Goal: Information Seeking & Learning: Learn about a topic

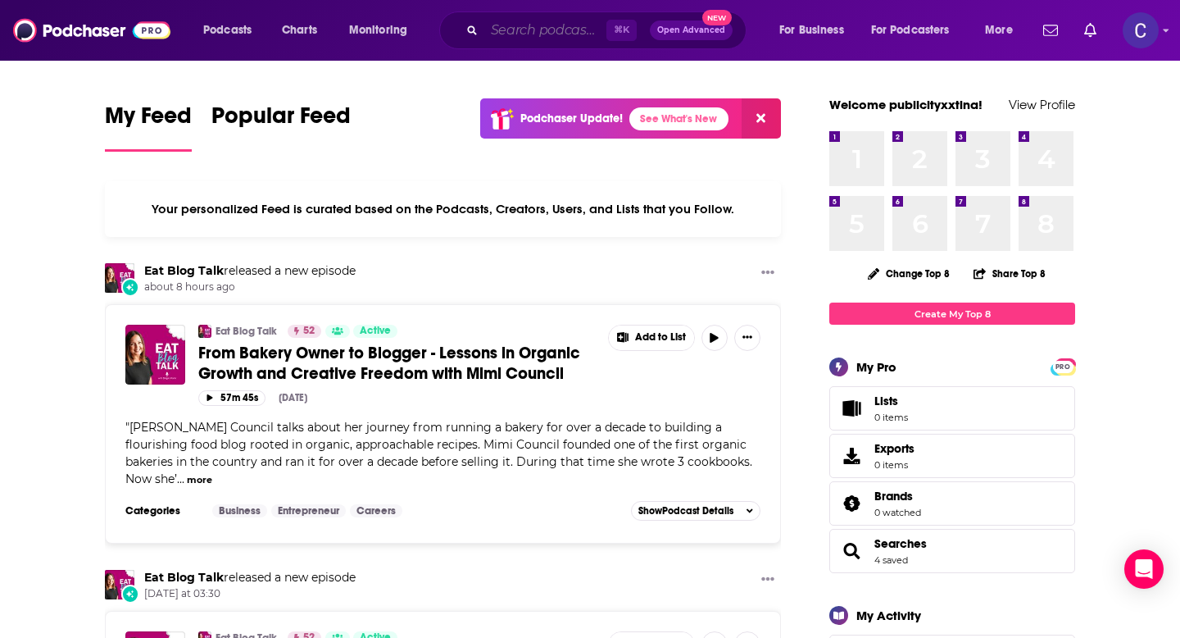
click at [552, 34] on input "Search podcasts, credits, & more..." at bounding box center [545, 30] width 122 height 26
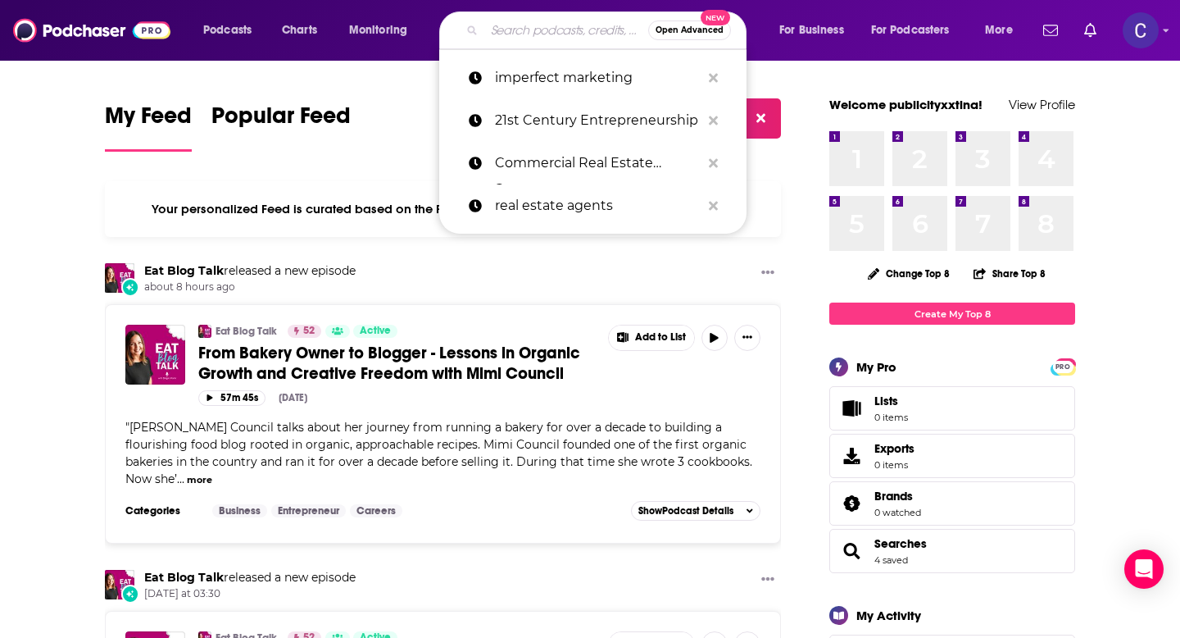
paste input "Relationships at Work"
type input "Relationships at Work"
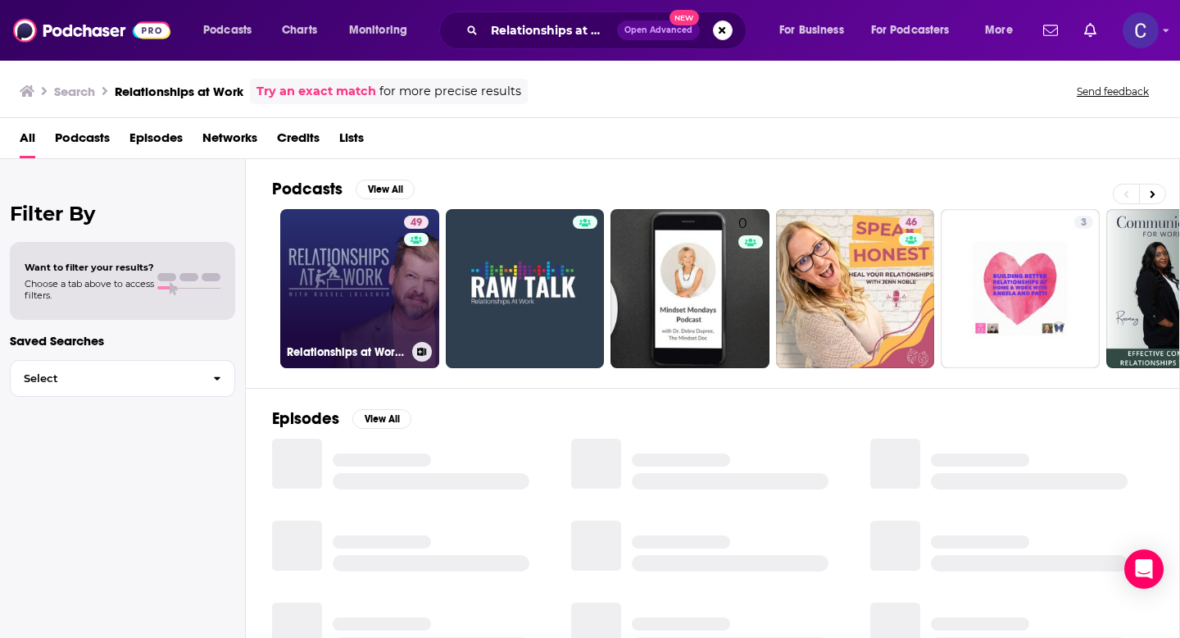
click at [374, 304] on link "49 Relationships at Work - the leadership podcast helping you build workplace c…" at bounding box center [359, 288] width 159 height 159
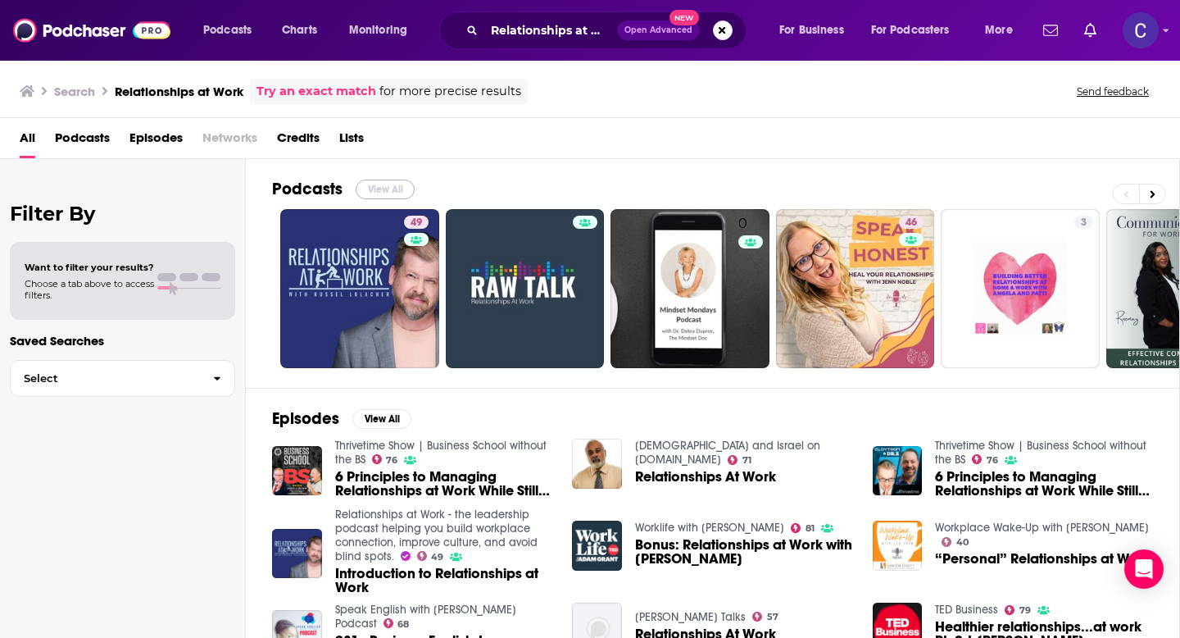
click at [396, 180] on button "View All" at bounding box center [385, 189] width 59 height 20
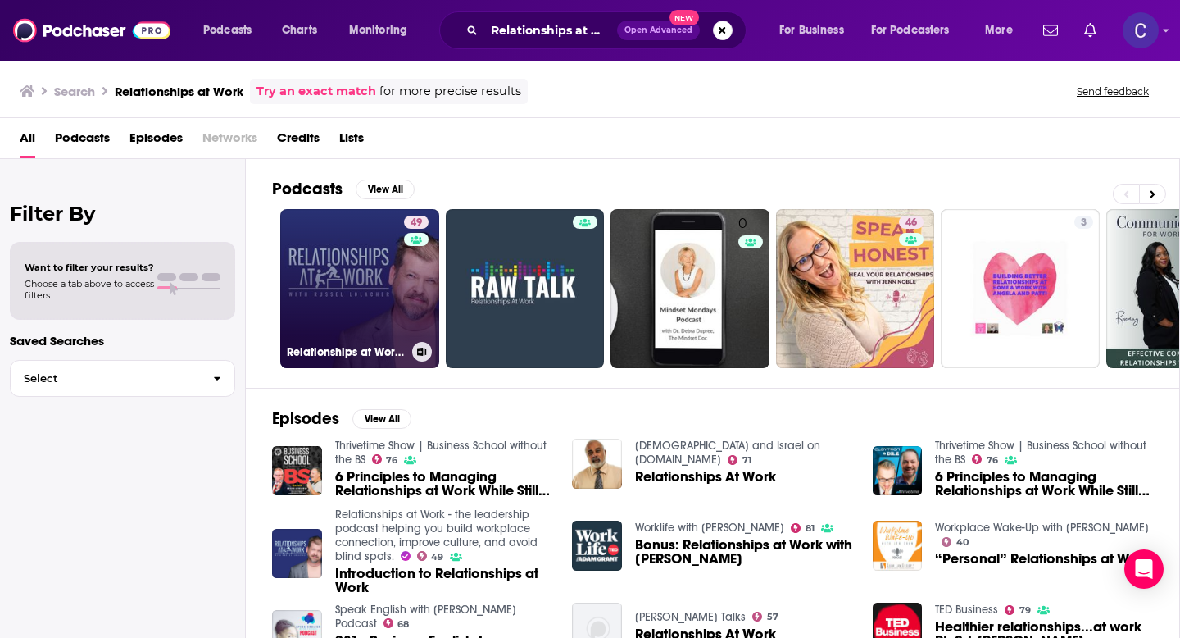
click at [356, 336] on link "49 Relationships at Work - the leadership podcast helping you build workplace c…" at bounding box center [359, 288] width 159 height 159
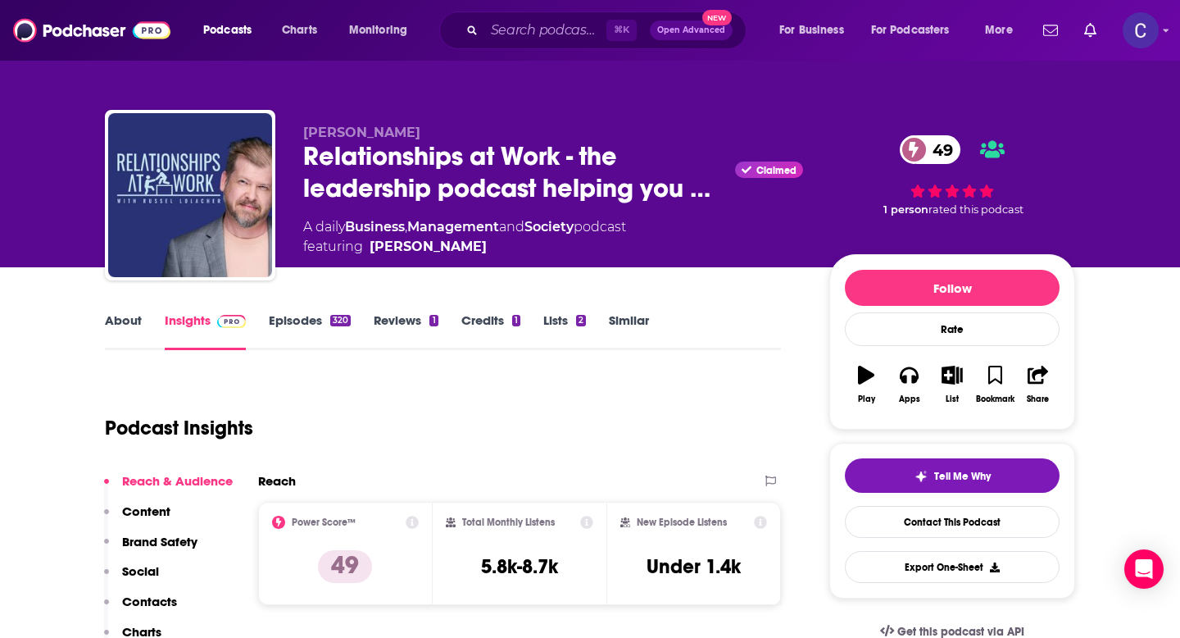
click at [628, 327] on link "Similar" at bounding box center [629, 331] width 40 height 38
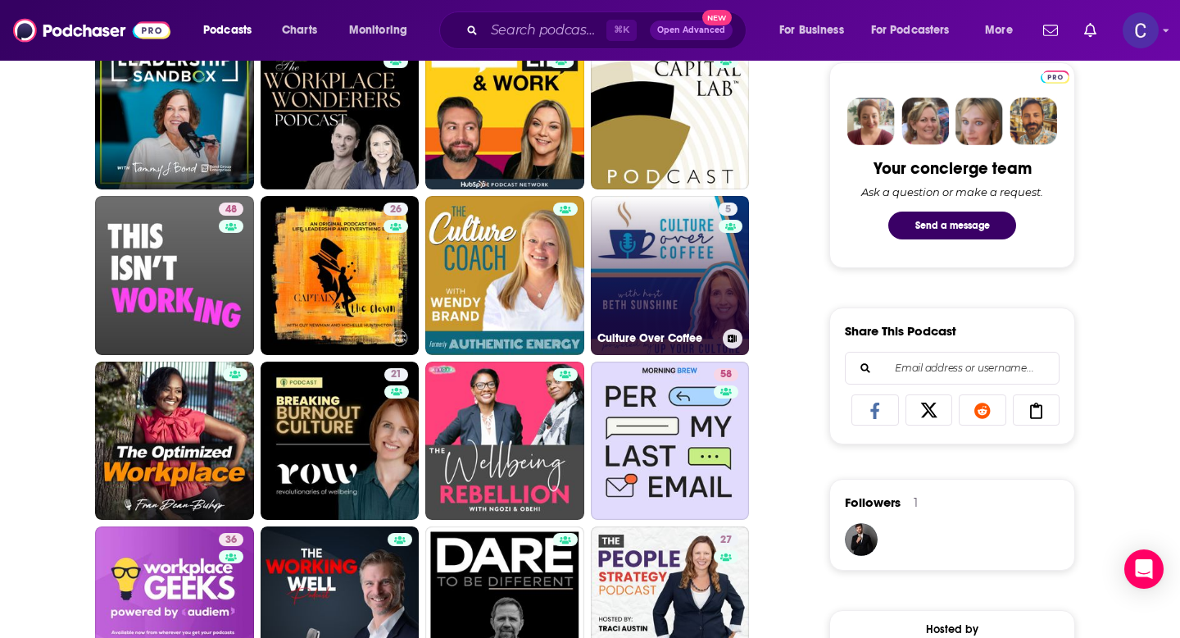
scroll to position [816, 0]
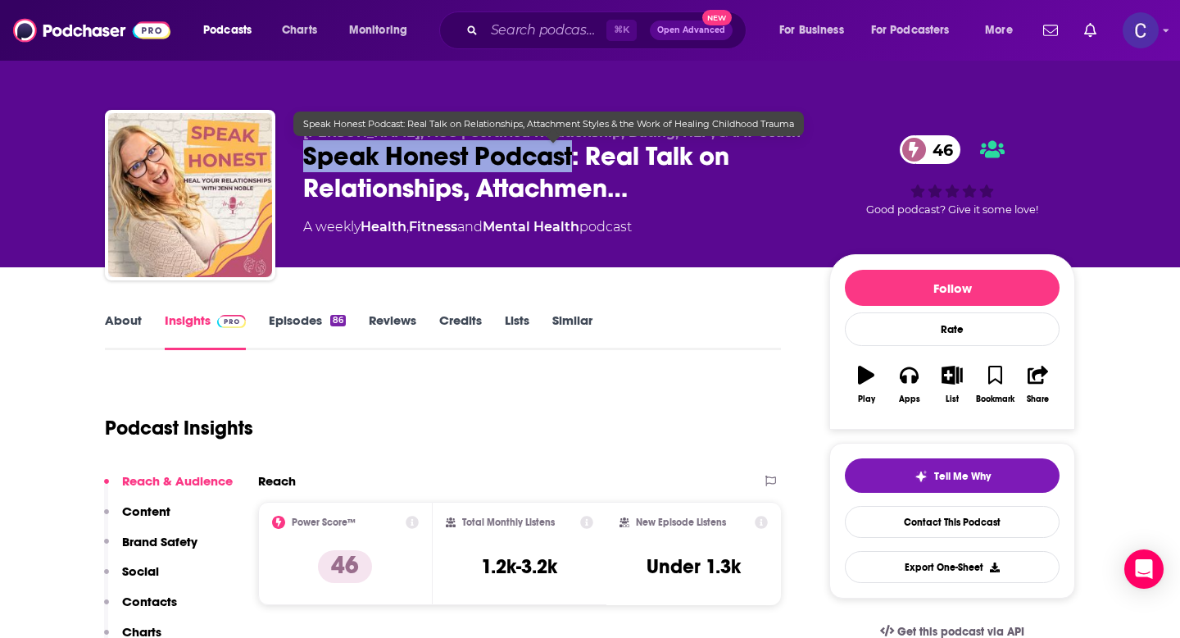
drag, startPoint x: 576, startPoint y: 161, endPoint x: 305, endPoint y: 156, distance: 271.3
click at [305, 156] on span "Speak Honest Podcast: Real Talk on Relationships, Attachmen…" at bounding box center [553, 172] width 500 height 64
copy h2 "Speak Honest Podcast"
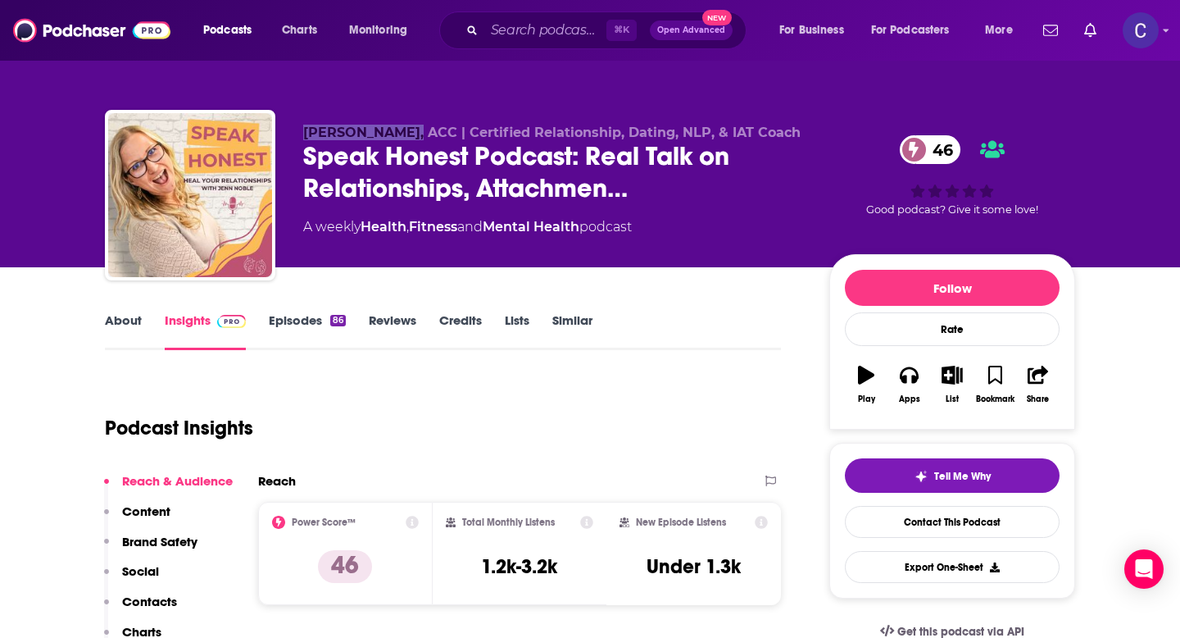
drag, startPoint x: 302, startPoint y: 130, endPoint x: 403, endPoint y: 135, distance: 100.9
click at [403, 135] on span "Jennifer Noble, ACC | Certified Relationship, Dating, NLP, & IAT Coach" at bounding box center [551, 133] width 497 height 16
copy span "Jennifer Noble"
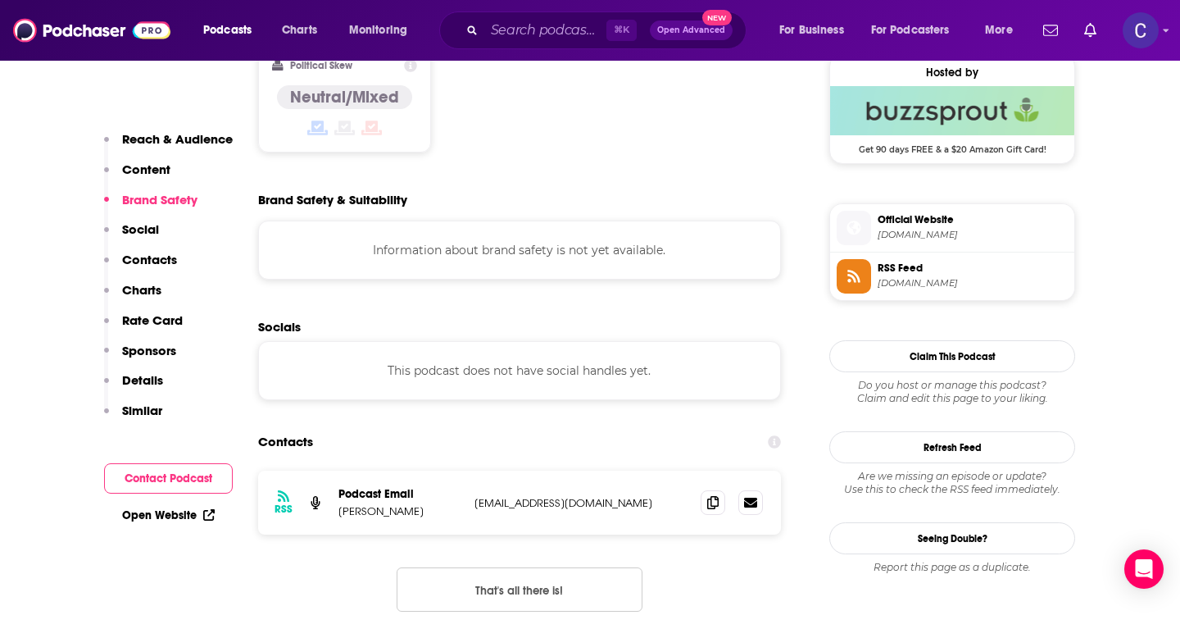
scroll to position [1354, 0]
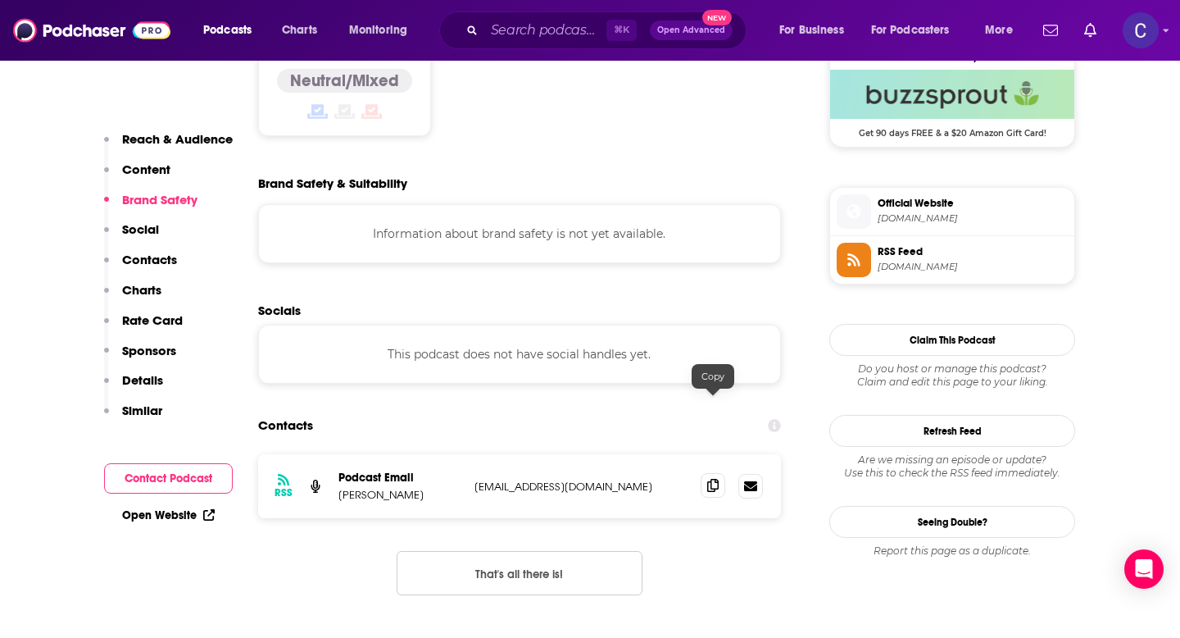
click at [714, 479] on icon at bounding box center [712, 485] width 11 height 13
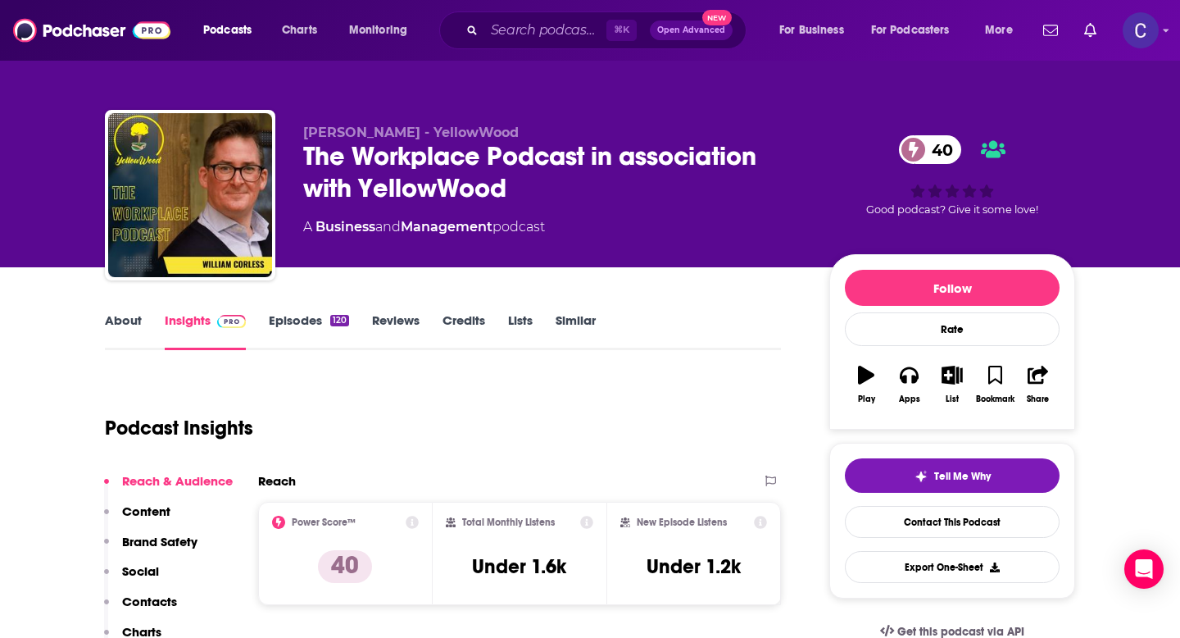
click at [127, 328] on link "About" at bounding box center [123, 331] width 37 height 38
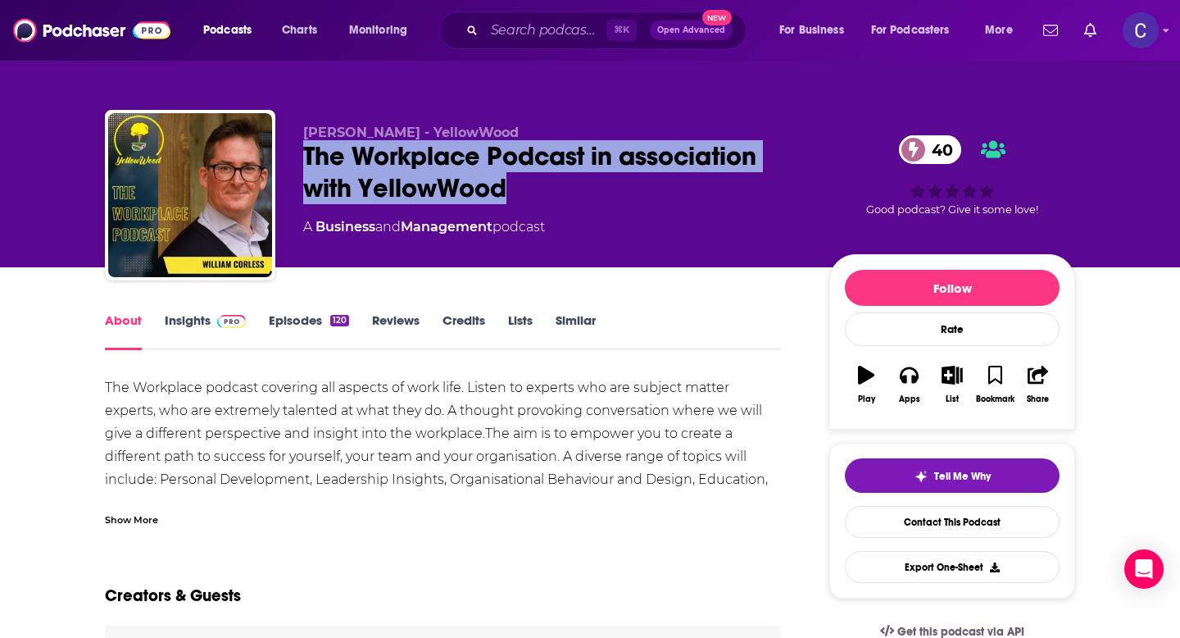
drag, startPoint x: 545, startPoint y: 188, endPoint x: 306, endPoint y: 157, distance: 241.2
click at [306, 157] on div "The Workplace Podcast in association with YellowWood 40" at bounding box center [553, 172] width 500 height 64
copy h1 "The Workplace Podcast in association with YellowWood"
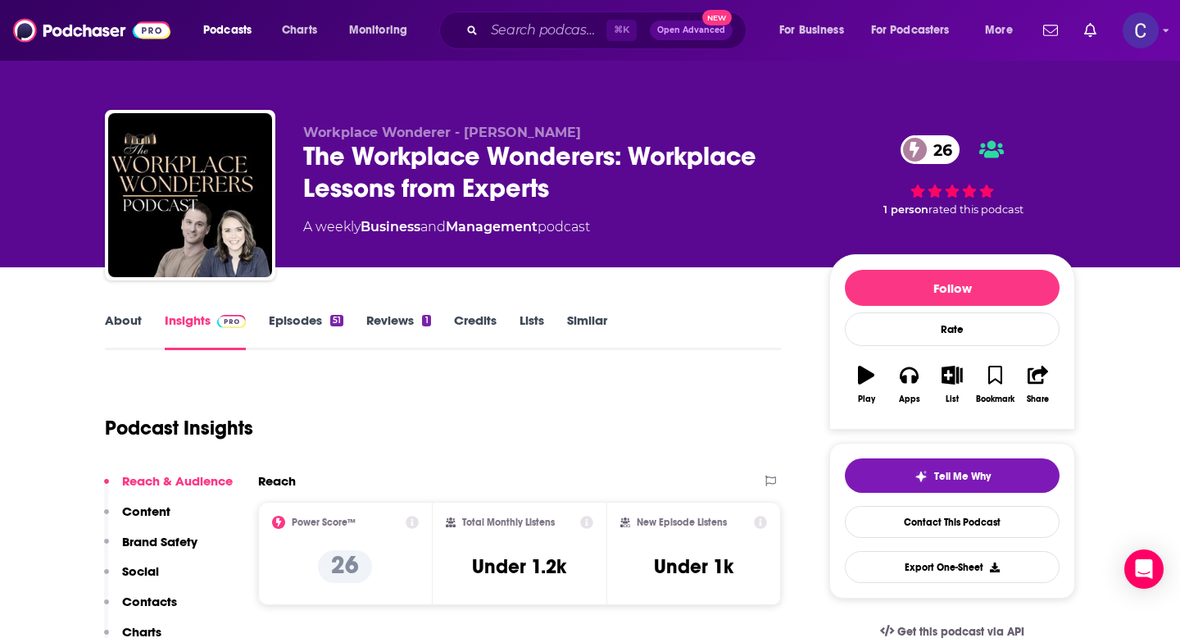
click at [109, 326] on link "About" at bounding box center [123, 331] width 37 height 38
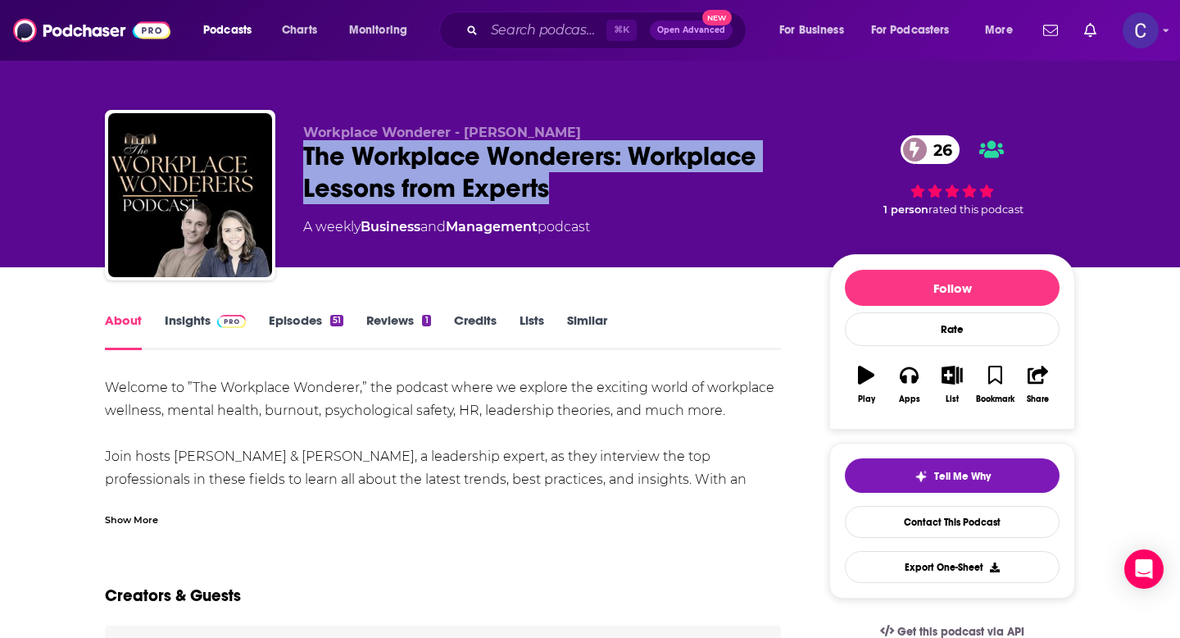
drag, startPoint x: 306, startPoint y: 152, endPoint x: 571, endPoint y: 187, distance: 266.9
click at [571, 187] on div "The Workplace Wonderers: Workplace Lessons from Experts 26" at bounding box center [553, 172] width 500 height 64
copy h1 "The Workplace Wonderers: Workplace Lessons from Experts"
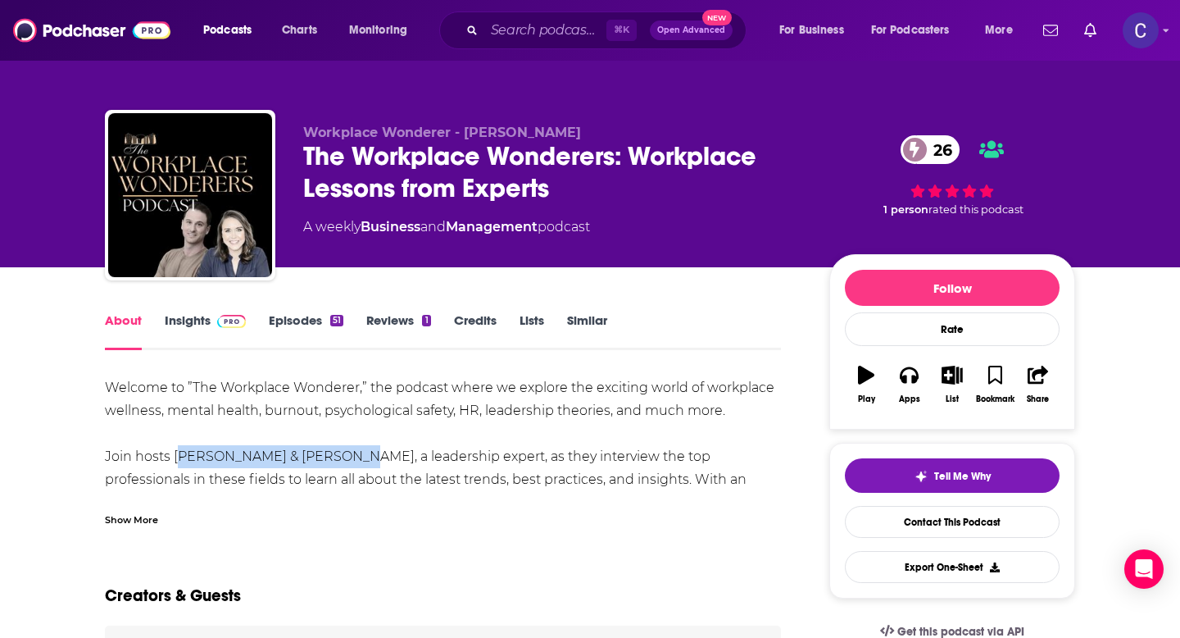
drag, startPoint x: 335, startPoint y: 456, endPoint x: 175, endPoint y: 456, distance: 159.8
click at [175, 456] on div "Welcome to ”The Workplace Wonderer,” the podcast where we explore the exciting …" at bounding box center [443, 525] width 676 height 298
copy div "Kara Kirby & Blake Cohen"
click at [183, 329] on link "Insights" at bounding box center [205, 331] width 81 height 38
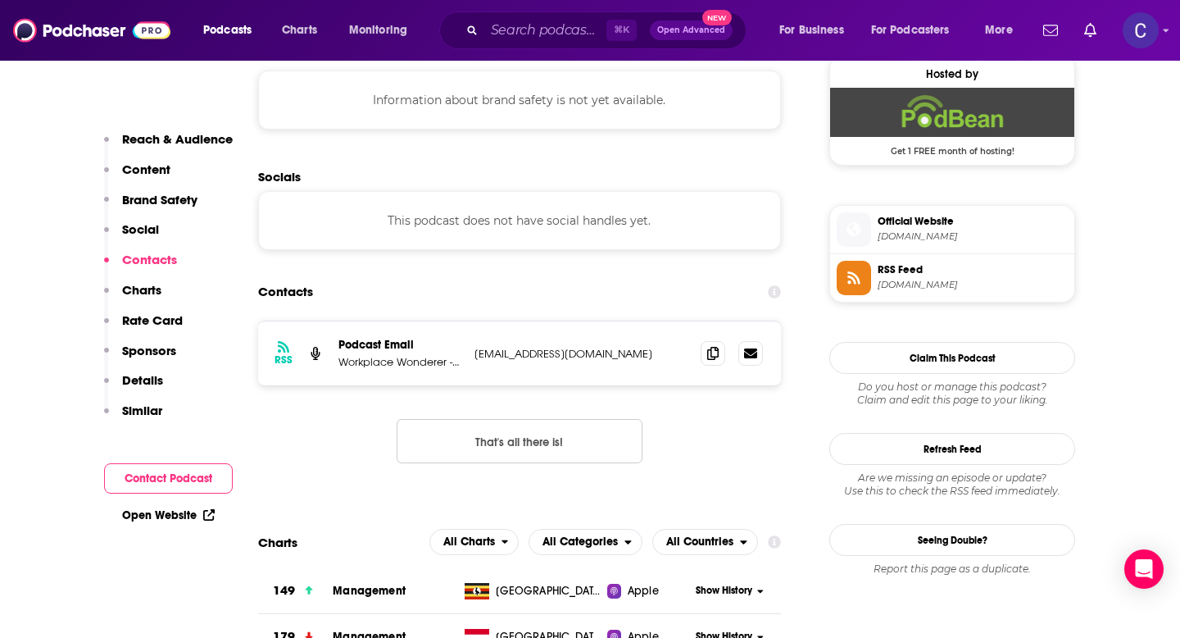
scroll to position [1220, 0]
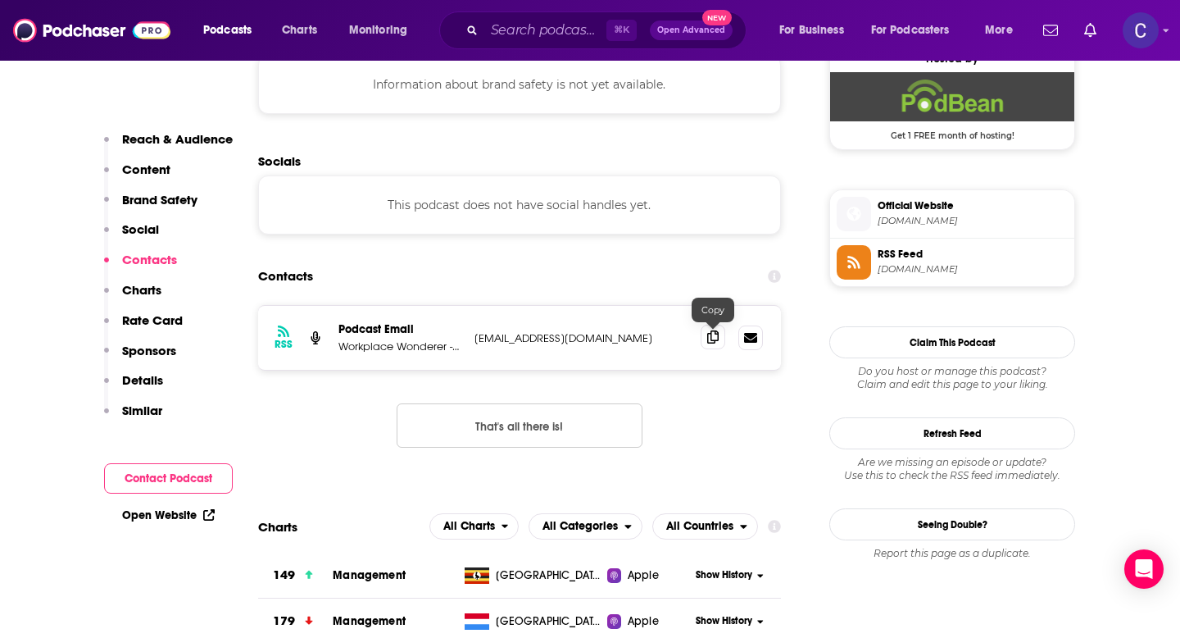
click at [712, 341] on icon at bounding box center [712, 336] width 11 height 13
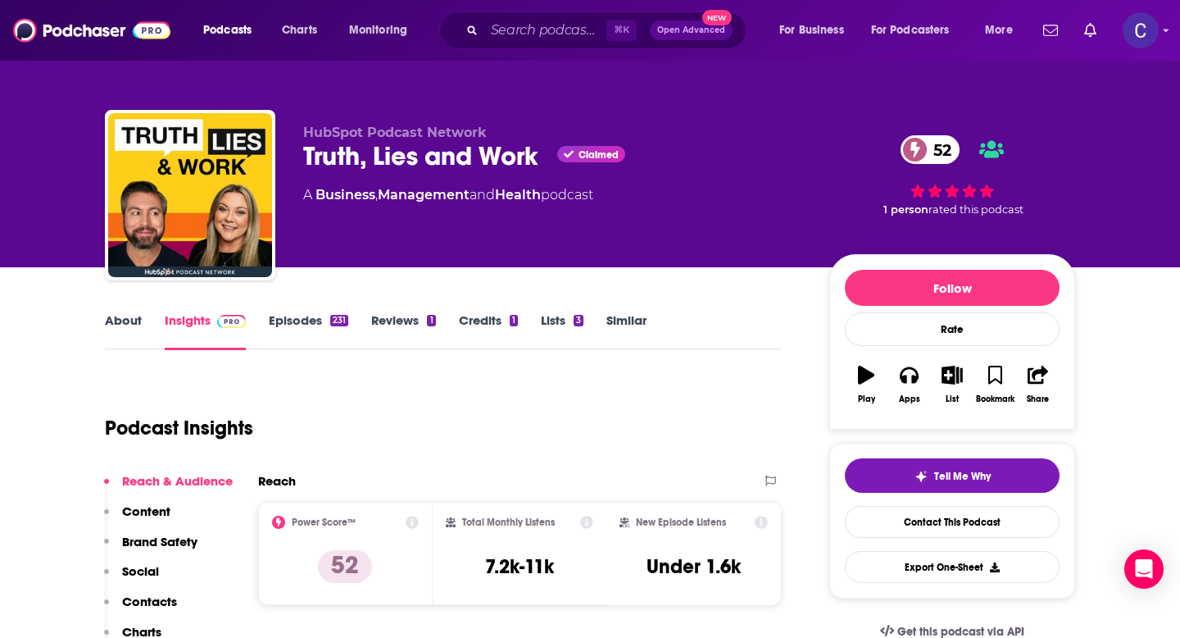
click at [138, 328] on link "About" at bounding box center [123, 331] width 37 height 38
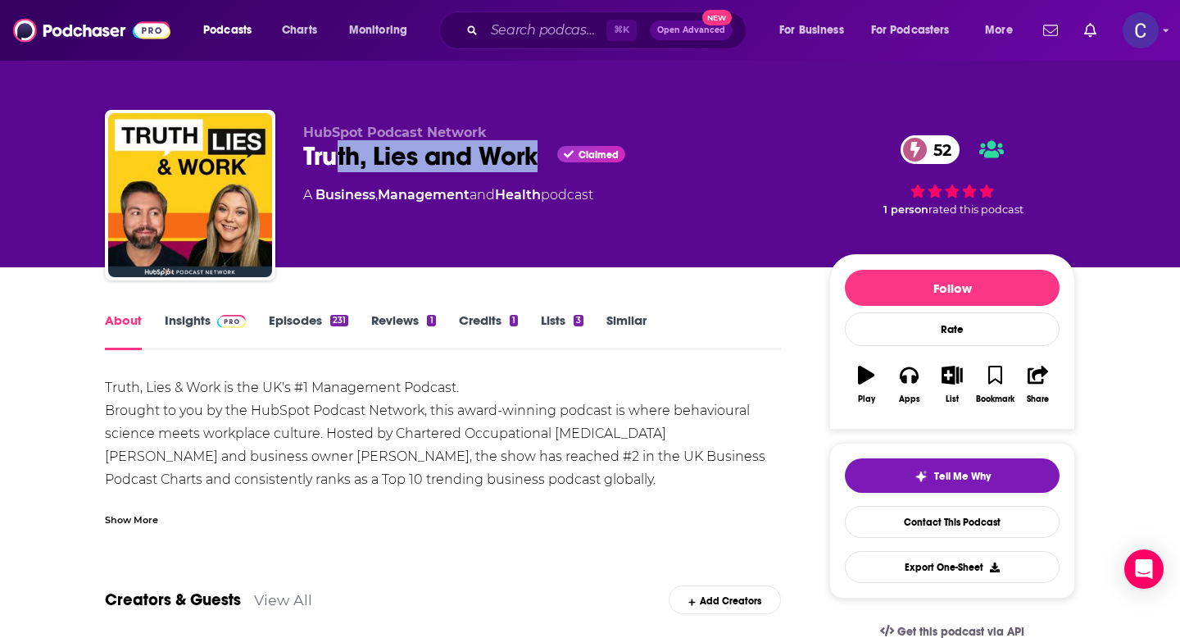
drag, startPoint x: 542, startPoint y: 162, endPoint x: 332, endPoint y: 162, distance: 210.6
click at [332, 162] on div "Truth, Lies and Work Claimed 52" at bounding box center [553, 156] width 500 height 32
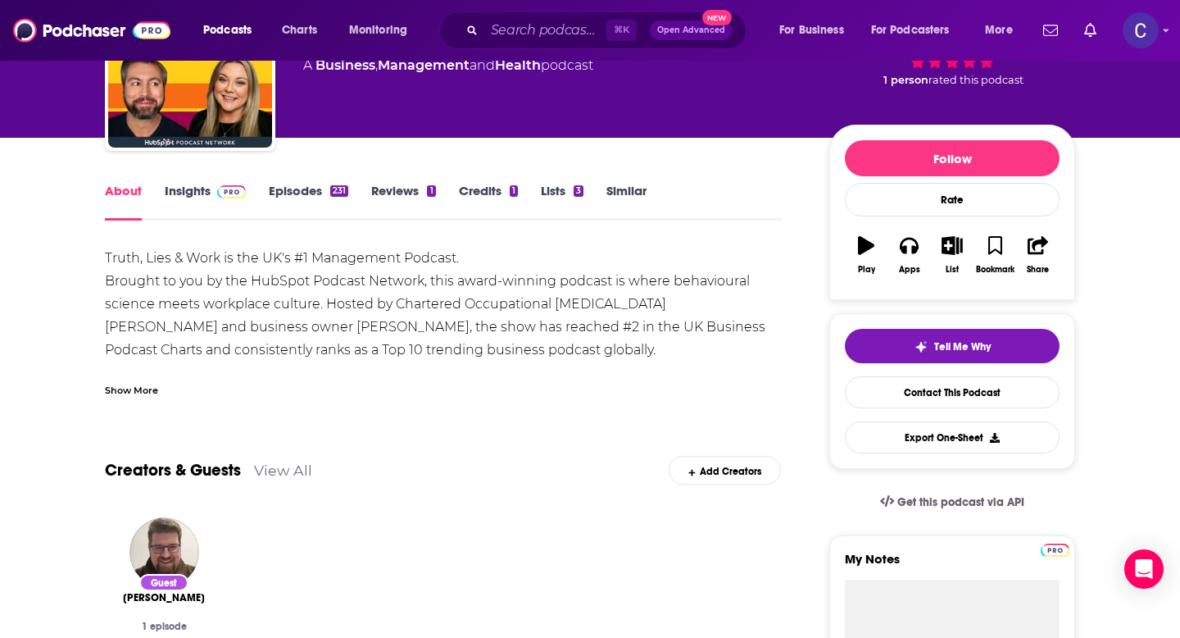
scroll to position [127, 0]
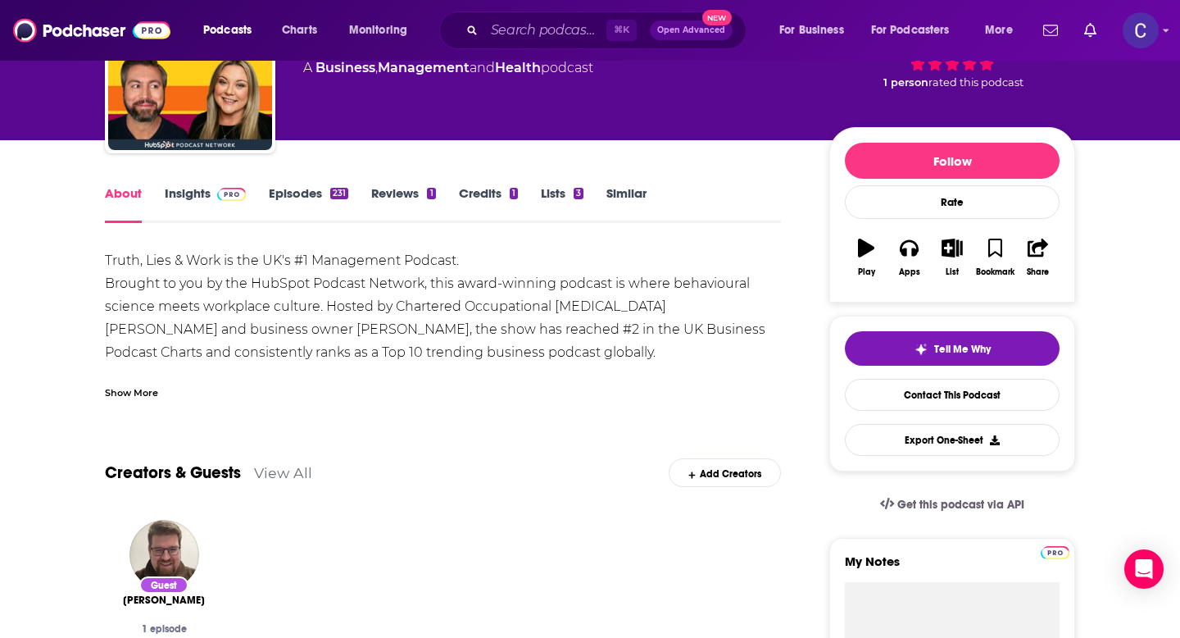
click at [143, 388] on div "Show More" at bounding box center [131, 391] width 53 height 16
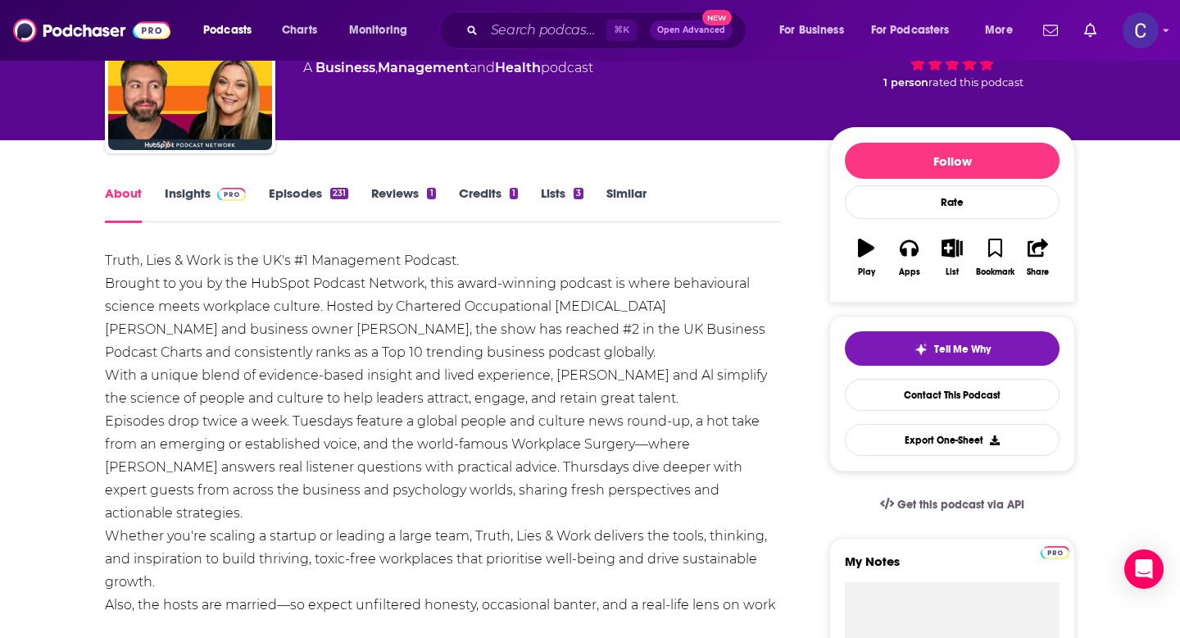
click at [189, 195] on link "Insights" at bounding box center [205, 204] width 81 height 38
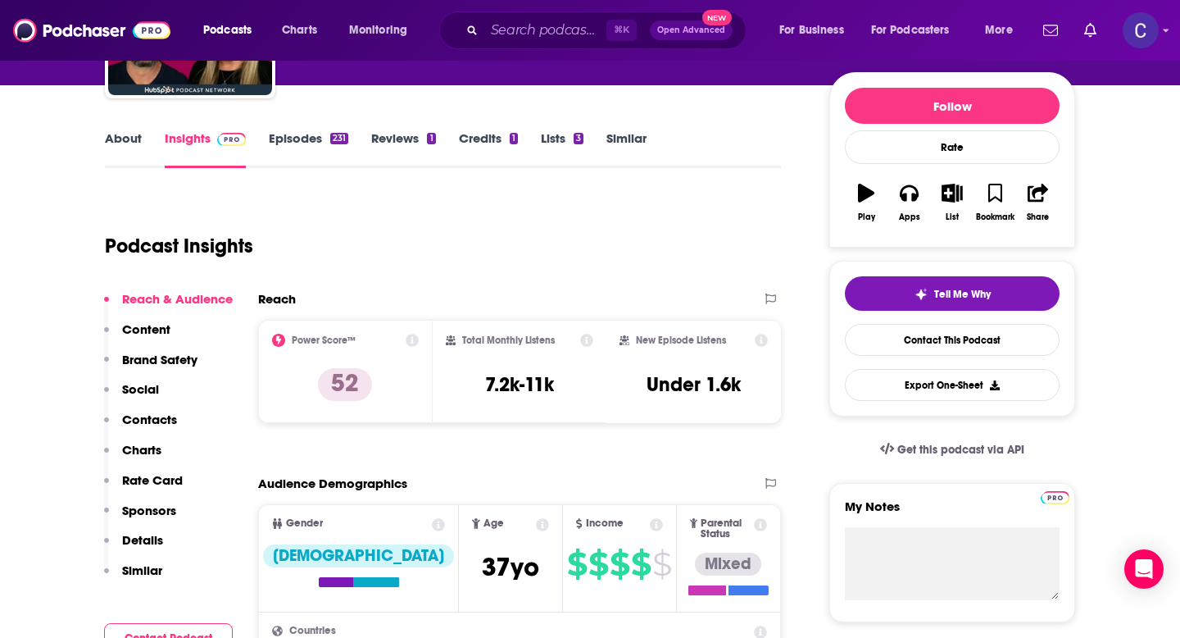
scroll to position [79, 0]
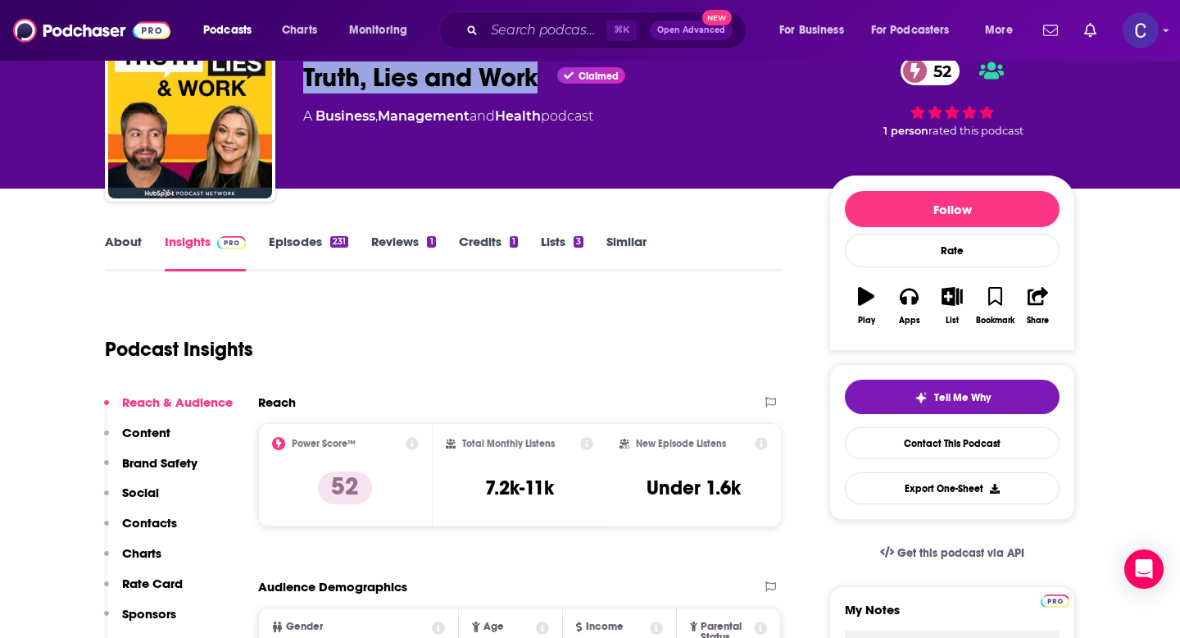
drag, startPoint x: 302, startPoint y: 80, endPoint x: 539, endPoint y: 75, distance: 236.9
click at [539, 75] on div "HubSpot Podcast Network Truth, Lies and Work Claimed 52 A Business , Management…" at bounding box center [590, 119] width 970 height 177
copy h2 "Truth, Lies and Work"
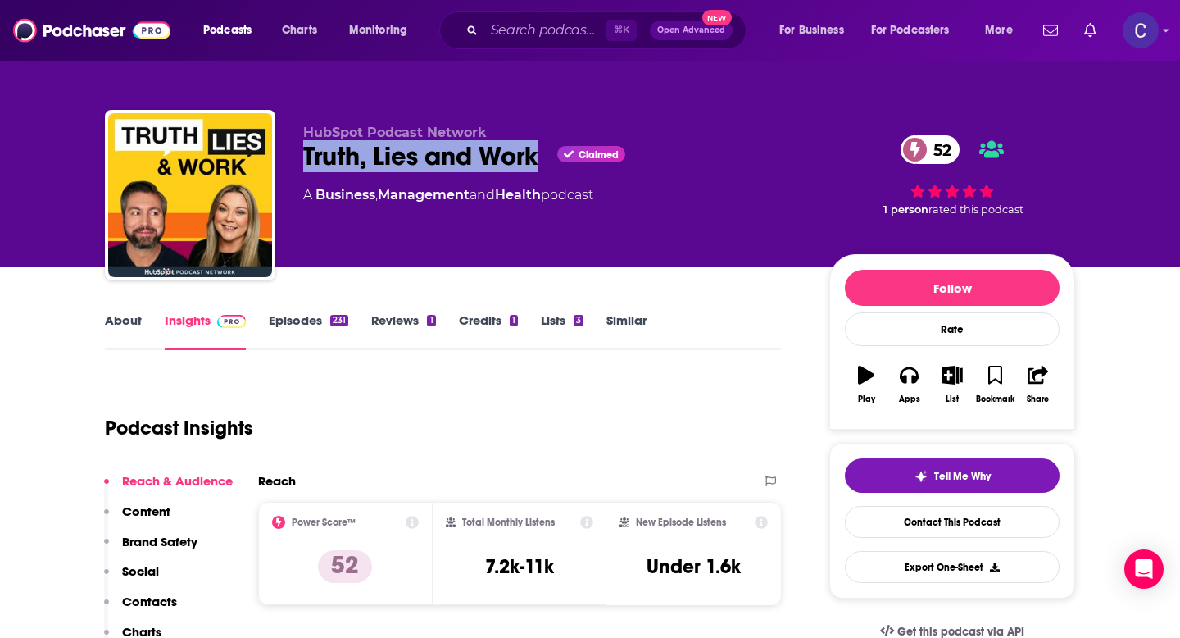
click at [140, 316] on link "About" at bounding box center [123, 331] width 37 height 38
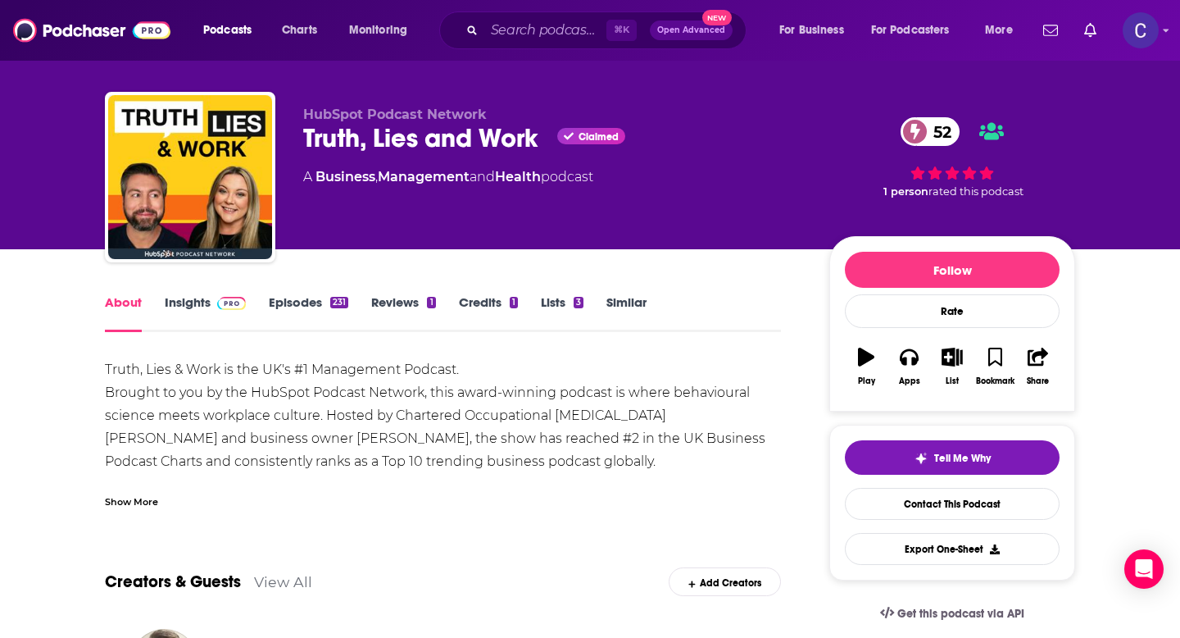
scroll to position [19, 0]
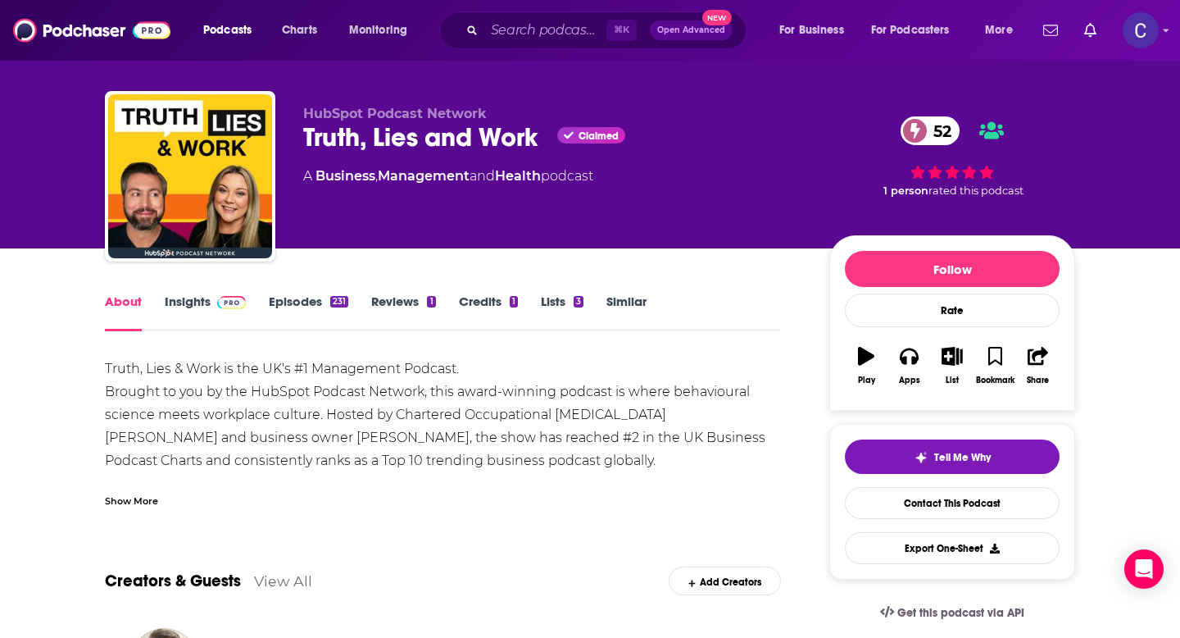
click at [159, 498] on div "Show More" at bounding box center [443, 494] width 676 height 28
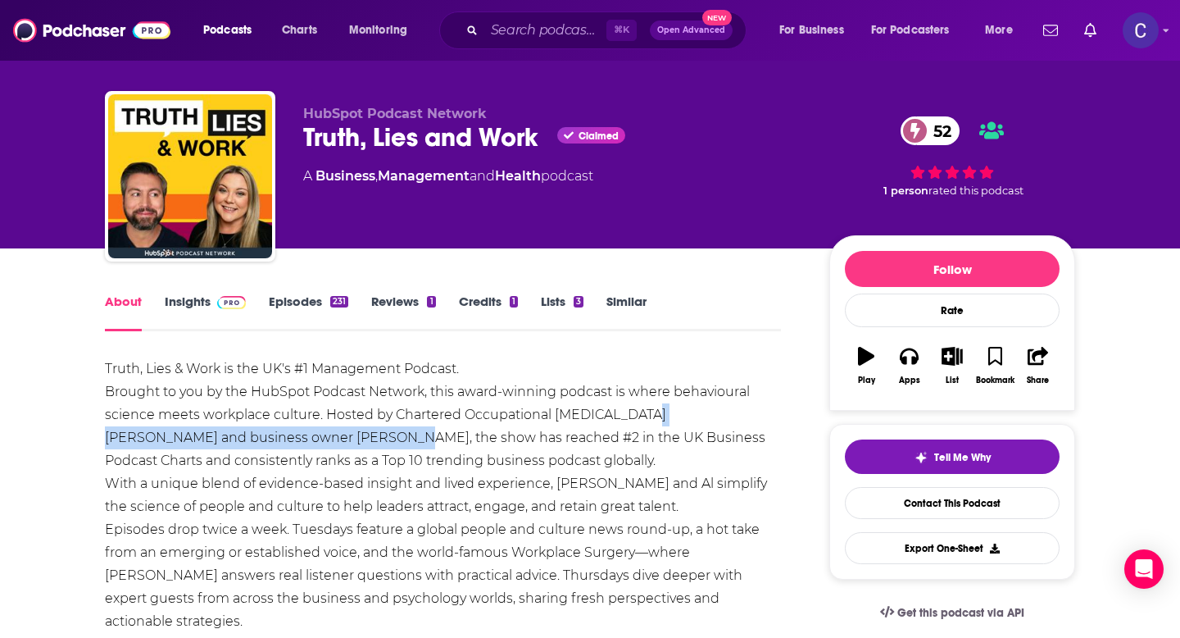
drag, startPoint x: 640, startPoint y: 415, endPoint x: 261, endPoint y: 441, distance: 379.5
click at [261, 441] on div "Truth, Lies & Work is the UK's #1 Management Podcast. Brought to you by the Hub…" at bounding box center [443, 552] width 676 height 390
copy div "Leanne Elliott and business owner Al Elliott"
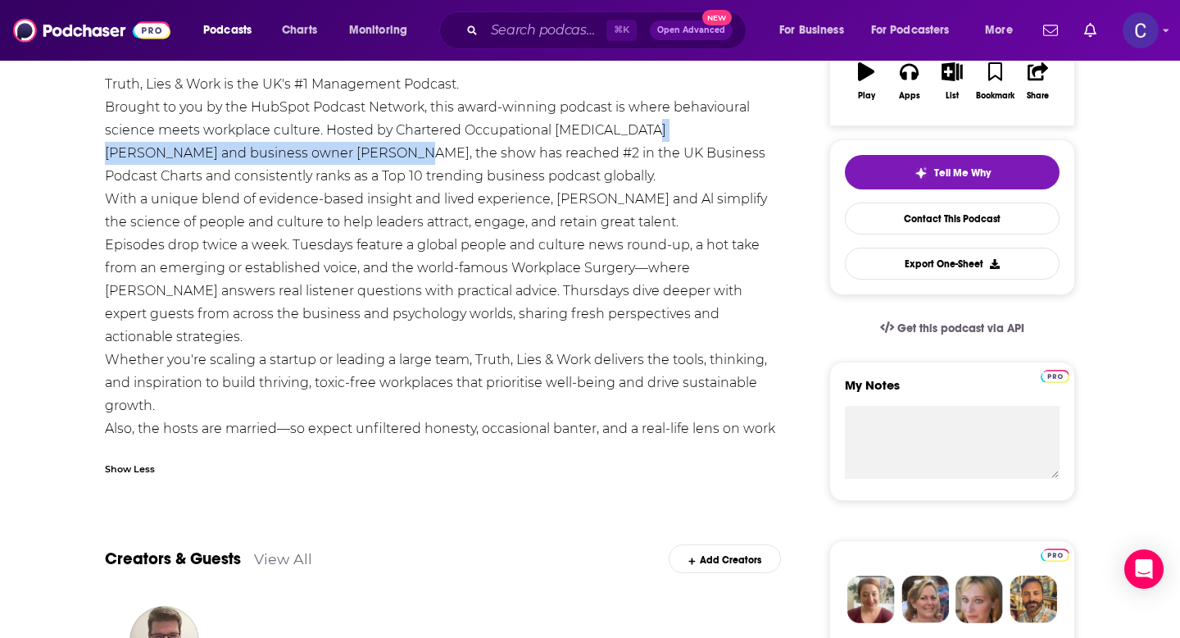
scroll to position [0, 0]
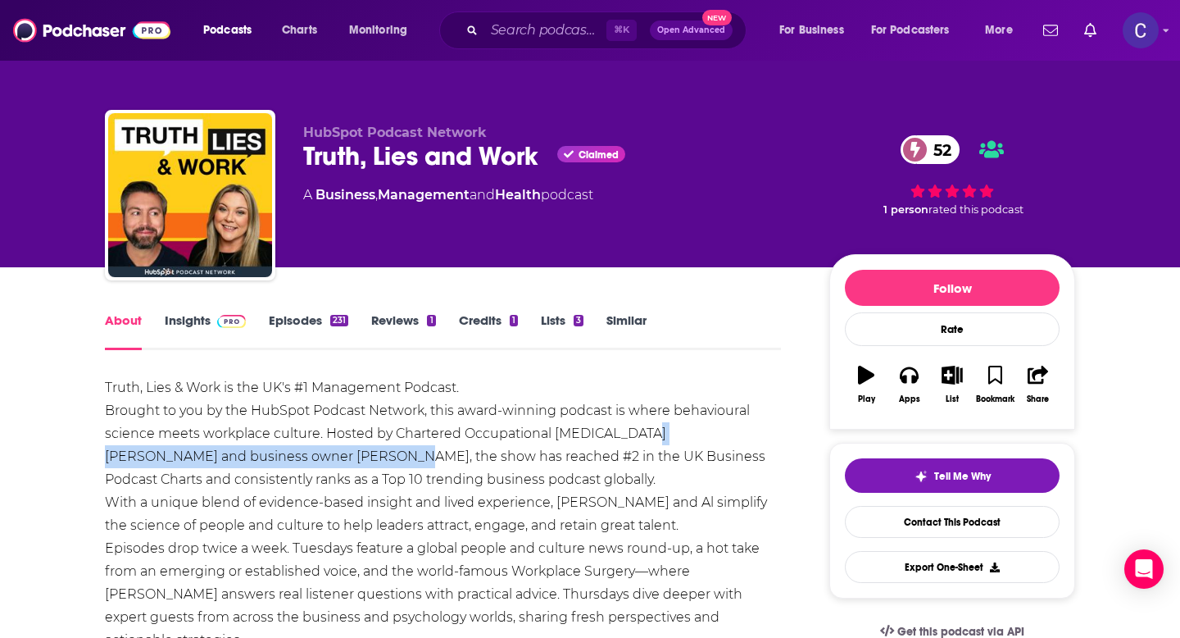
click at [194, 329] on link "Insights" at bounding box center [205, 331] width 81 height 38
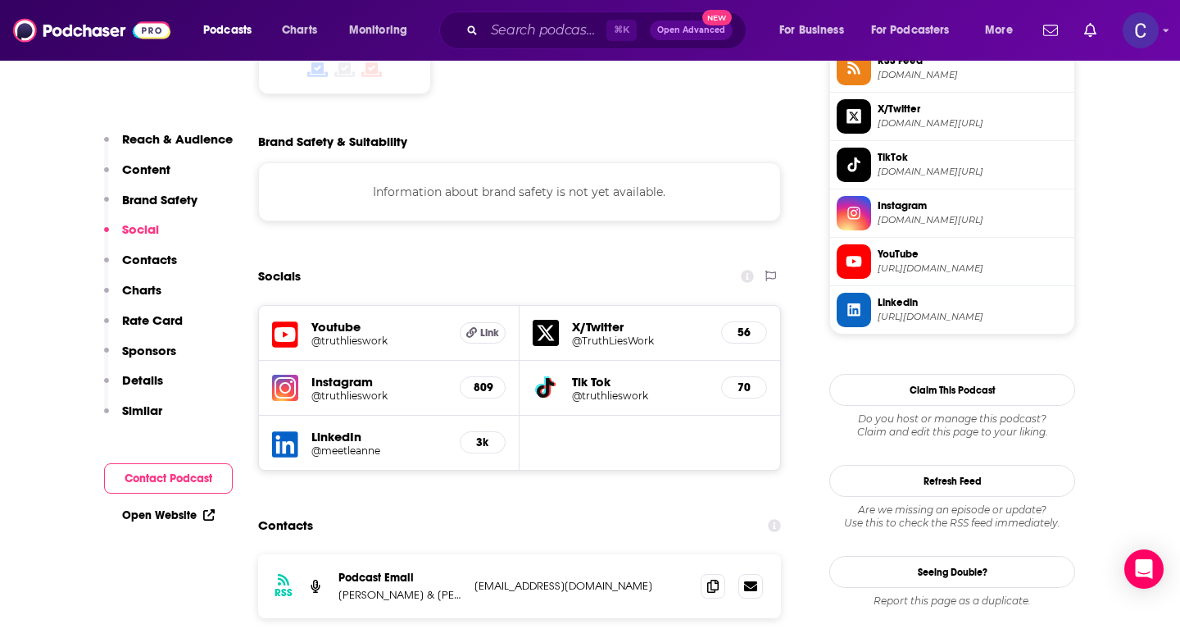
scroll to position [1417, 0]
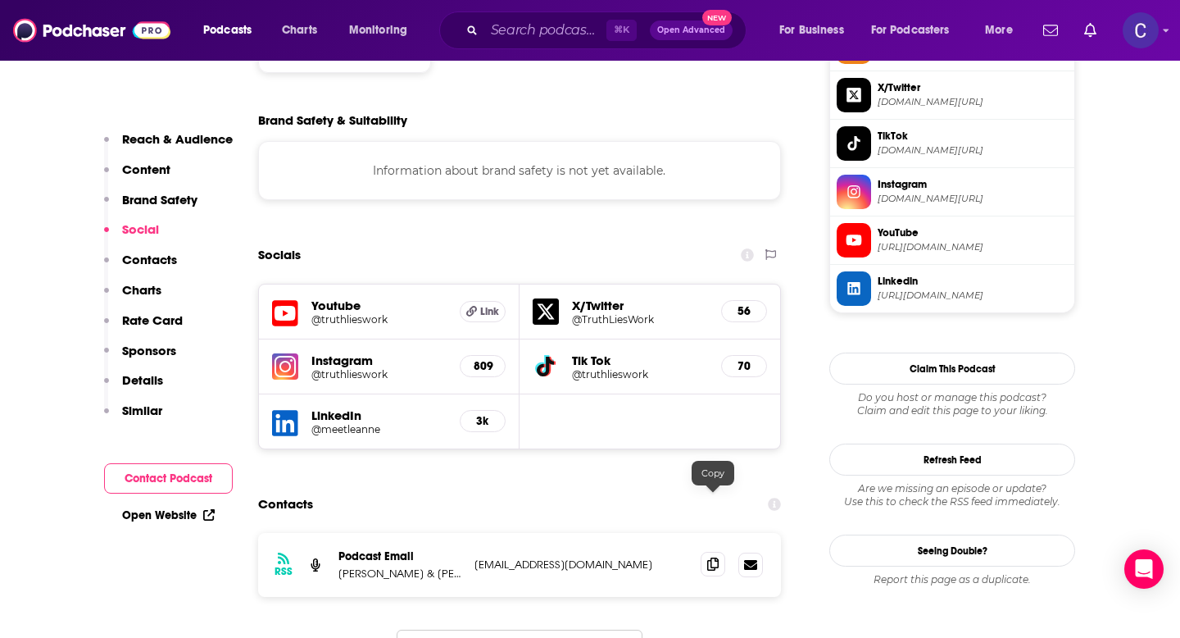
click at [715, 551] on span at bounding box center [713, 563] width 25 height 25
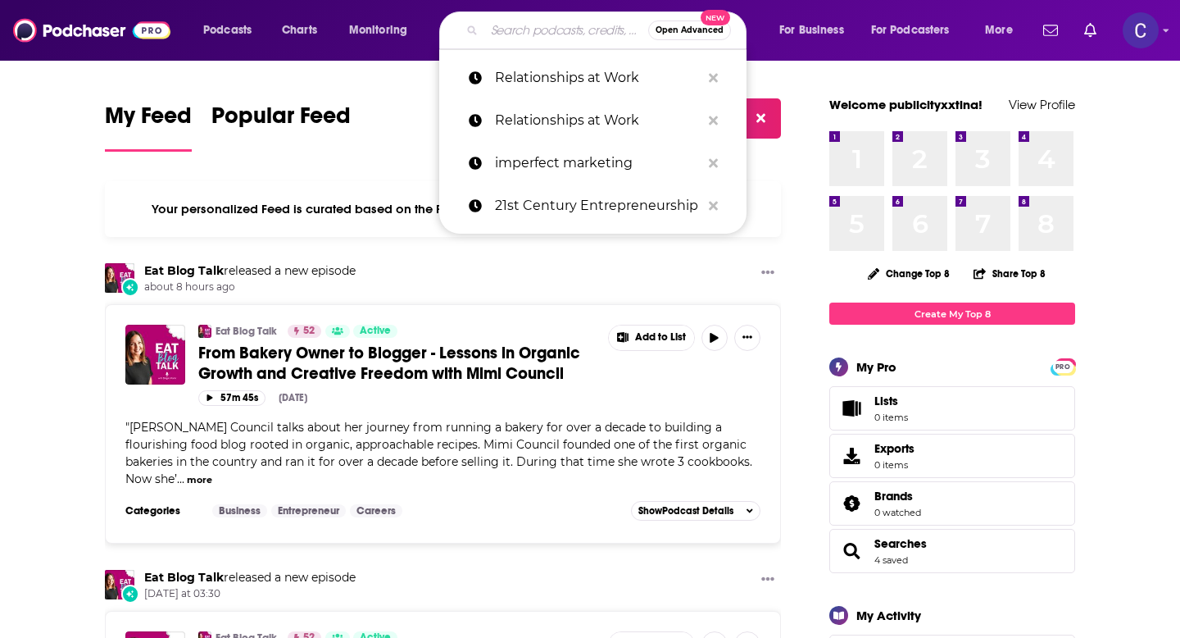
click at [530, 39] on input "Search podcasts, credits, & more..." at bounding box center [566, 30] width 164 height 26
paste input "Full Out with [PERSON_NAME] [PERSON_NAME]"
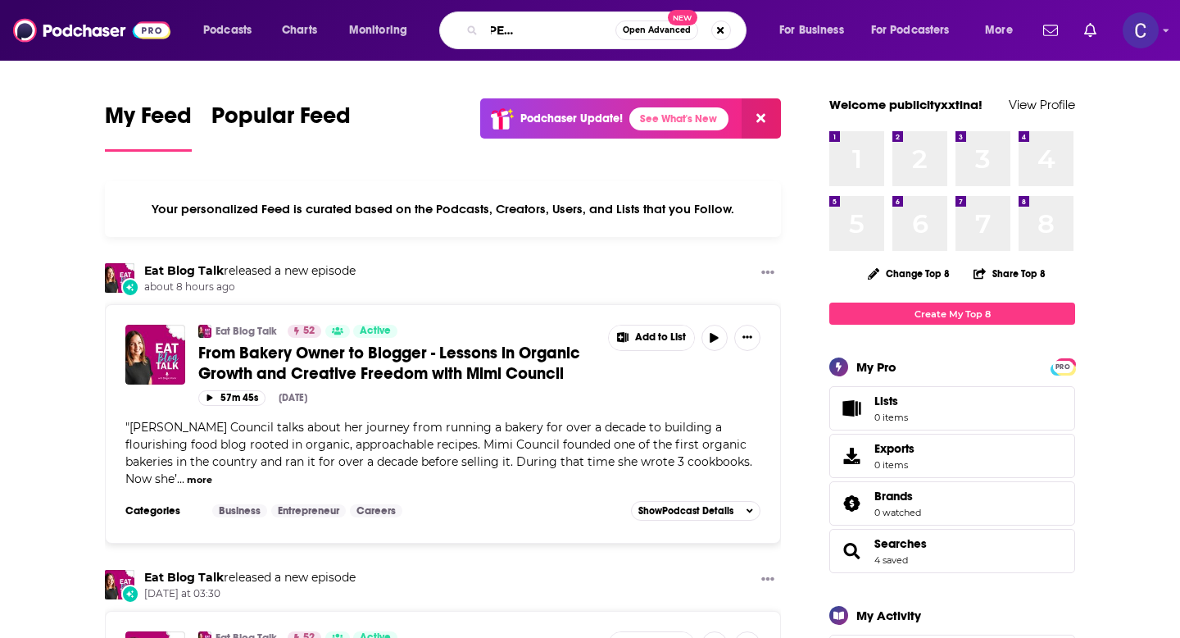
type input "Full Out with Samantha Jo Harvey"
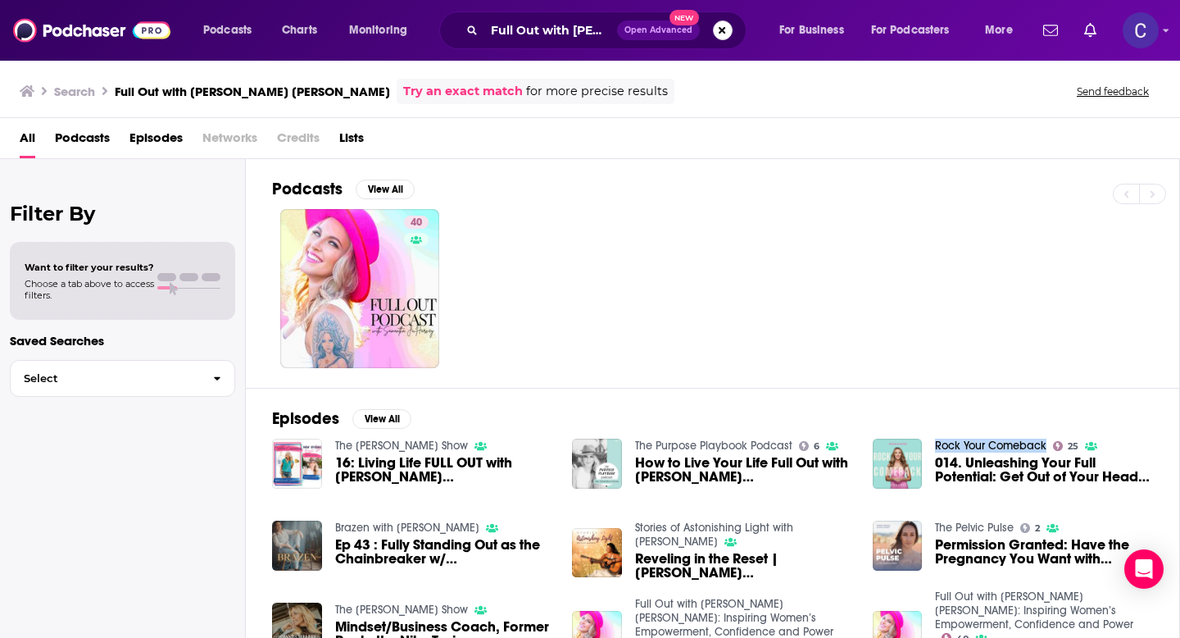
drag, startPoint x: 723, startPoint y: 28, endPoint x: 714, endPoint y: 28, distance: 9.0
click at [723, 28] on button "Search podcasts, credits, & more..." at bounding box center [723, 30] width 20 height 20
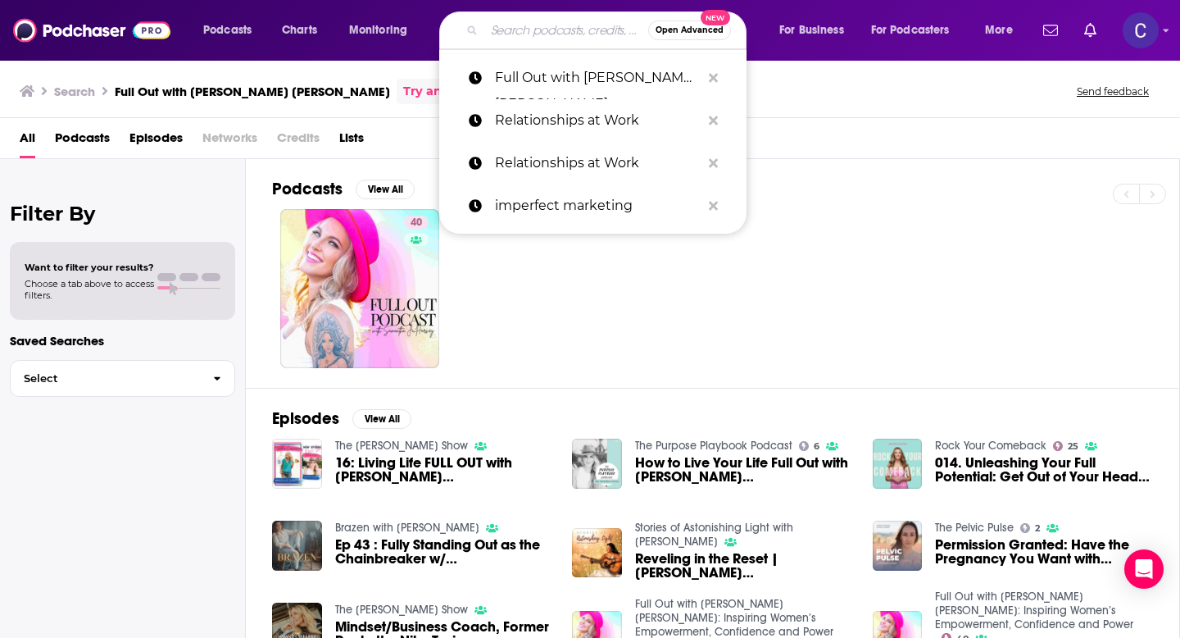
click at [551, 28] on input "Search podcasts, credits, & more..." at bounding box center [566, 30] width 164 height 26
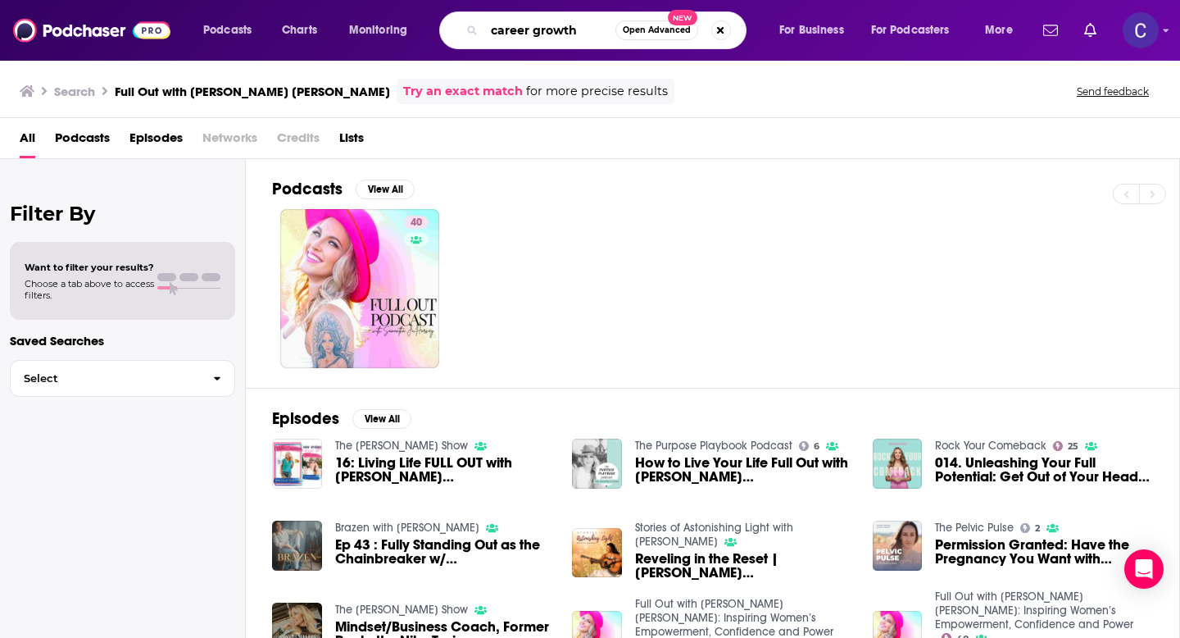
type input "career growth"
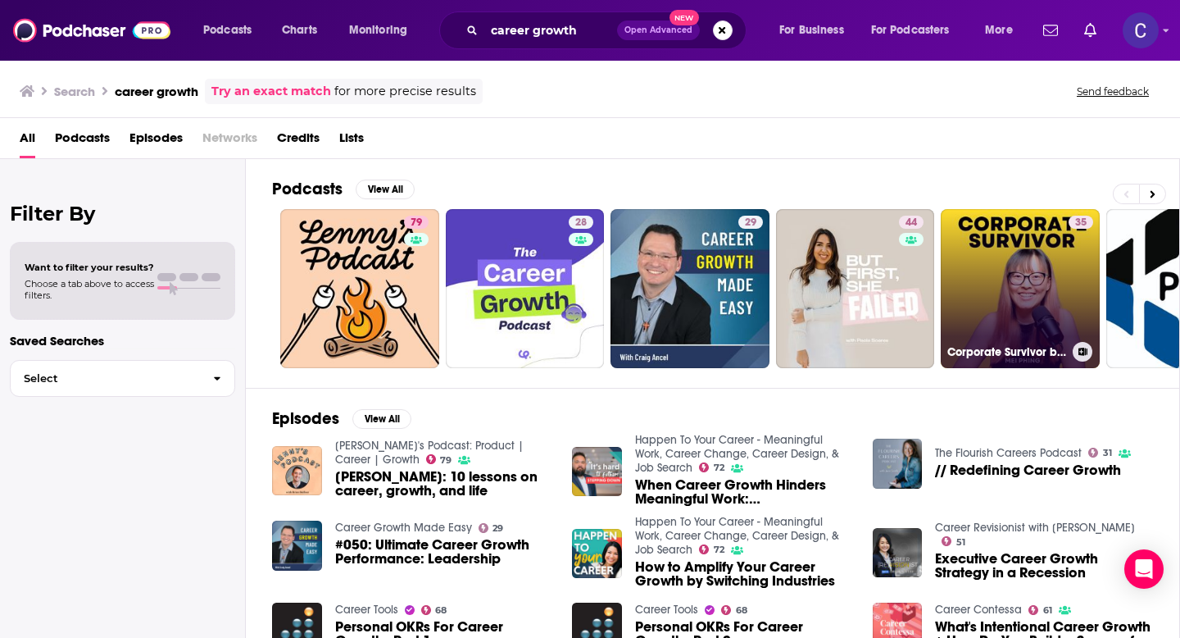
click at [1017, 279] on link "35 Corporate Survivor by Mei Phing : Career Growth | Work Promotions | Job Sear…" at bounding box center [1020, 288] width 159 height 159
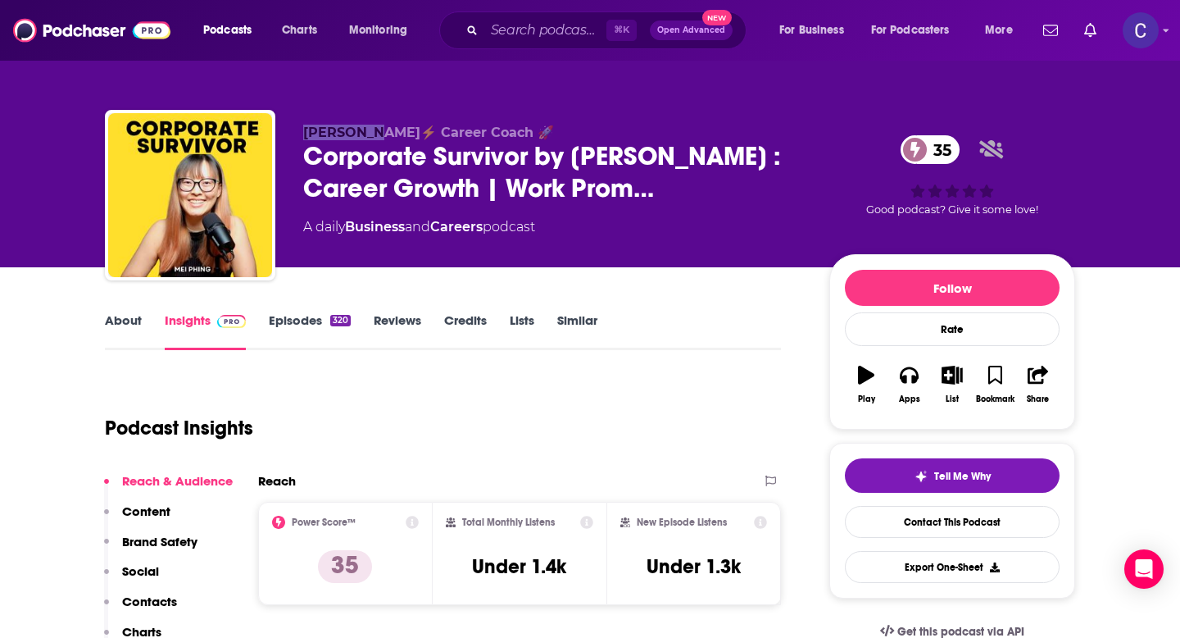
drag, startPoint x: 373, startPoint y: 138, endPoint x: 306, endPoint y: 138, distance: 66.4
click at [306, 138] on span "Mei Phing⚡ Career Coach 🚀" at bounding box center [428, 133] width 251 height 16
copy span "Mei Phing"
click at [550, 27] on input "Search podcasts, credits, & more..." at bounding box center [545, 30] width 122 height 26
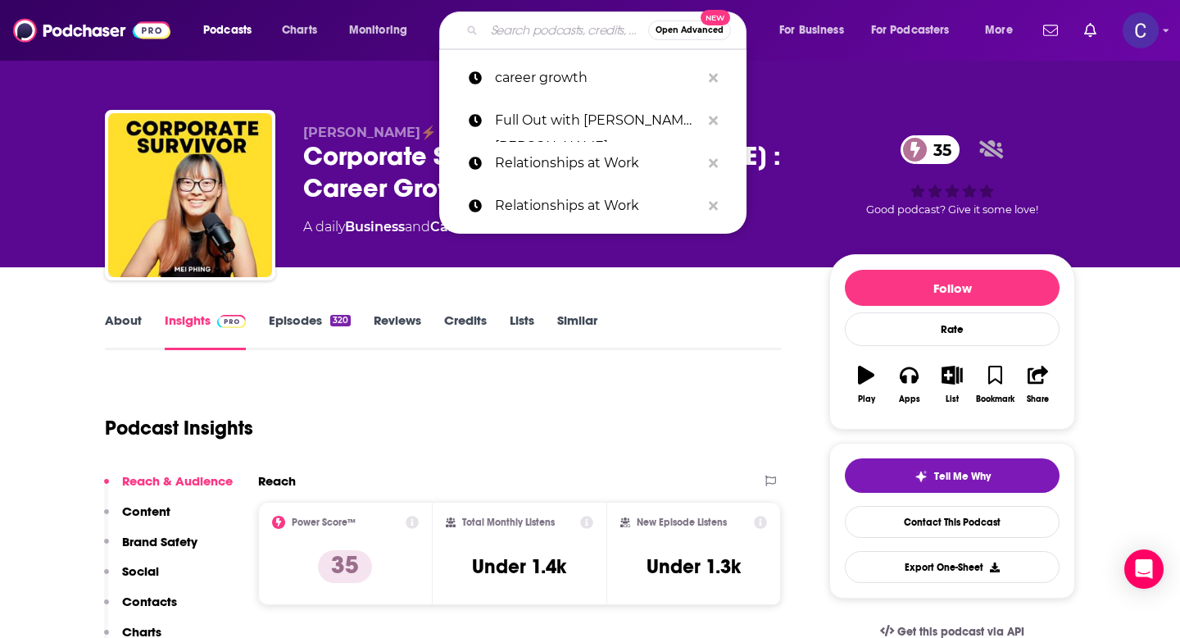
paste input "Mei Phing"
type input "Mei Phing"
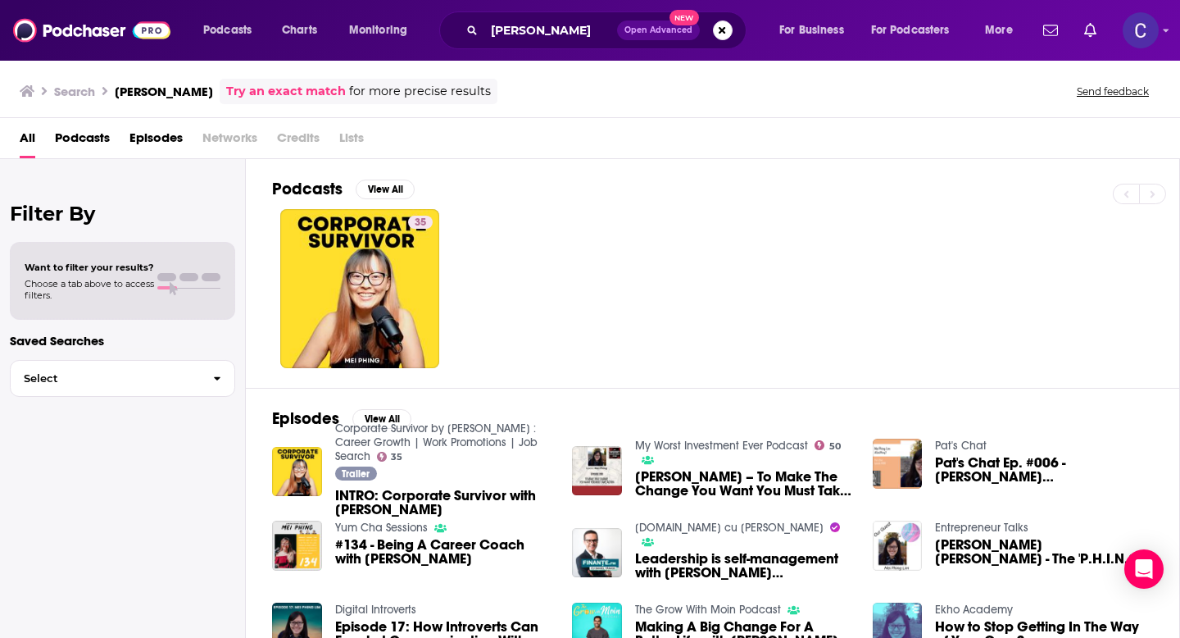
scroll to position [46, 0]
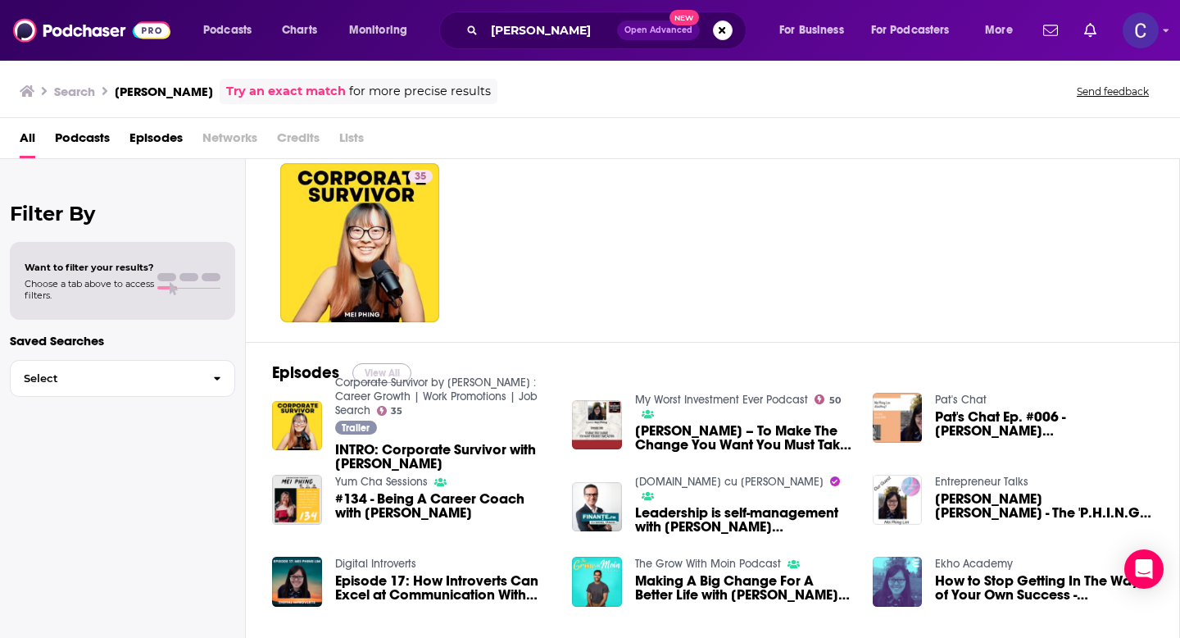
click at [386, 368] on button "View All" at bounding box center [381, 373] width 59 height 20
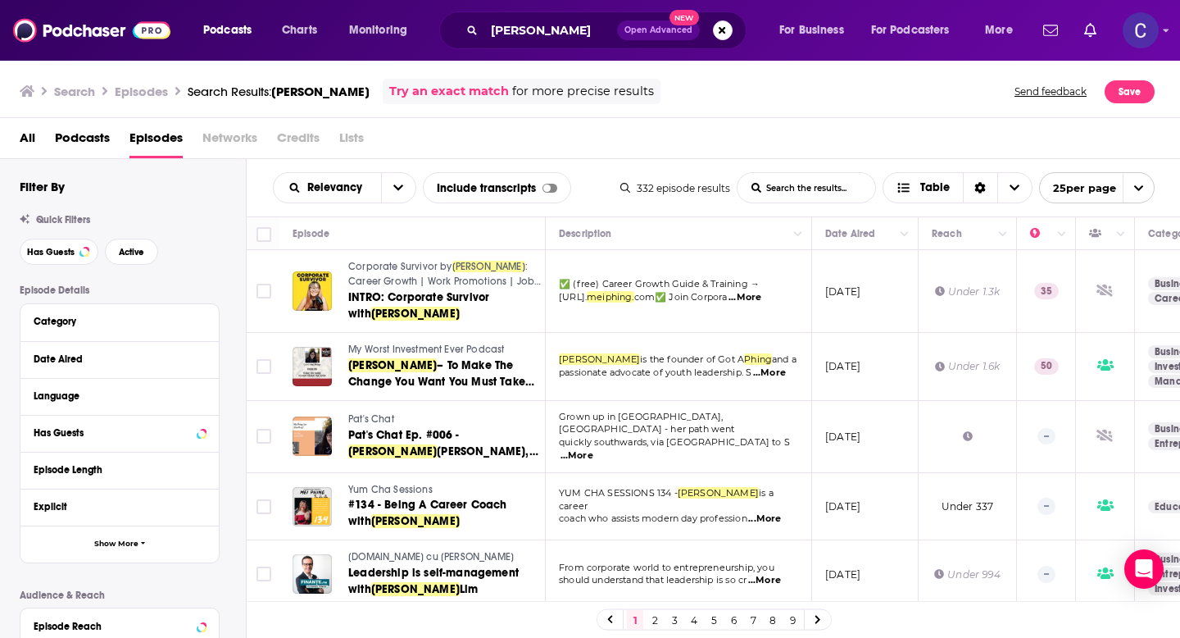
click at [364, 269] on span "Corporate Survivor by" at bounding box center [400, 266] width 104 height 11
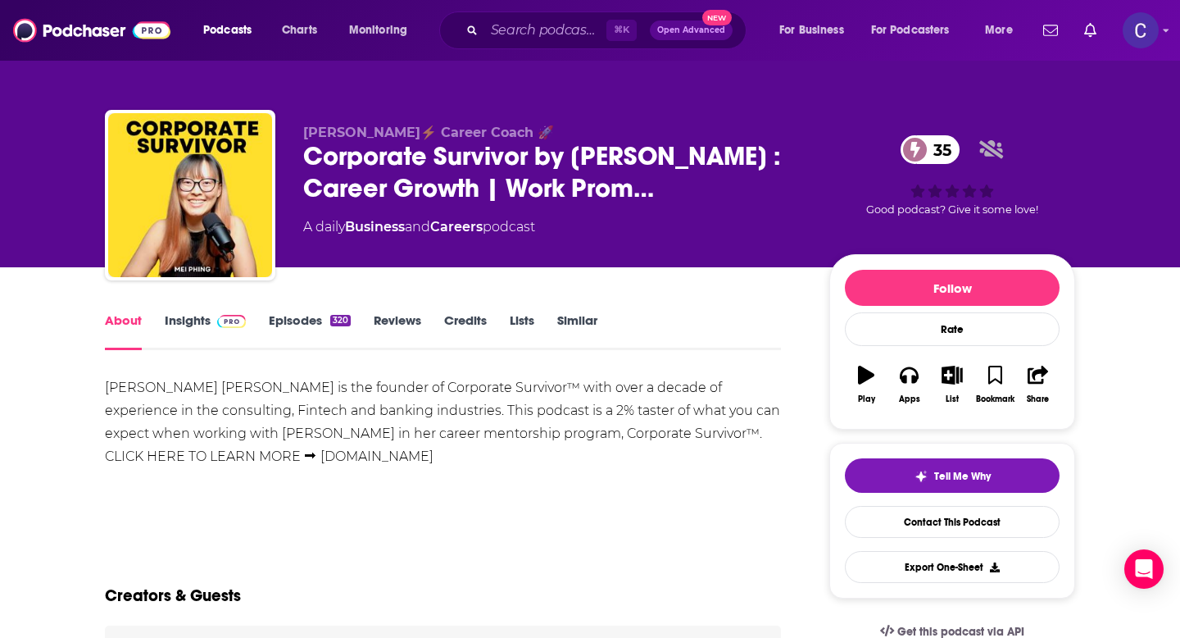
click at [194, 322] on link "Insights" at bounding box center [205, 331] width 81 height 38
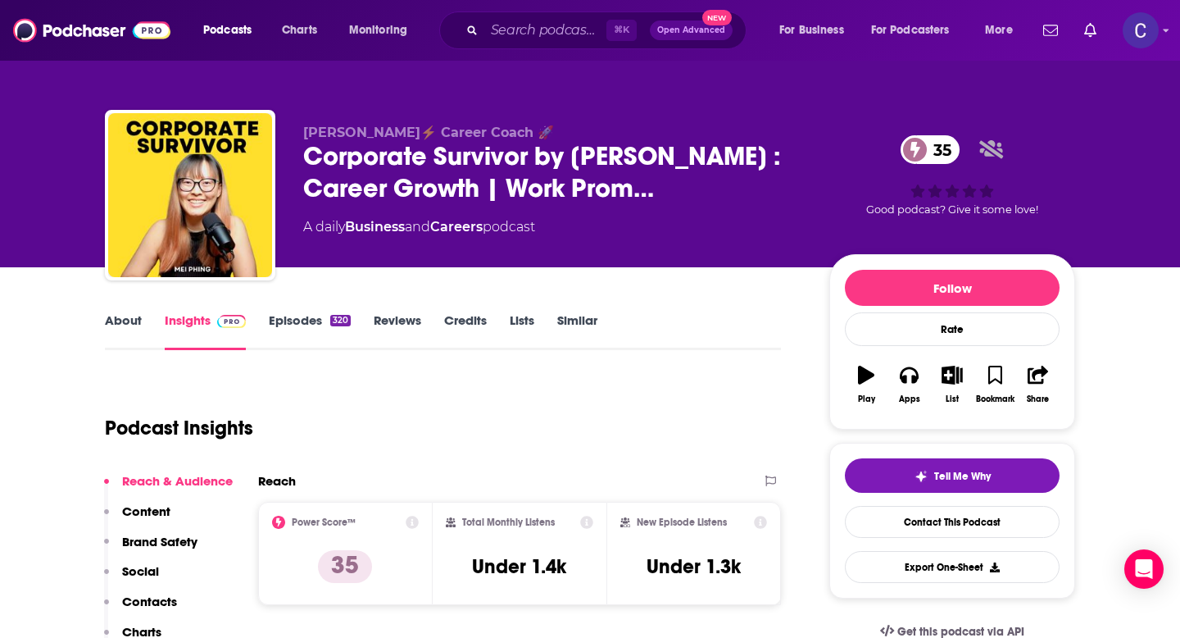
click at [312, 315] on link "Episodes 320" at bounding box center [310, 331] width 82 height 38
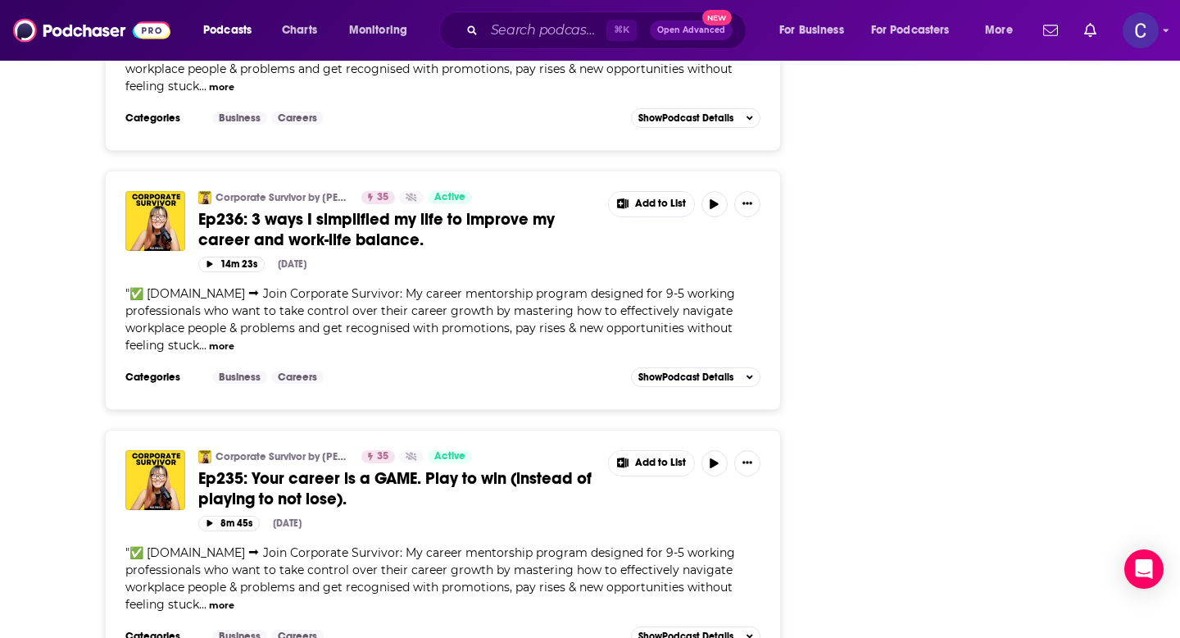
scroll to position [4110, 0]
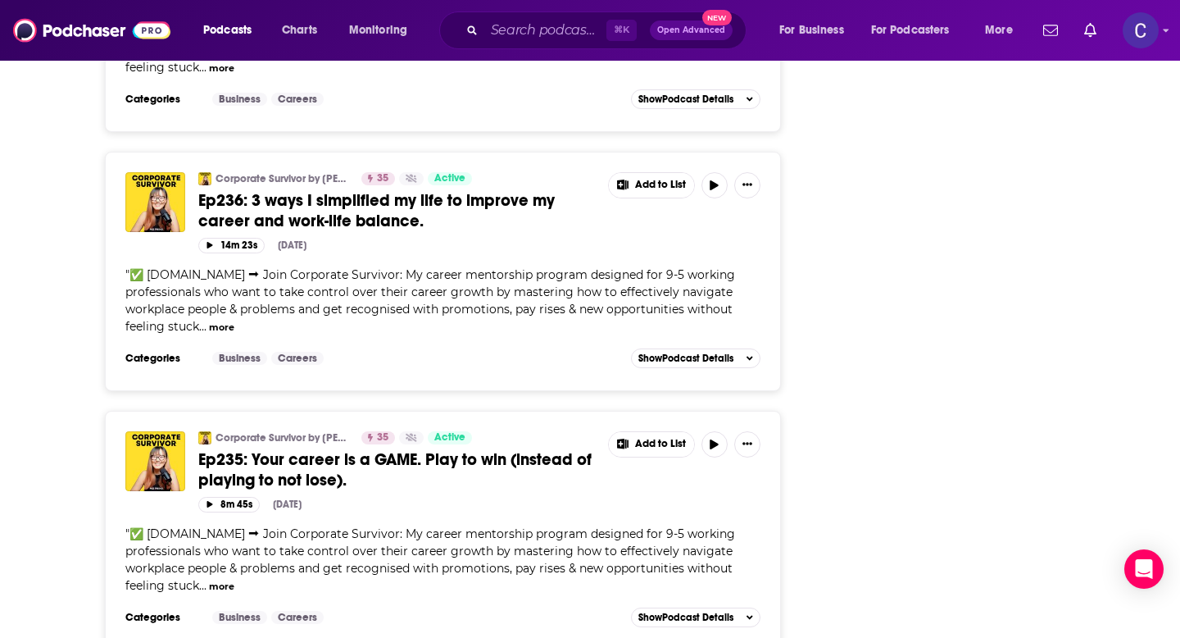
click at [220, 320] on button "more" at bounding box center [221, 327] width 25 height 14
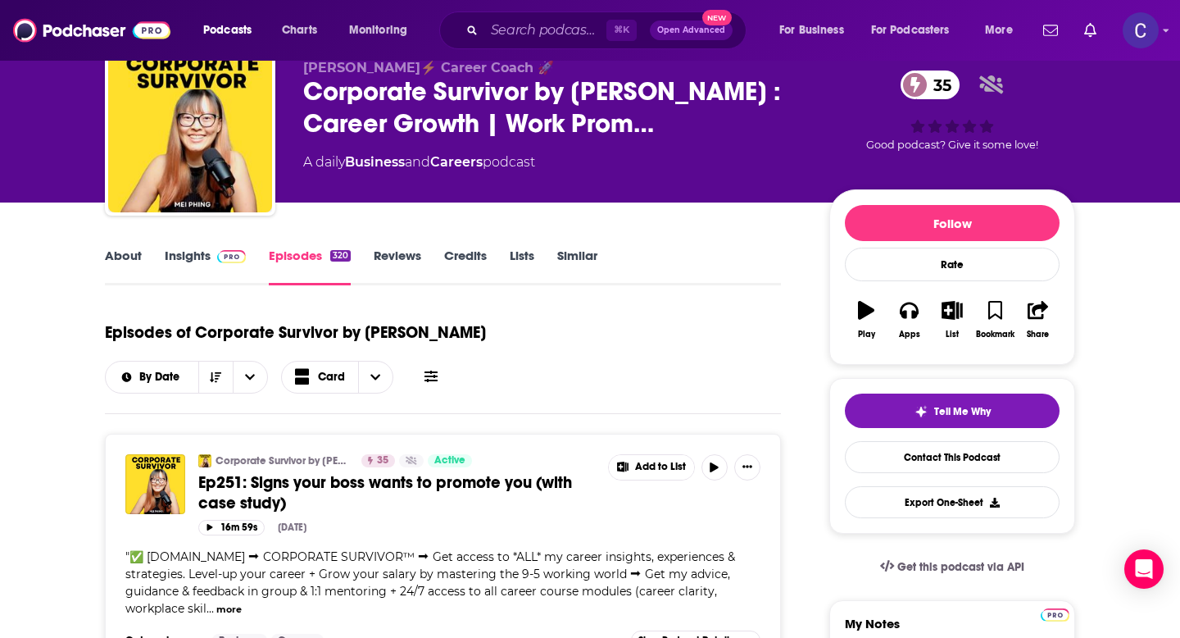
scroll to position [0, 0]
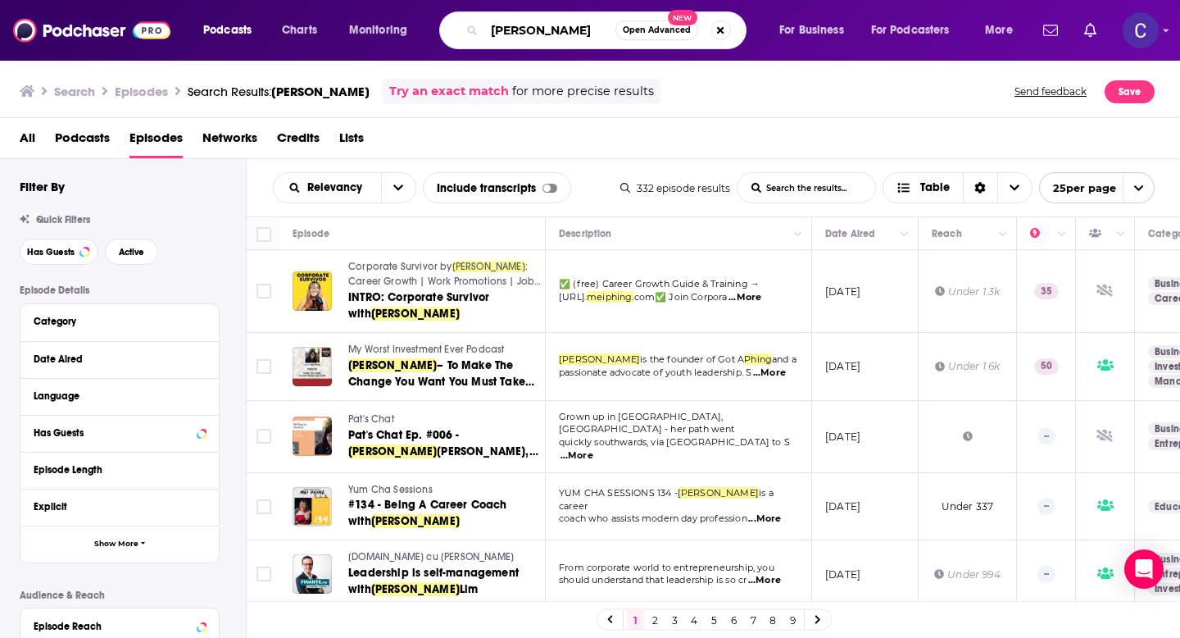
drag, startPoint x: 566, startPoint y: 32, endPoint x: 488, endPoint y: 30, distance: 77.9
click at [488, 30] on input "Mei Phing" at bounding box center [549, 30] width 131 height 26
type input "career growth"
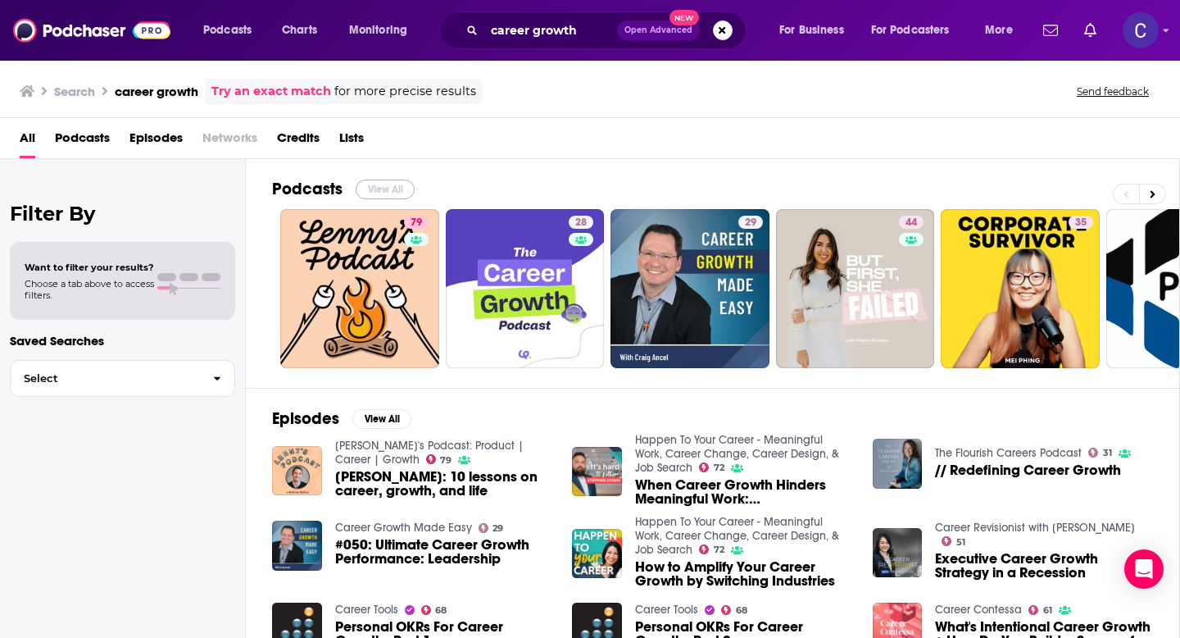
click at [374, 188] on button "View All" at bounding box center [385, 189] width 59 height 20
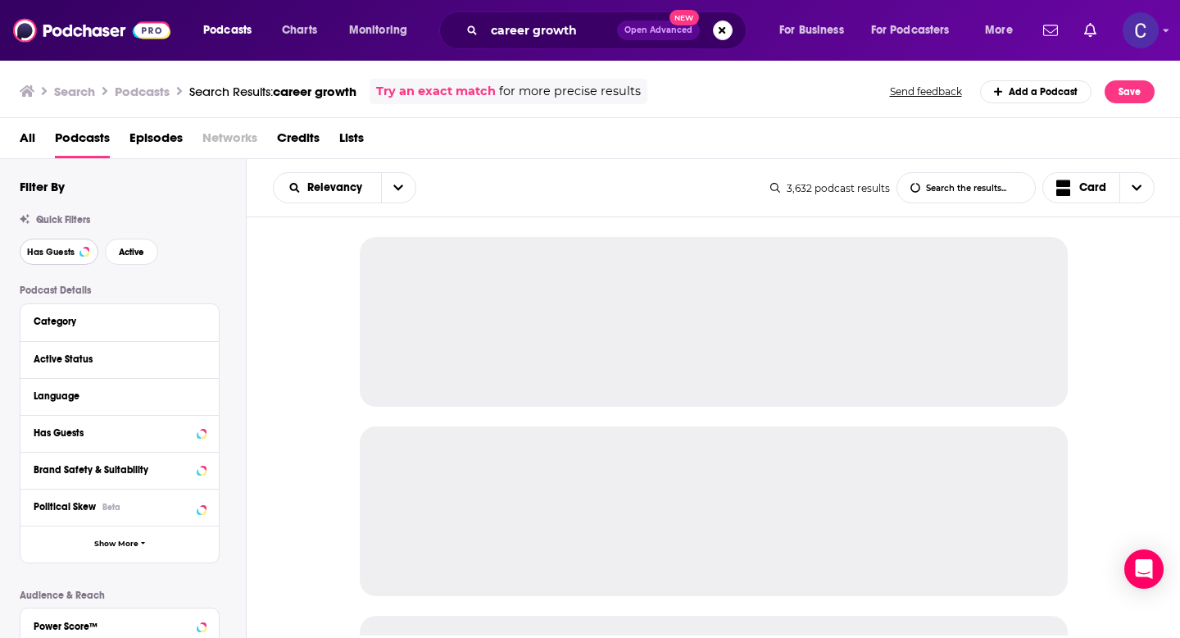
click at [66, 254] on span "Has Guests" at bounding box center [51, 251] width 48 height 9
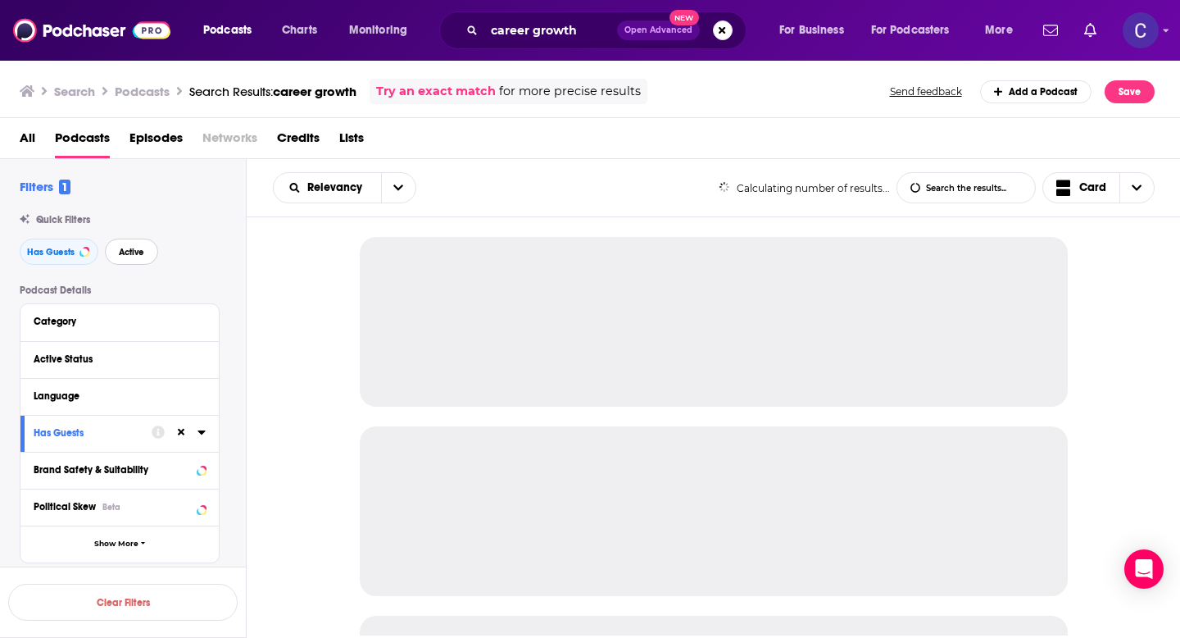
click at [117, 254] on button "Active" at bounding box center [131, 251] width 53 height 26
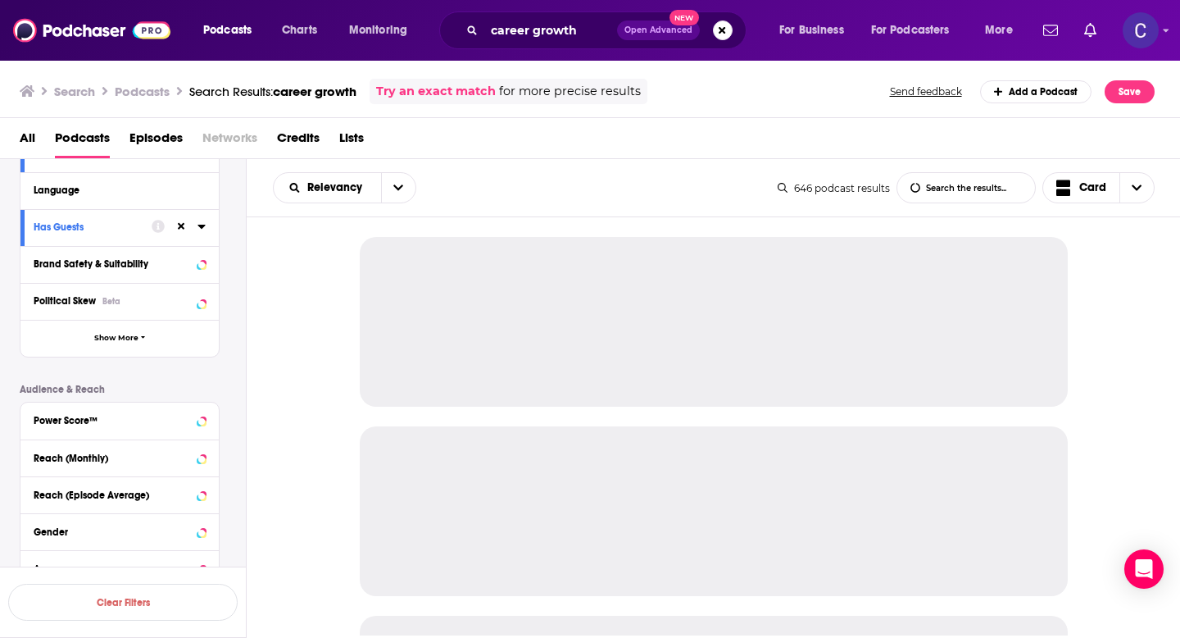
scroll to position [207, 0]
click at [119, 433] on div "Power Score™" at bounding box center [119, 419] width 198 height 37
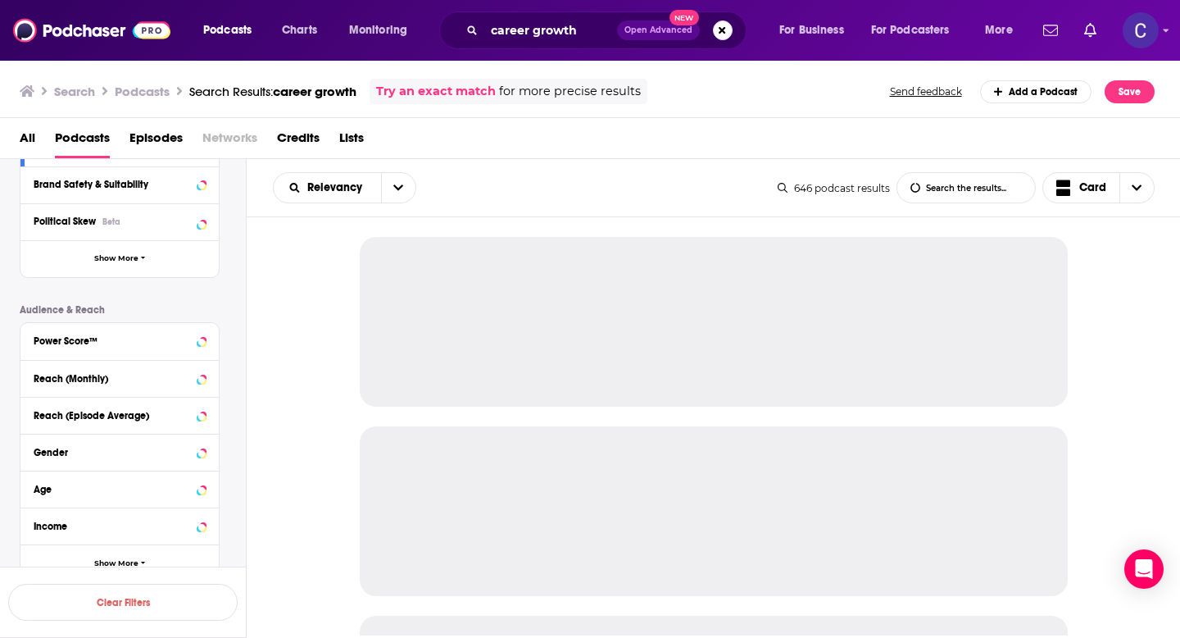
scroll to position [297, 0]
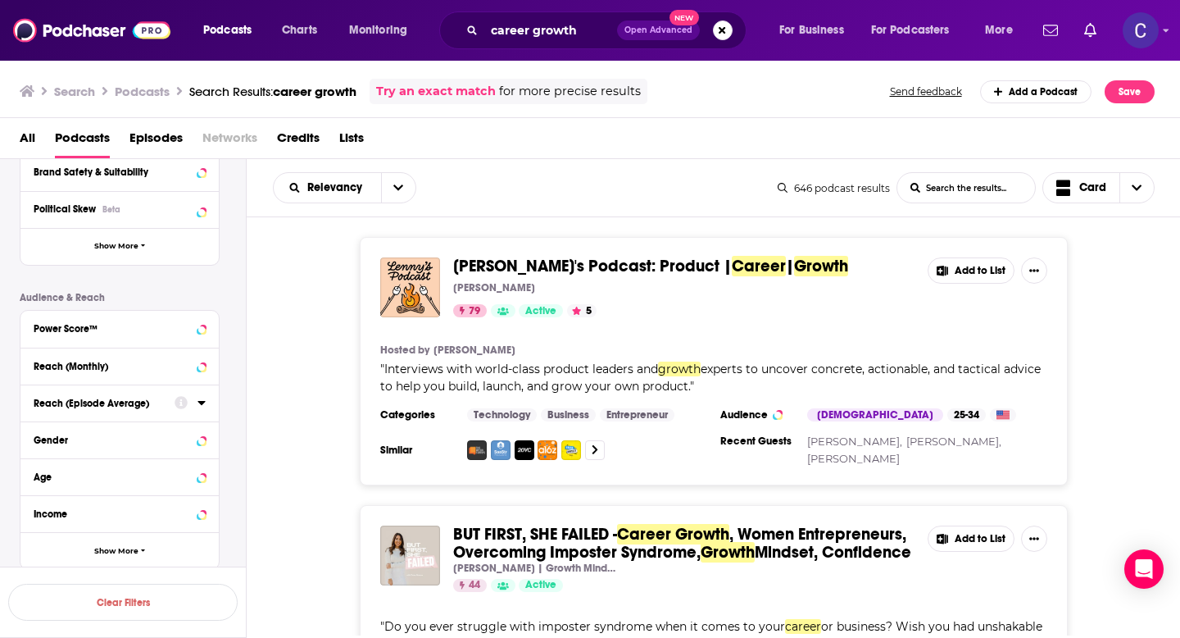
click at [146, 341] on div "Power Score™" at bounding box center [119, 329] width 198 height 37
click at [199, 333] on icon at bounding box center [201, 327] width 8 height 13
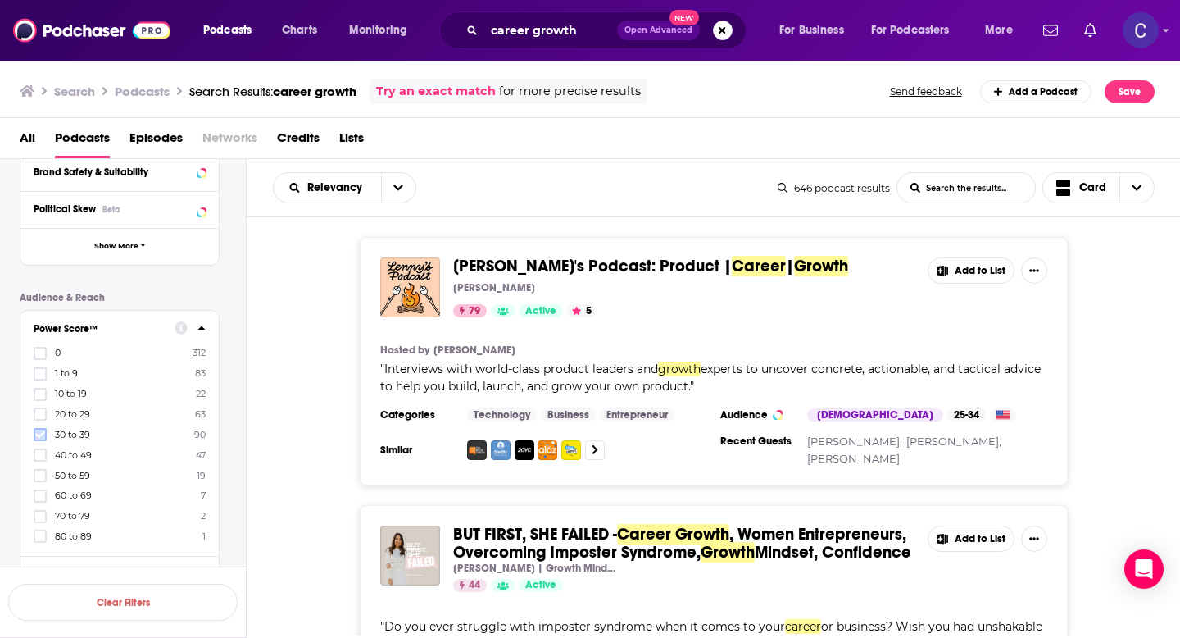
click at [41, 433] on icon at bounding box center [40, 434] width 10 height 7
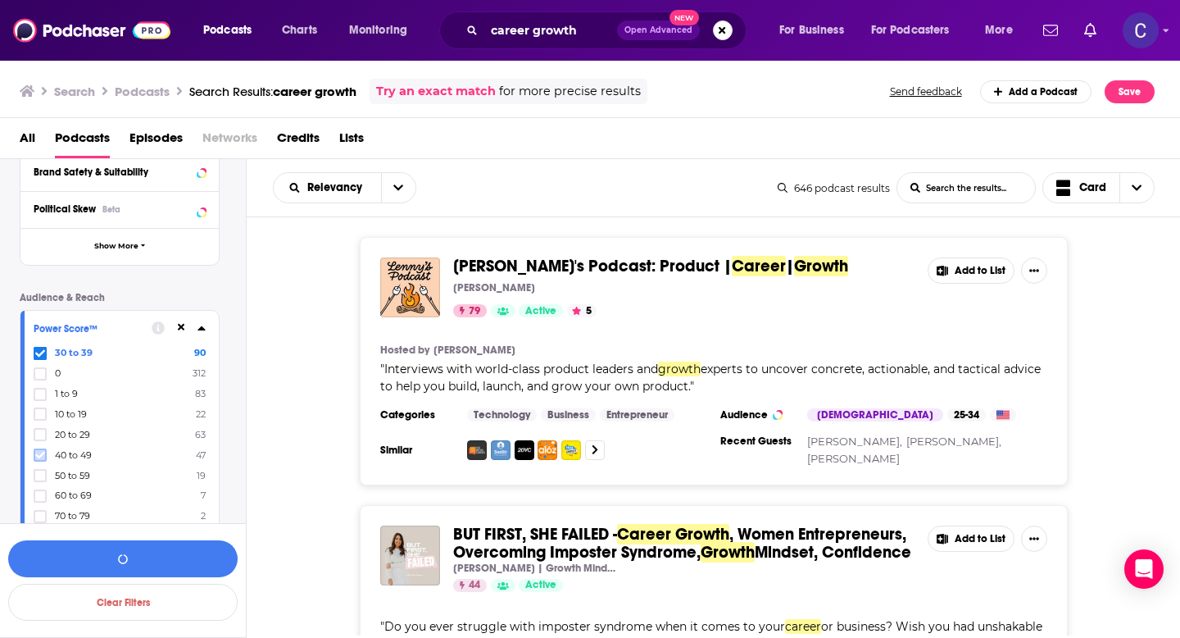
click at [43, 459] on icon at bounding box center [40, 455] width 10 height 10
click at [44, 474] on icon at bounding box center [40, 475] width 10 height 10
click at [184, 548] on button "View 90 Results" at bounding box center [122, 558] width 229 height 37
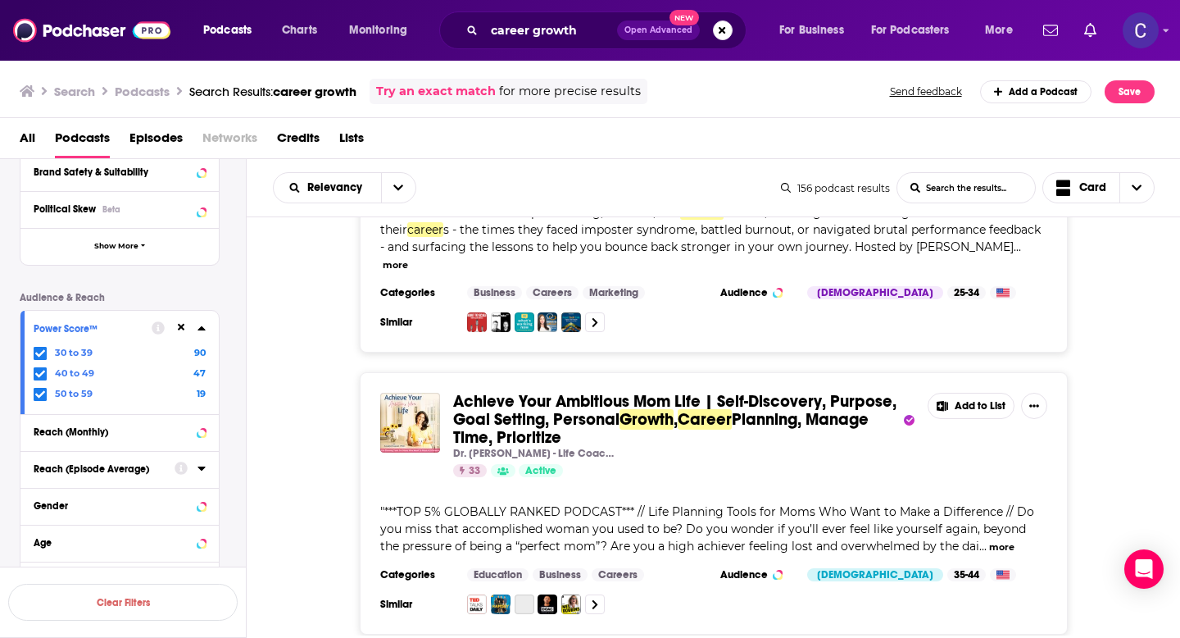
scroll to position [665, 0]
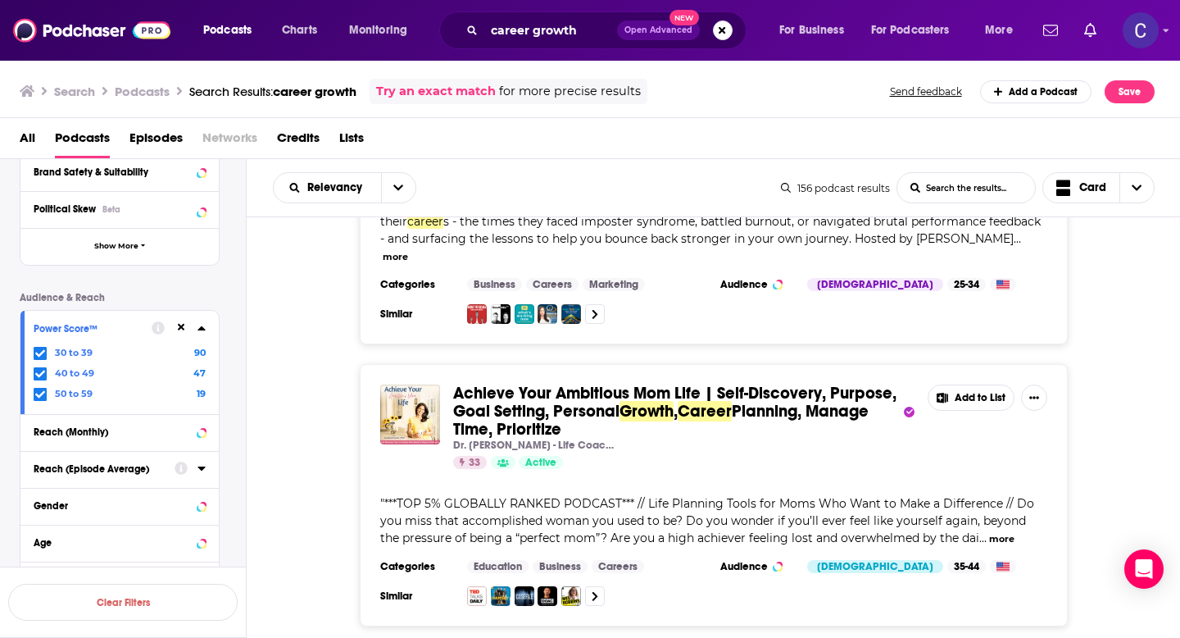
click at [402, 516] on span "***TOP 5% GLOBALLY RANKED PODCAST*** // Life Planning Tools for Moms Who Want t…" at bounding box center [707, 520] width 654 height 49
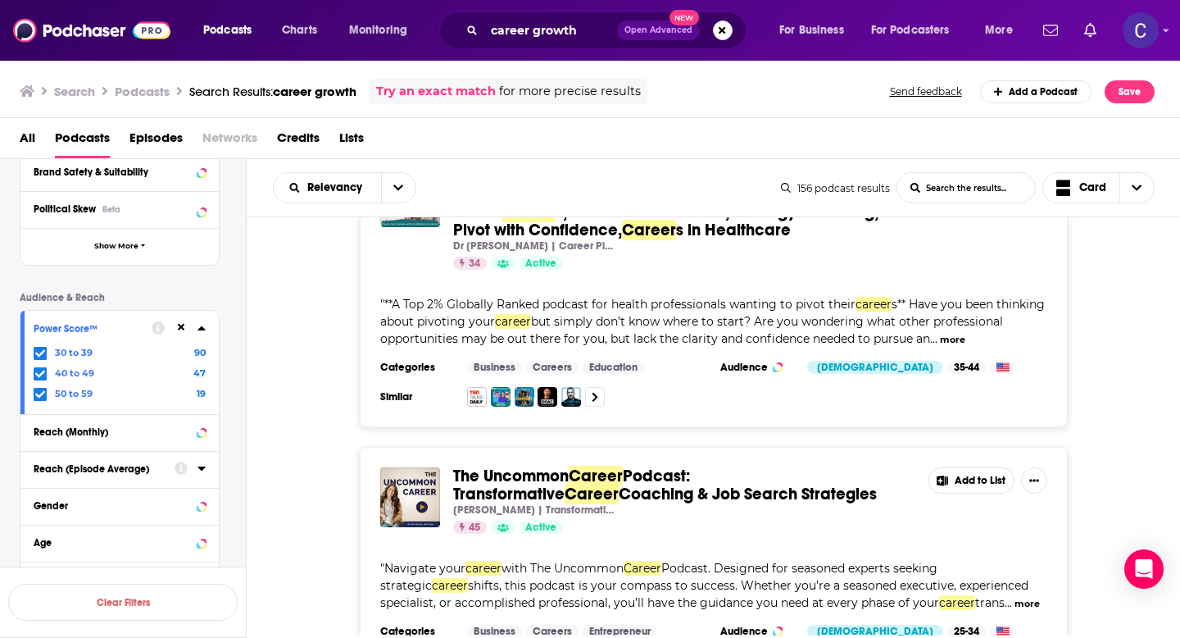
scroll to position [1430, 0]
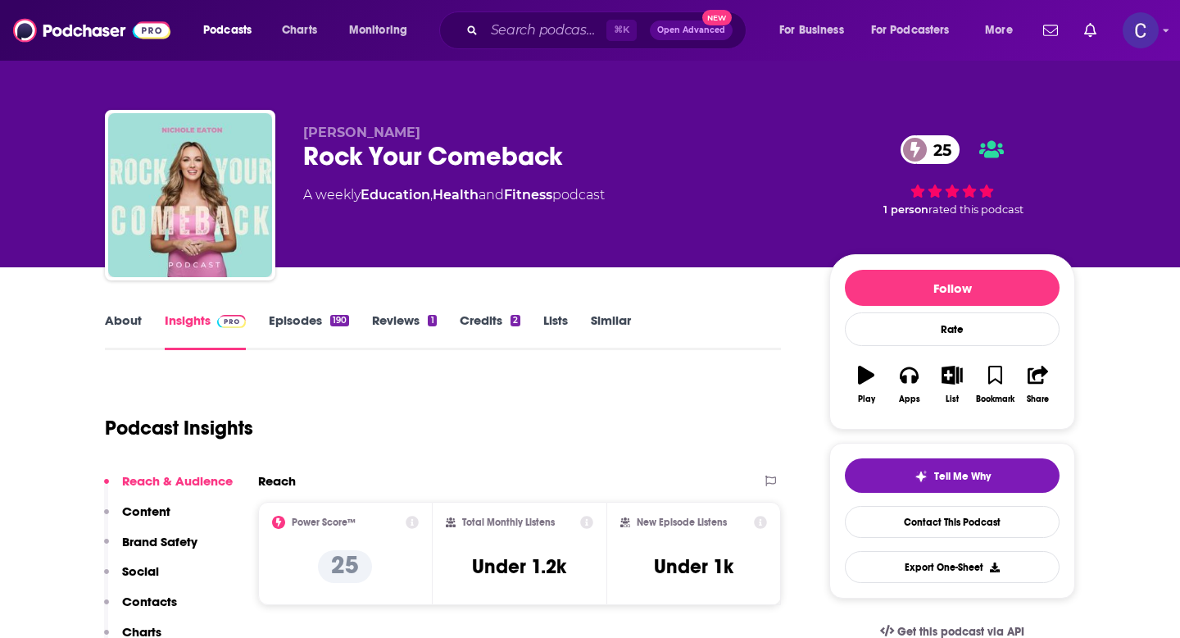
click at [124, 324] on link "About" at bounding box center [123, 331] width 37 height 38
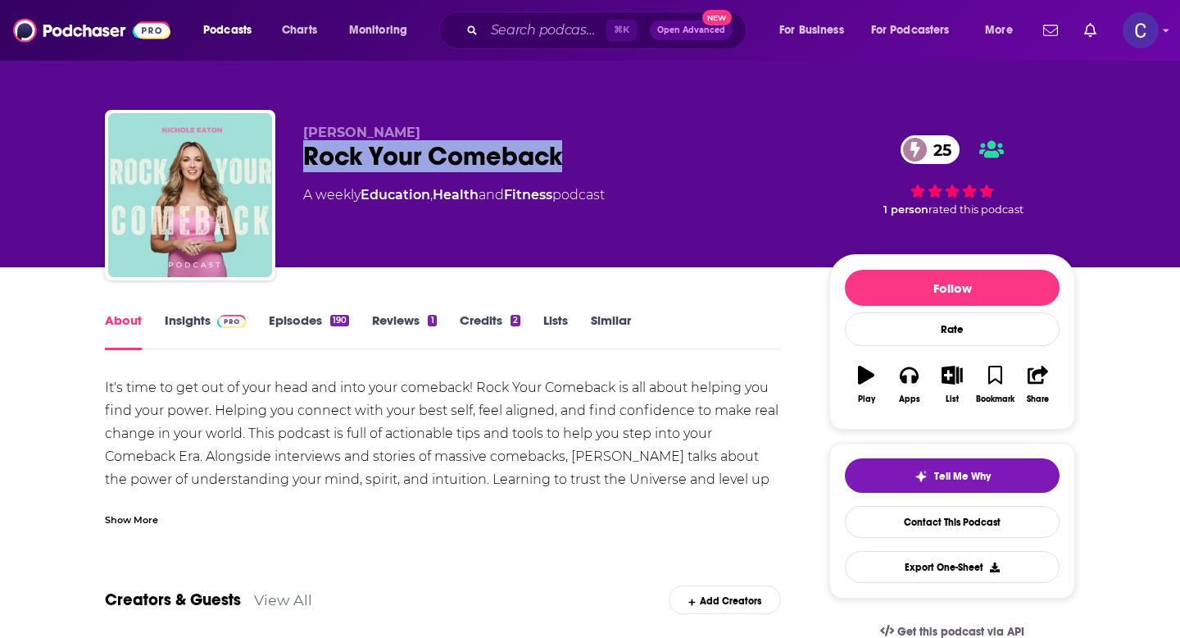
drag, startPoint x: 571, startPoint y: 161, endPoint x: 299, endPoint y: 141, distance: 272.8
click at [299, 141] on div "[PERSON_NAME] Rock Your Comeback 25 A weekly Education , Health and Fitness pod…" at bounding box center [590, 198] width 970 height 177
copy h1 "Rock Your Comeback"
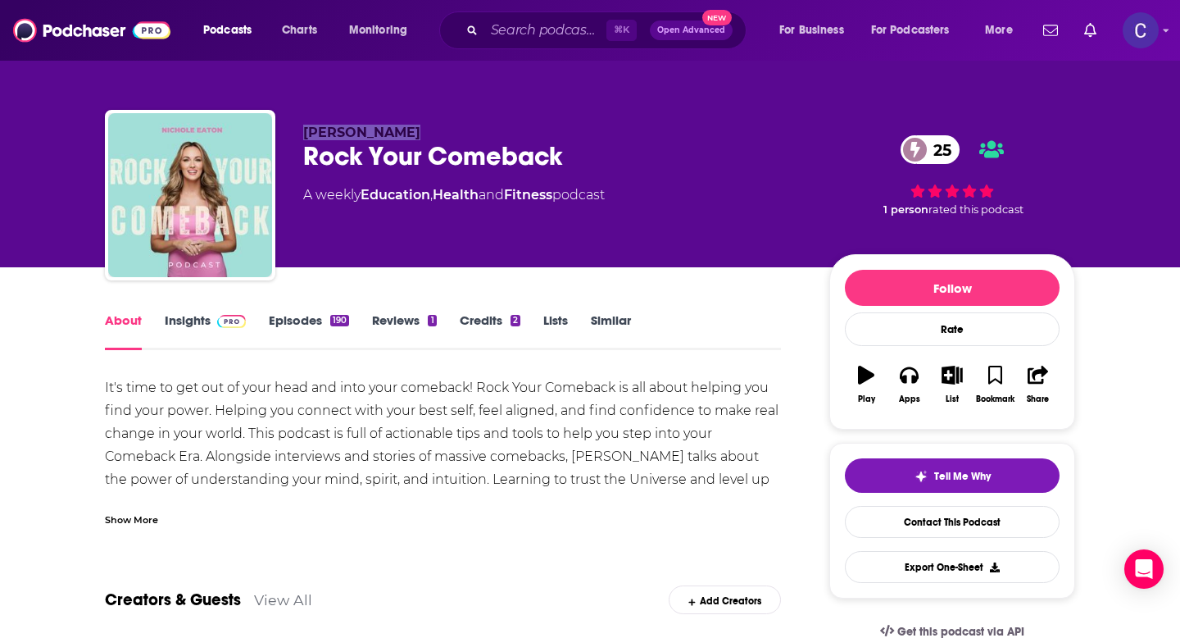
drag, startPoint x: 299, startPoint y: 133, endPoint x: 407, endPoint y: 133, distance: 108.2
click at [407, 133] on div "[PERSON_NAME] Rock Your Comeback 25 A weekly Education , Health and Fitness pod…" at bounding box center [590, 198] width 970 height 177
copy span "[PERSON_NAME]"
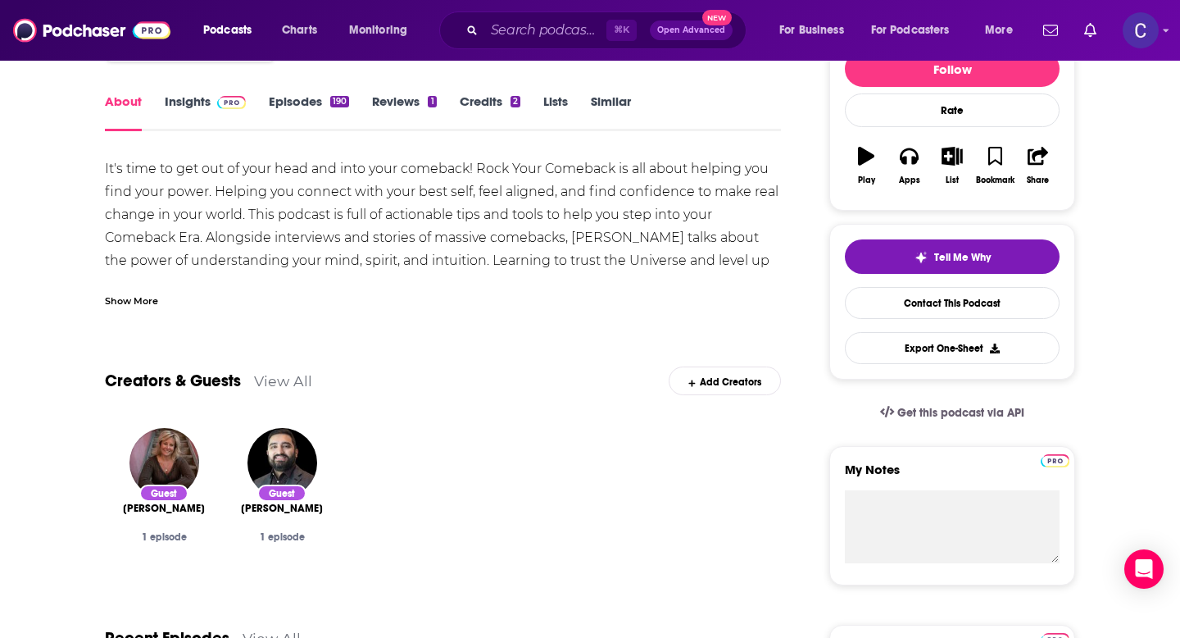
scroll to position [221, 0]
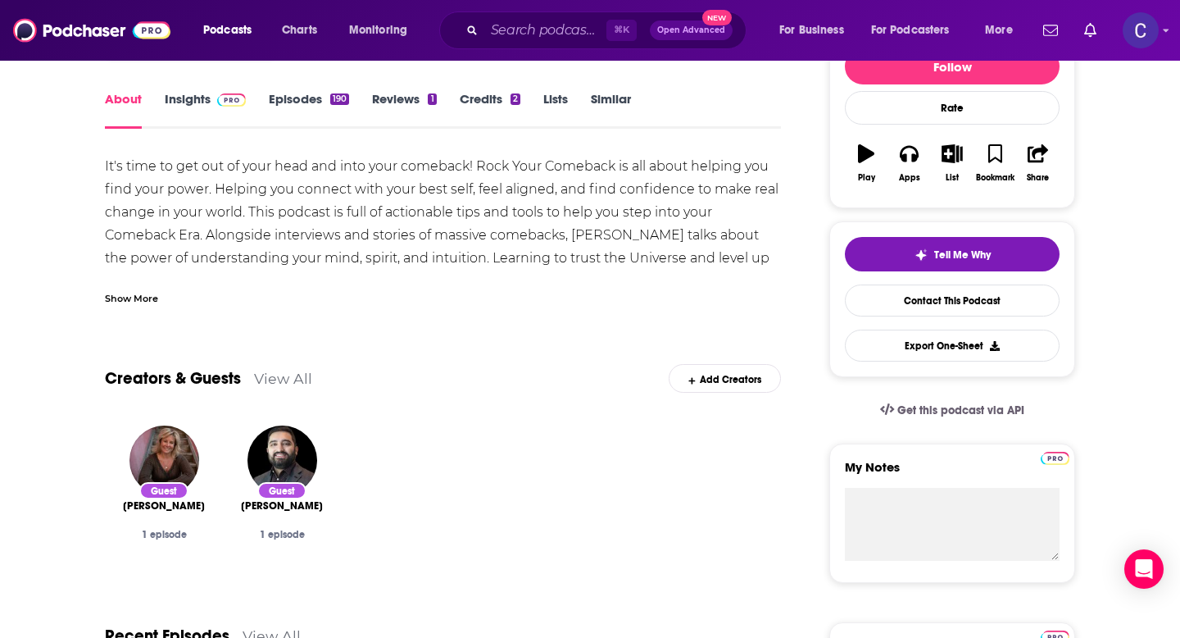
click at [186, 98] on link "Insights" at bounding box center [205, 110] width 81 height 38
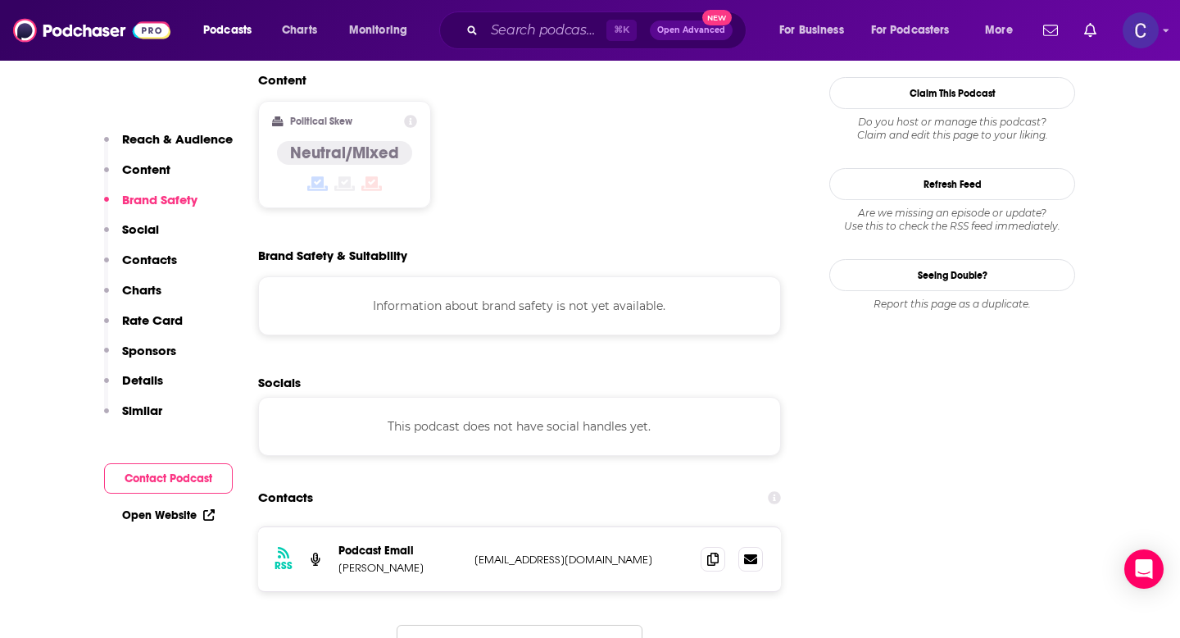
scroll to position [1332, 0]
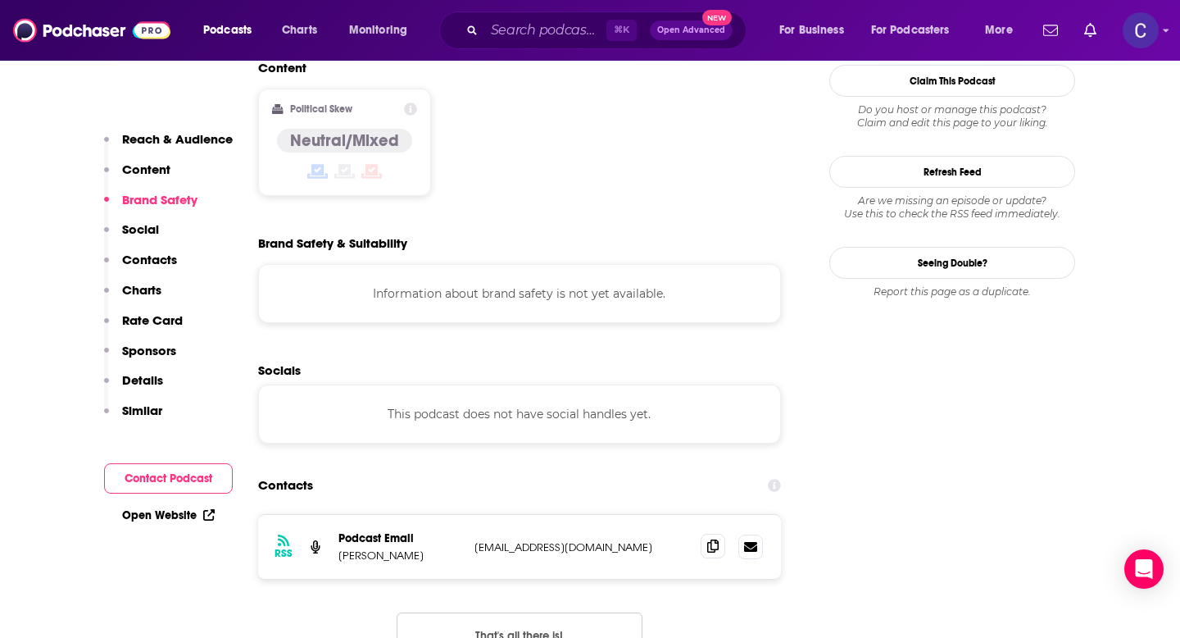
click at [714, 539] on icon at bounding box center [712, 545] width 11 height 13
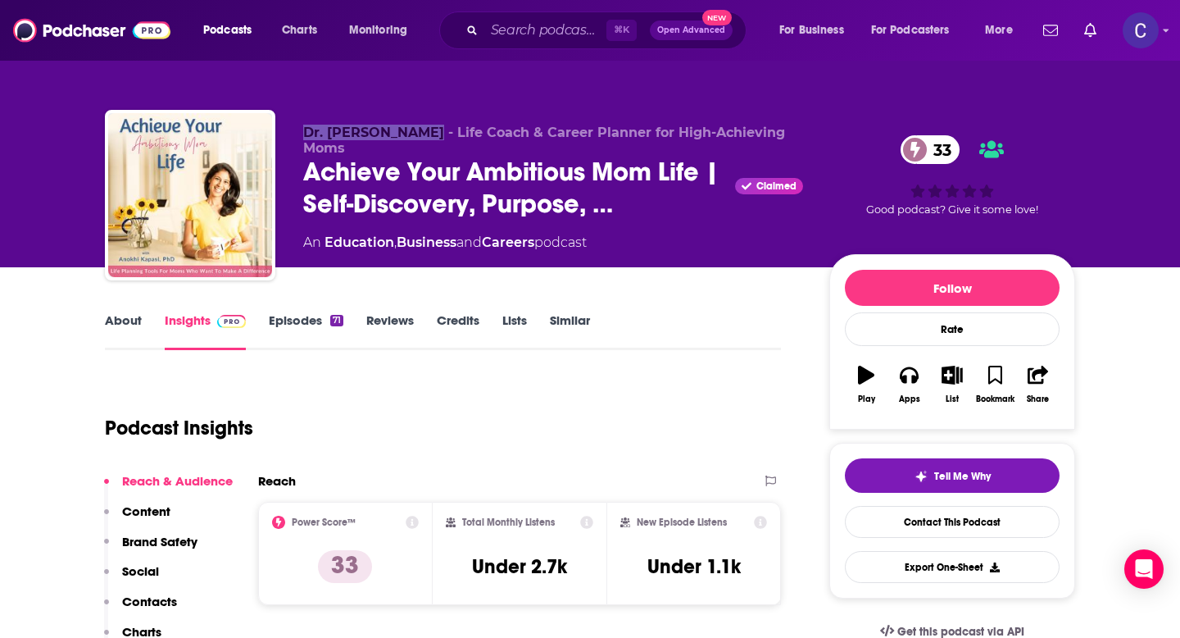
drag, startPoint x: 304, startPoint y: 128, endPoint x: 426, endPoint y: 137, distance: 122.4
click at [426, 137] on span "Dr. Anokhi Kapasi - Life Coach & Career Planner for High-Achieving Moms" at bounding box center [544, 140] width 482 height 31
copy span "Dr. Anokhi Kapasi"
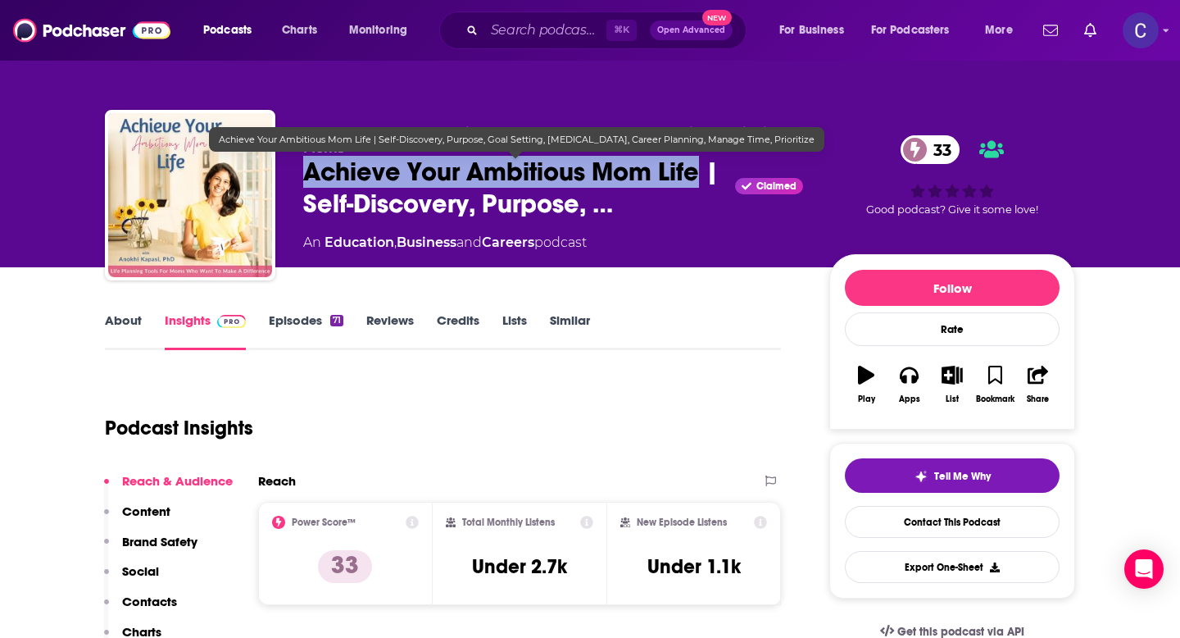
drag, startPoint x: 303, startPoint y: 172, endPoint x: 701, endPoint y: 172, distance: 398.2
click at [701, 172] on span "Achieve Your Ambitious Mom Life | Self-Discovery, Purpose, …" at bounding box center [515, 188] width 425 height 64
copy h2 "Achieve Your Ambitious Mom Life"
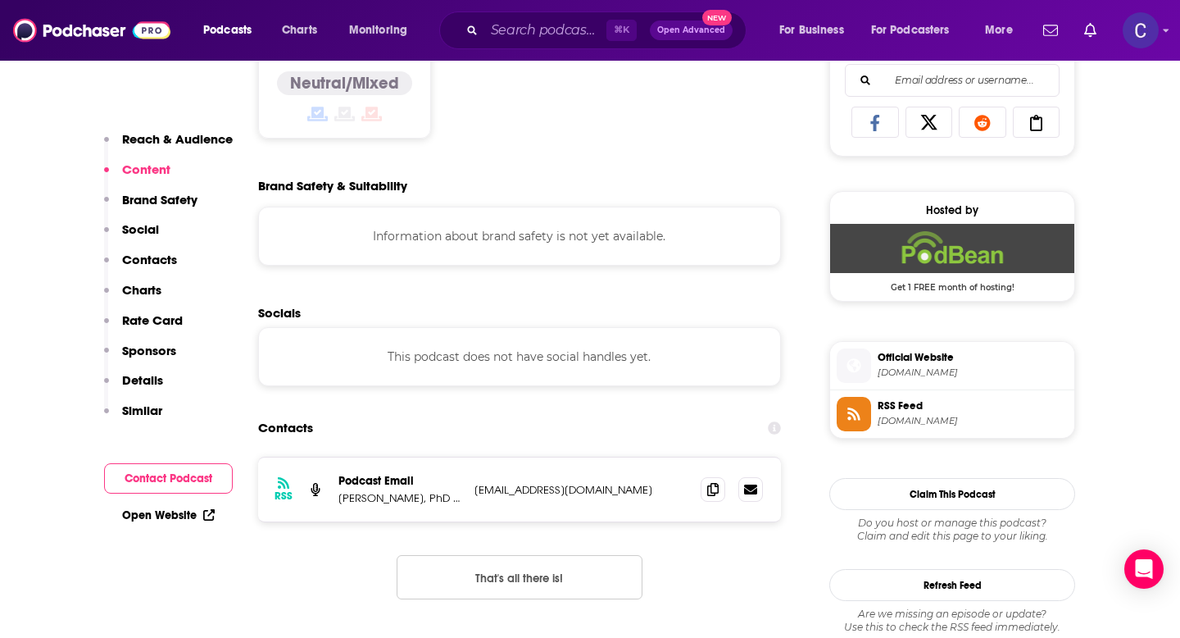
scroll to position [1103, 0]
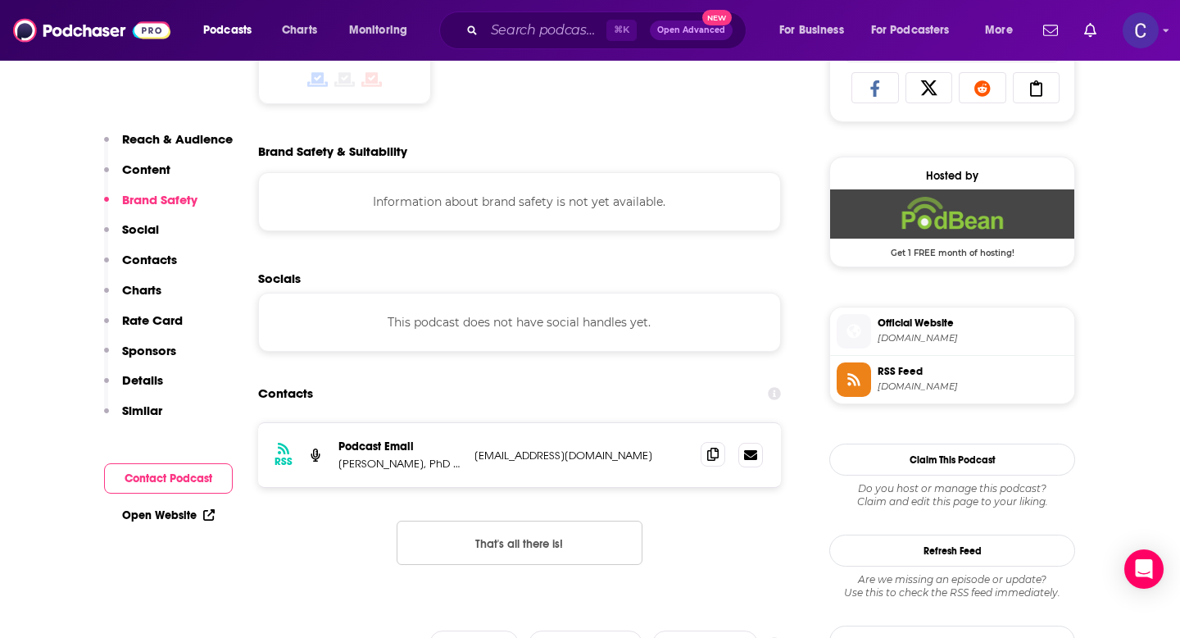
click at [710, 459] on icon at bounding box center [712, 453] width 11 height 13
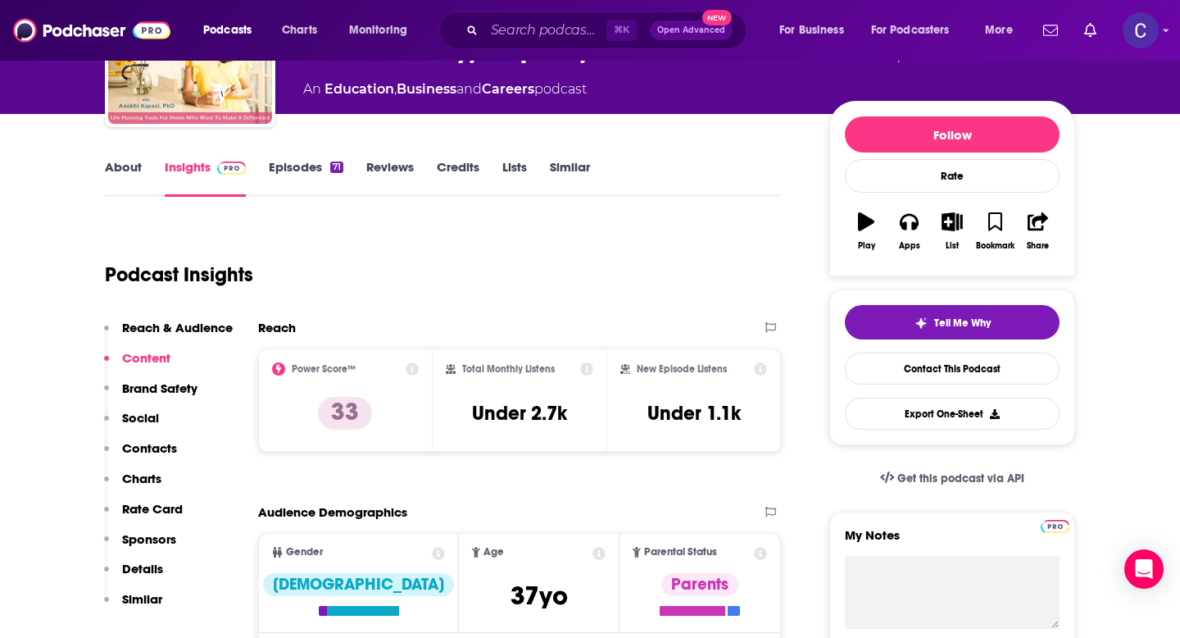
scroll to position [98, 0]
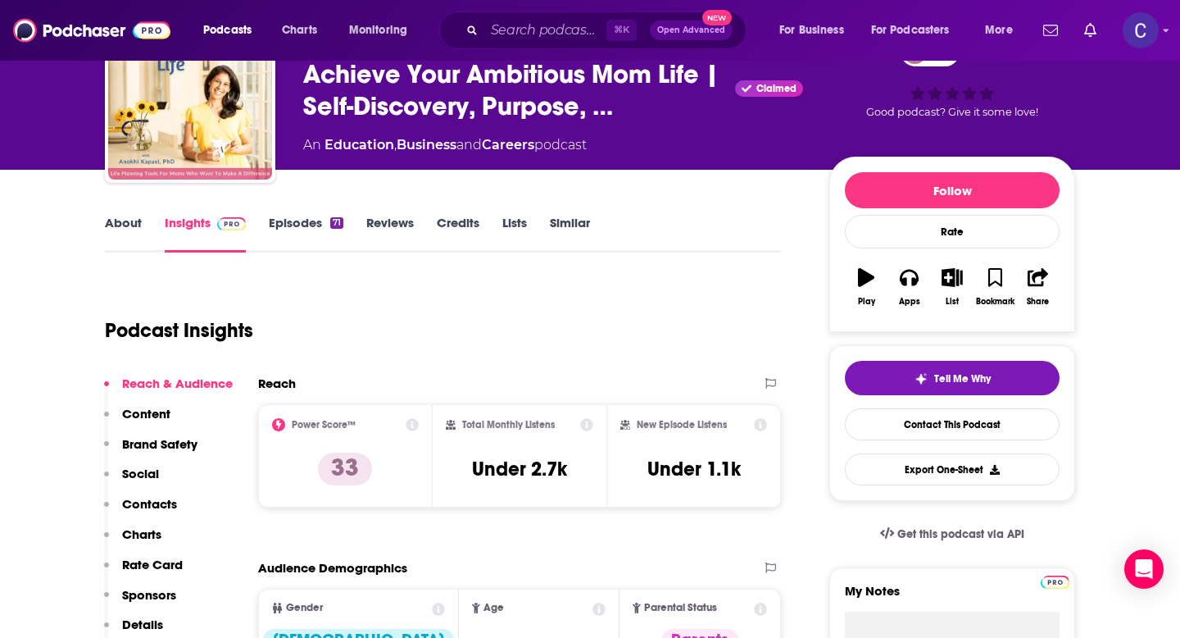
click at [569, 228] on link "Similar" at bounding box center [570, 234] width 40 height 38
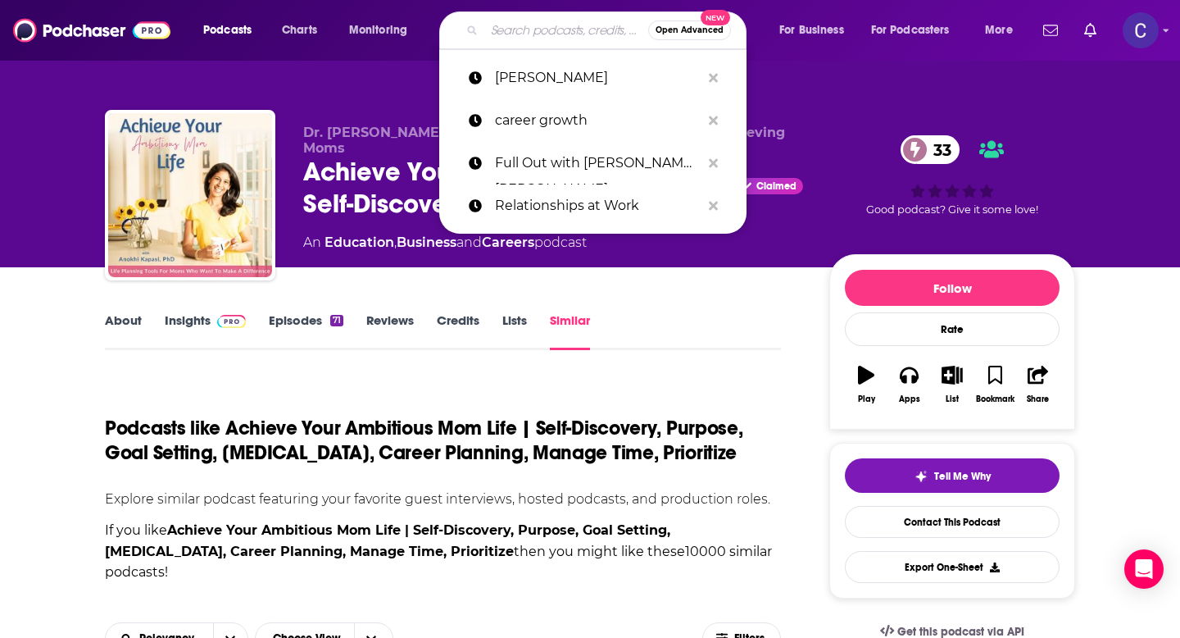
click at [546, 34] on input "Search podcasts, credits, & more..." at bounding box center [566, 30] width 164 height 26
click at [559, 120] on p "career growth" at bounding box center [598, 120] width 206 height 43
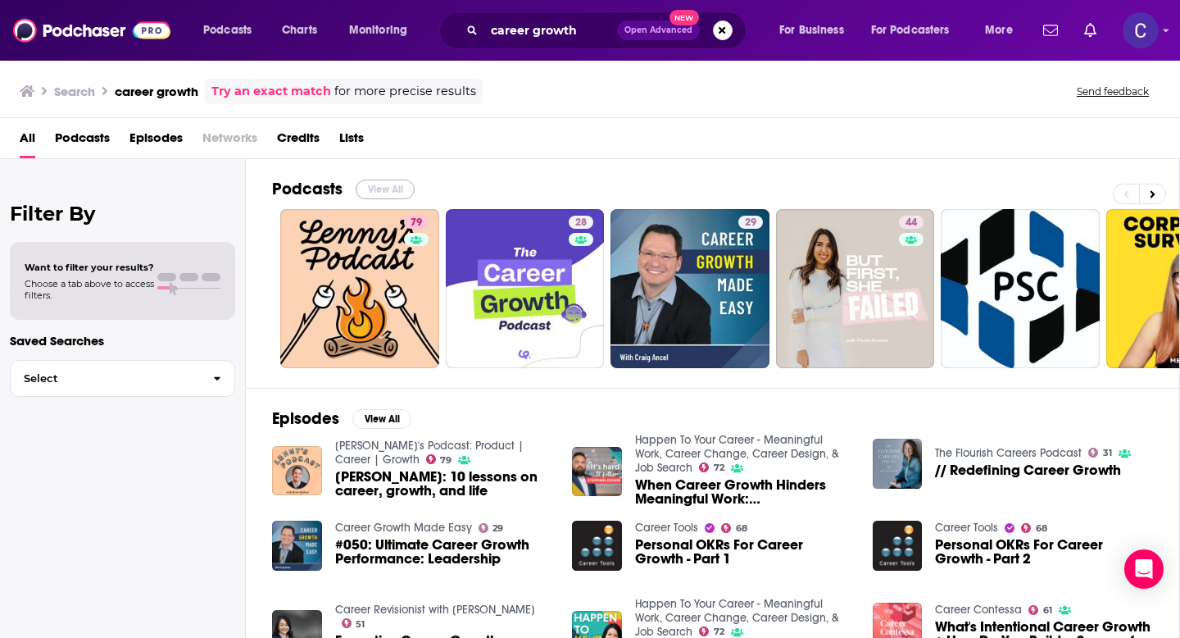
click at [393, 193] on button "View All" at bounding box center [385, 189] width 59 height 20
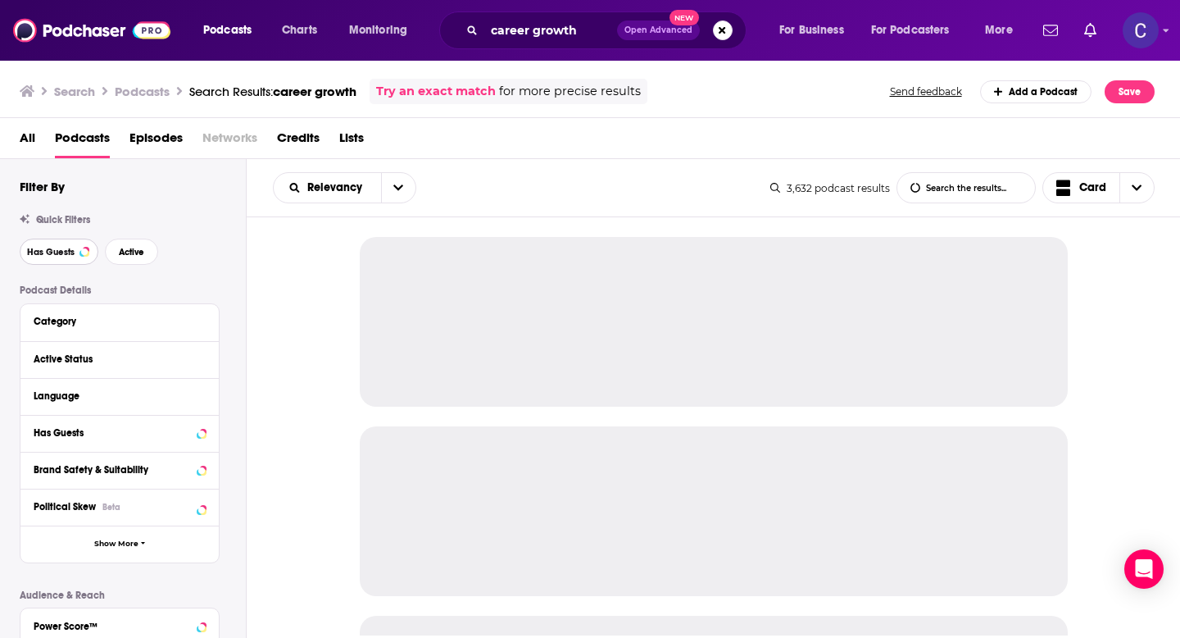
click at [70, 248] on span "Has Guests" at bounding box center [51, 251] width 48 height 9
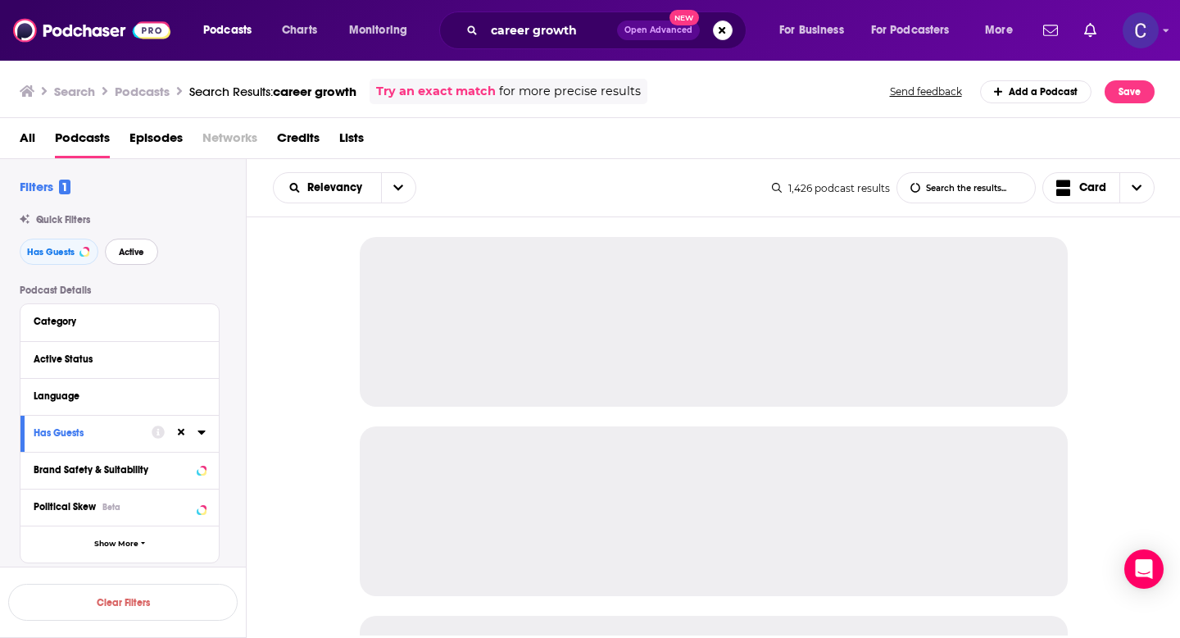
click at [144, 260] on button "Active" at bounding box center [131, 251] width 53 height 26
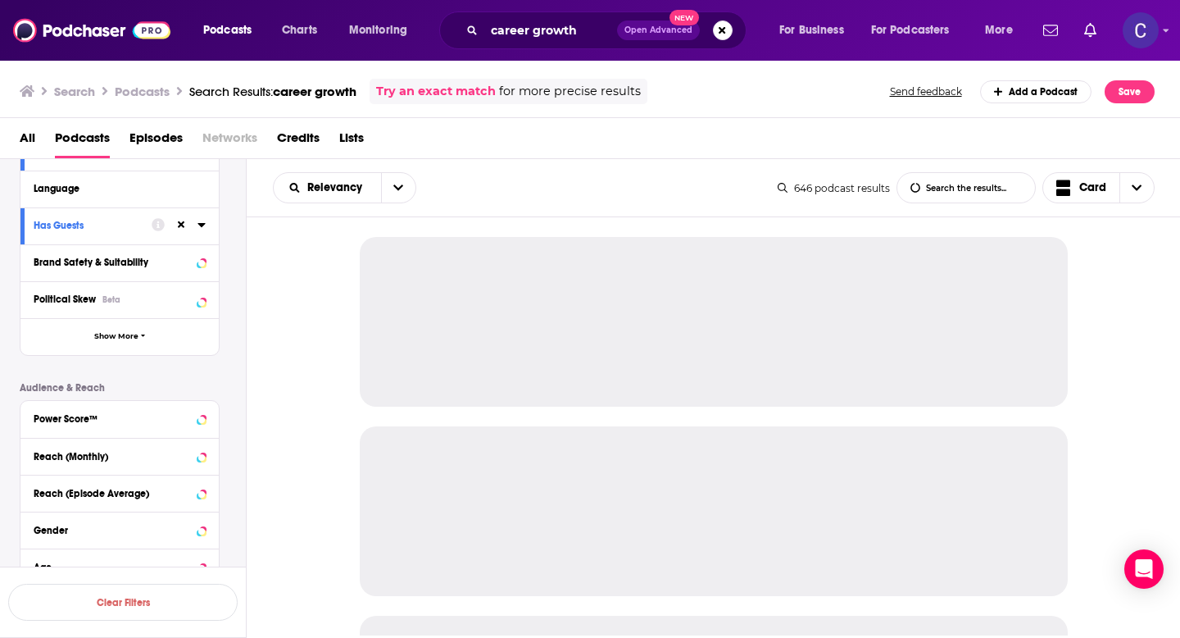
scroll to position [225, 0]
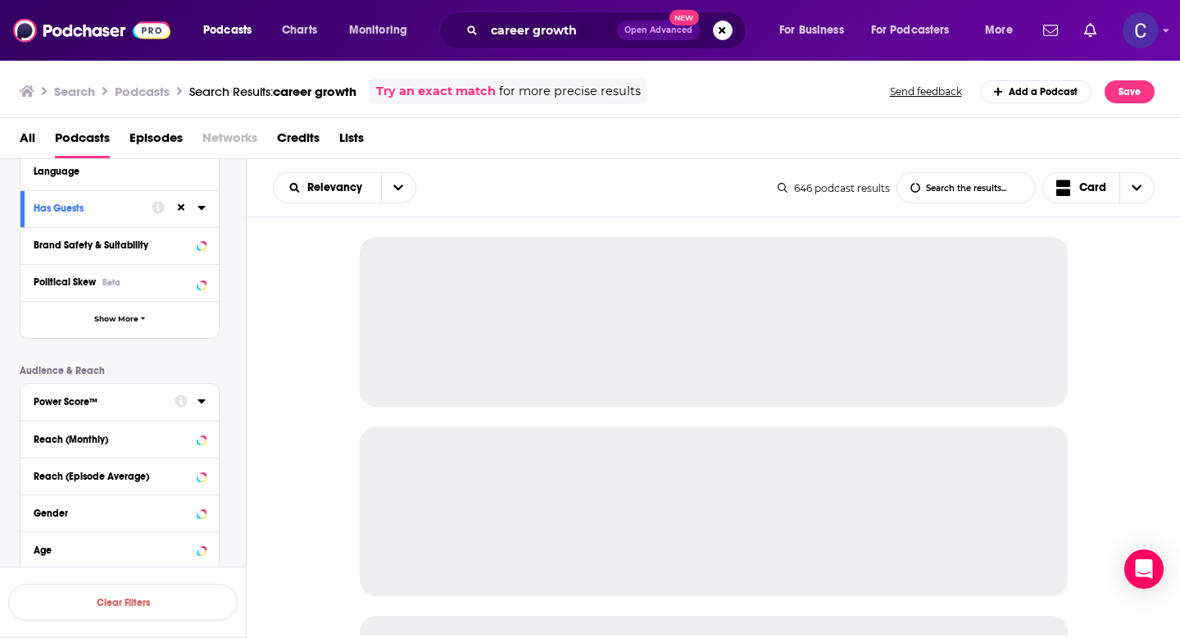
click at [135, 403] on div "Power Score™" at bounding box center [99, 401] width 130 height 11
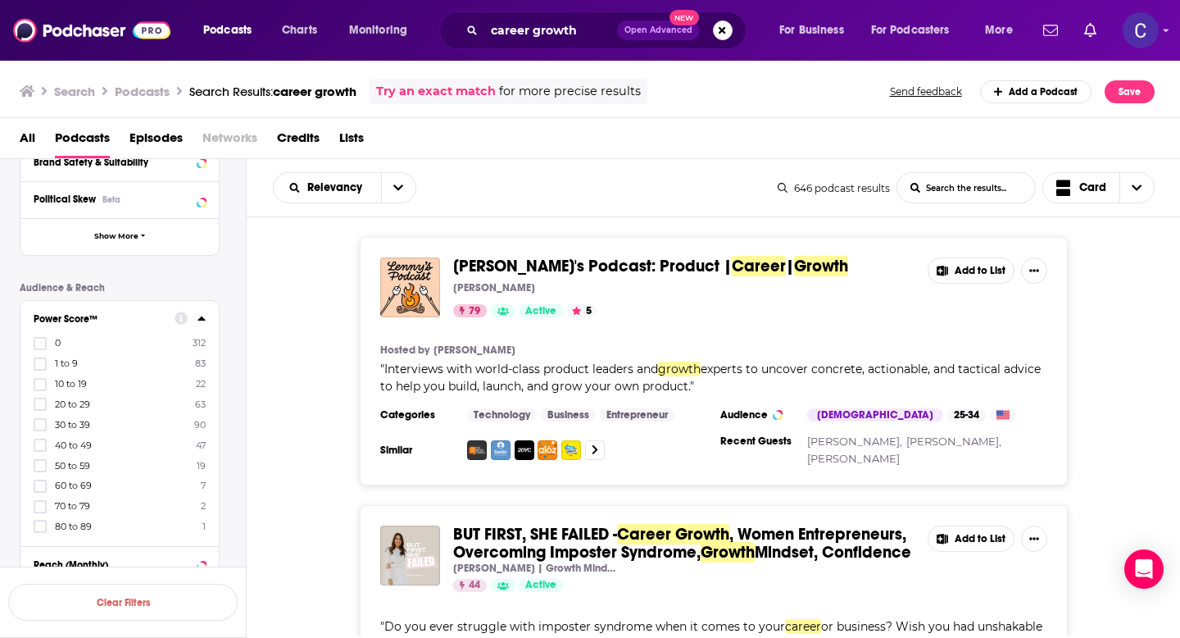
scroll to position [336, 0]
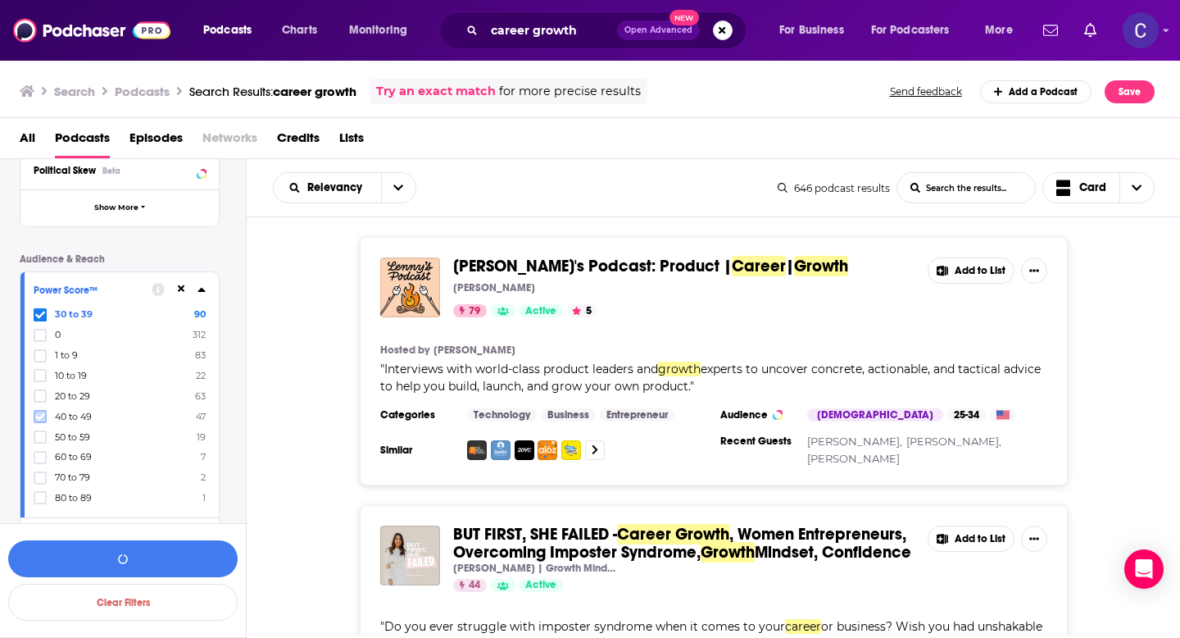
click at [37, 415] on icon at bounding box center [40, 416] width 10 height 7
click at [43, 442] on div "30 to 39 90 40 to 49 47 0 312 1 to 9 83 10 to 19 22 20 to 29 63 50 to 59 19 60 …" at bounding box center [120, 405] width 172 height 197
click at [43, 438] on icon at bounding box center [40, 437] width 10 height 10
click at [181, 568] on button "View 156 Results" at bounding box center [122, 558] width 229 height 37
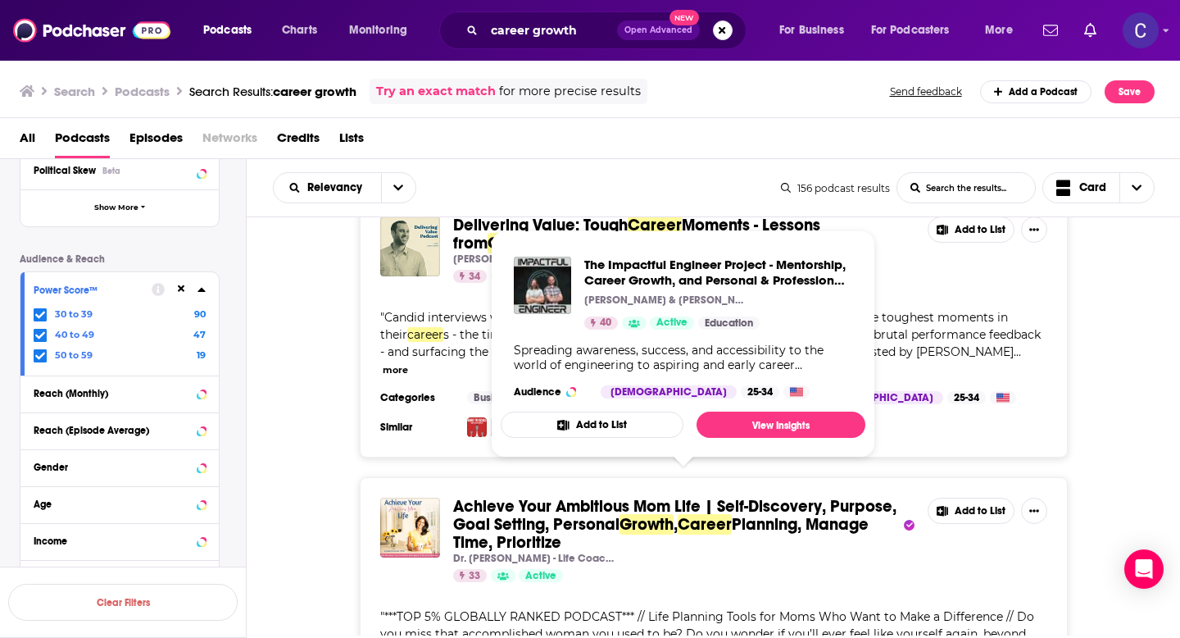
scroll to position [964, 0]
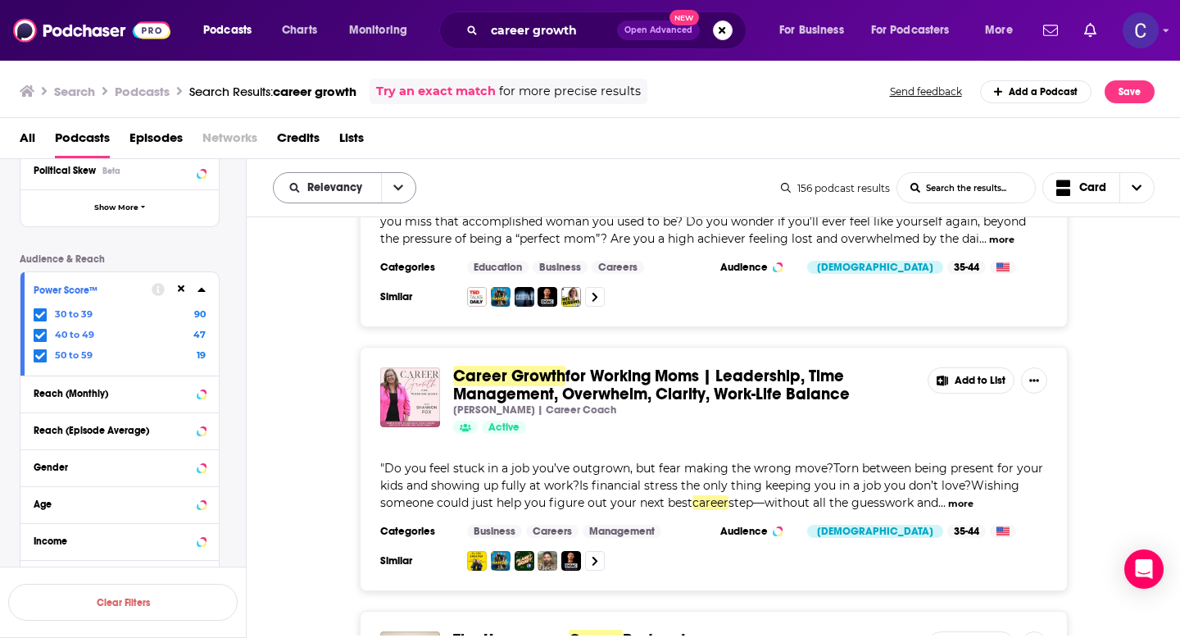
click at [393, 193] on icon "open menu" at bounding box center [398, 187] width 10 height 11
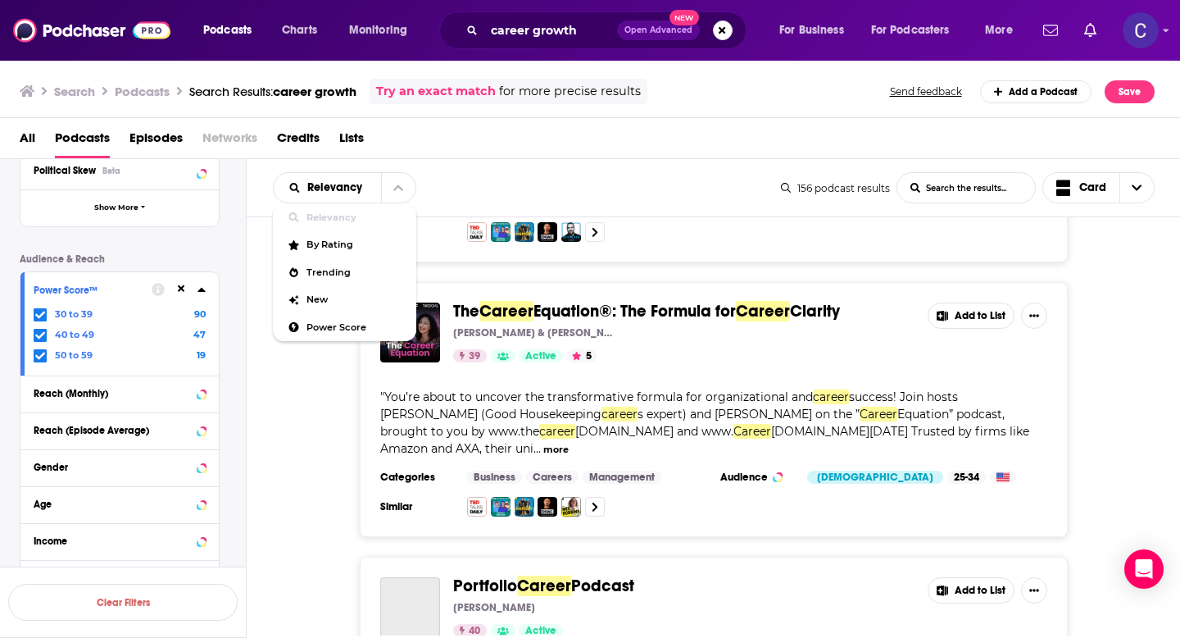
scroll to position [1858, 0]
click at [390, 193] on button "close menu" at bounding box center [398, 187] width 34 height 29
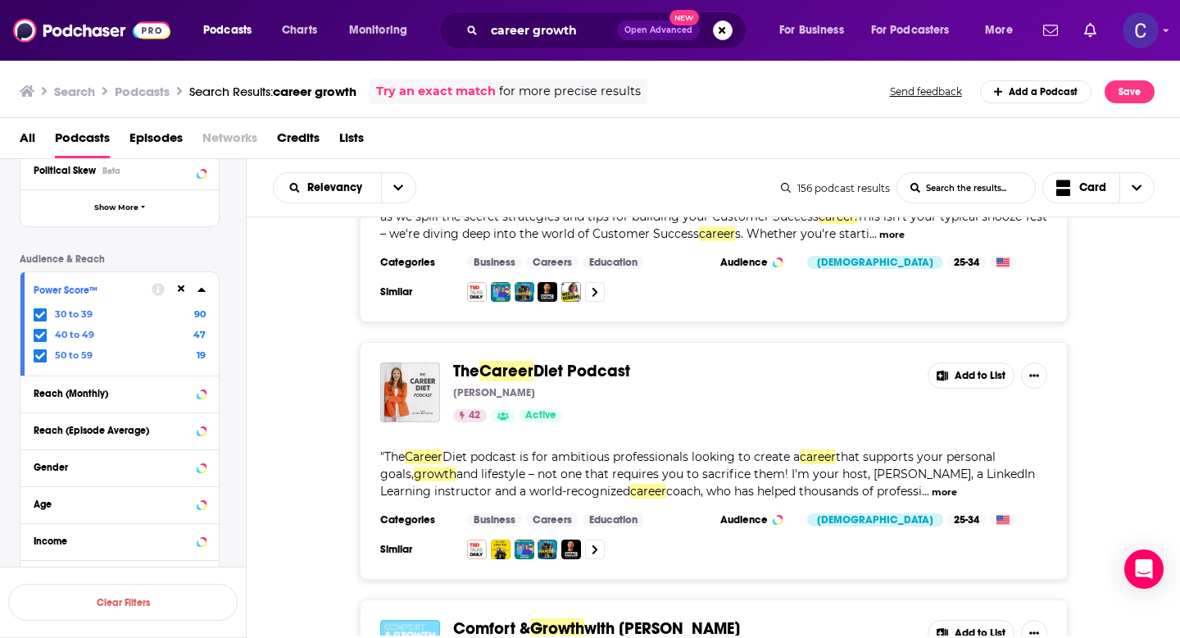
scroll to position [2917, 0]
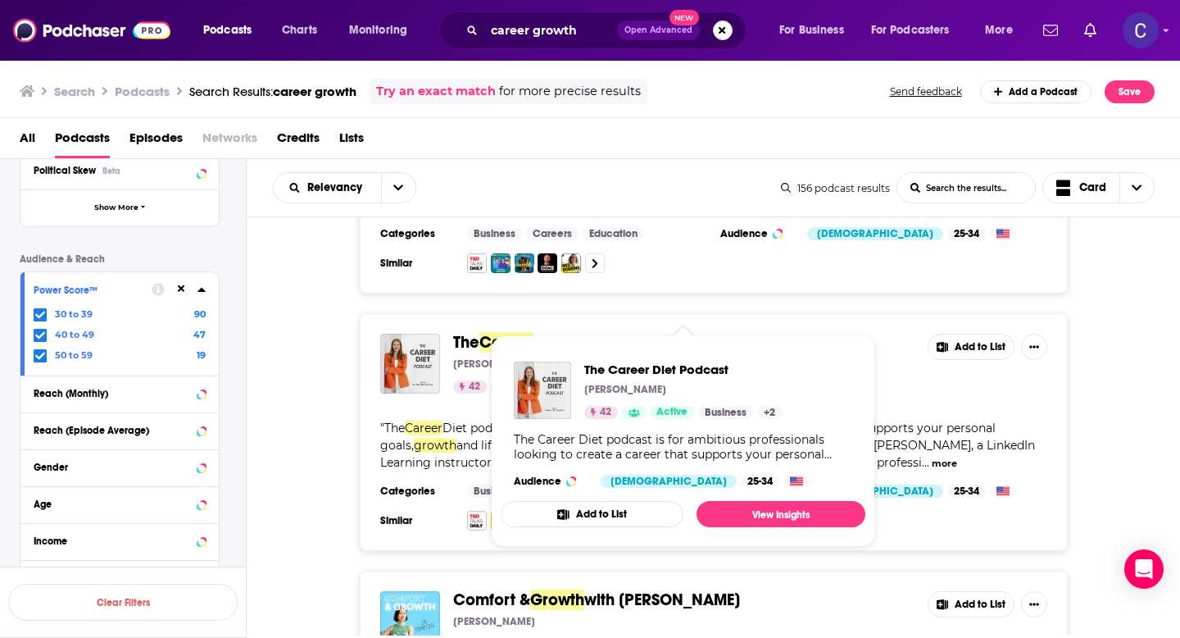
click at [567, 332] on span "Diet Podcast" at bounding box center [581, 342] width 97 height 20
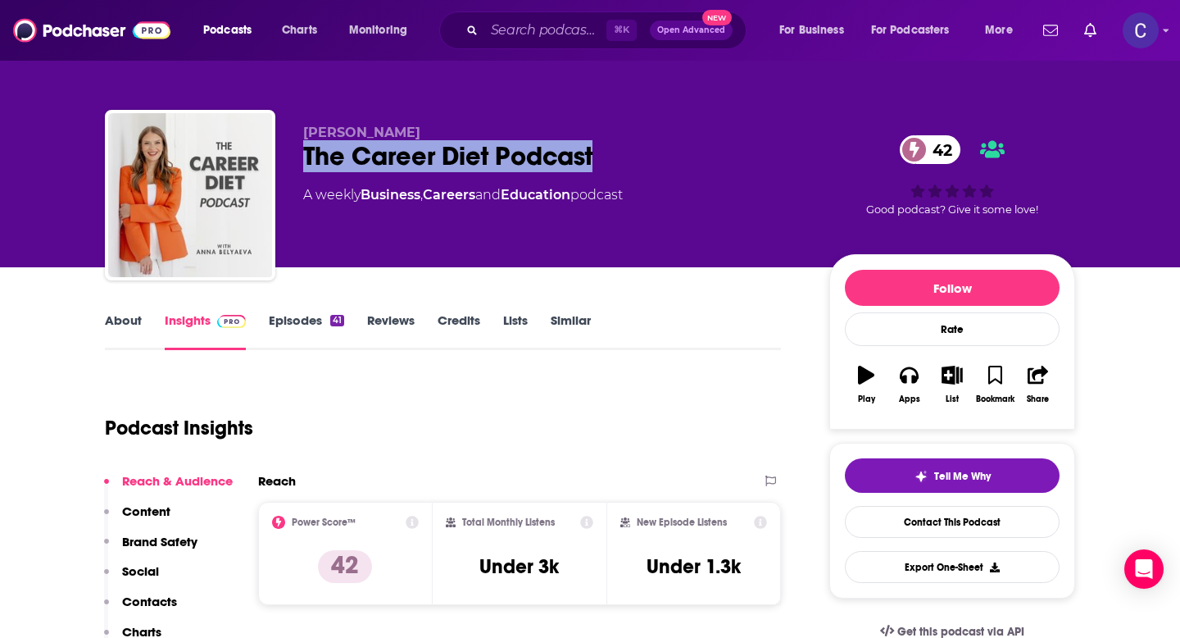
drag, startPoint x: 300, startPoint y: 152, endPoint x: 710, endPoint y: 164, distance: 410.7
click at [710, 164] on div "Anna Belyaeva The Career Diet Podcast 42 A weekly Business , Careers and Educat…" at bounding box center [590, 198] width 970 height 177
copy h2 "The Career Diet Podcast"
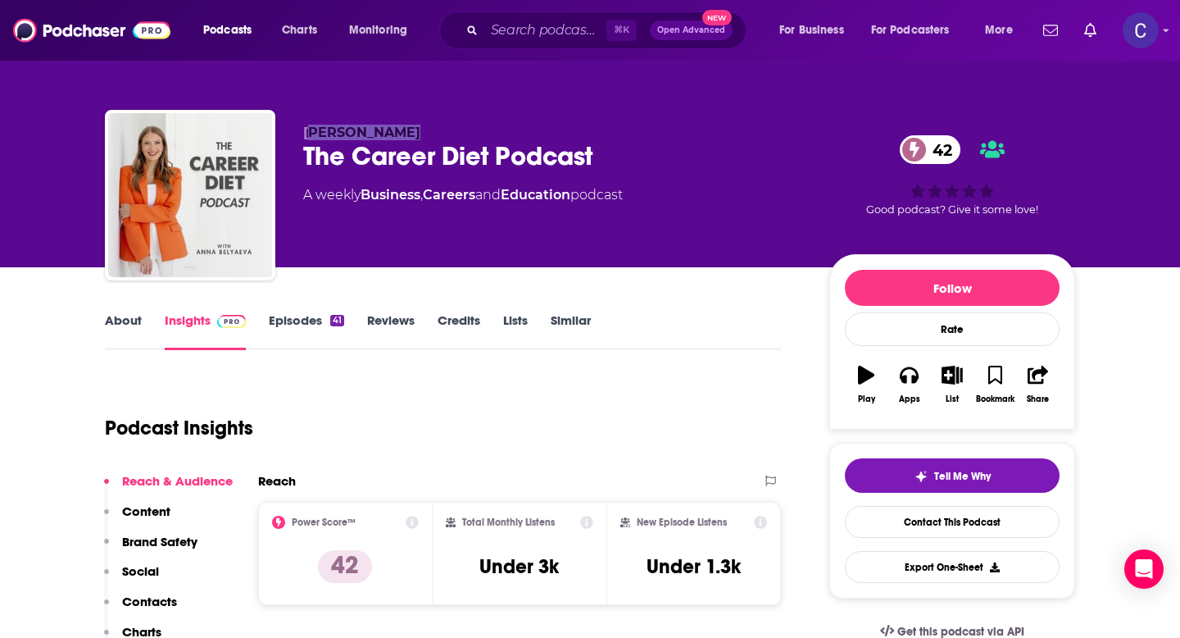
drag, startPoint x: 313, startPoint y: 133, endPoint x: 460, endPoint y: 133, distance: 146.7
click at [460, 133] on p "Anna Belyaeva" at bounding box center [553, 133] width 500 height 16
copy span "nna Belyaeva"
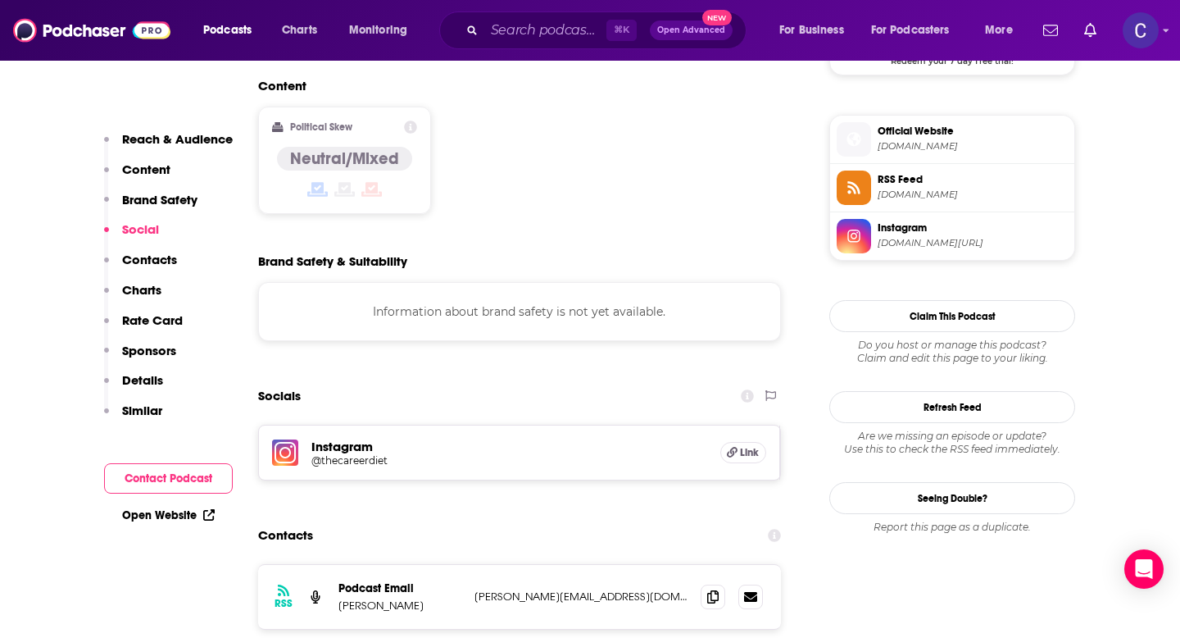
scroll to position [1314, 0]
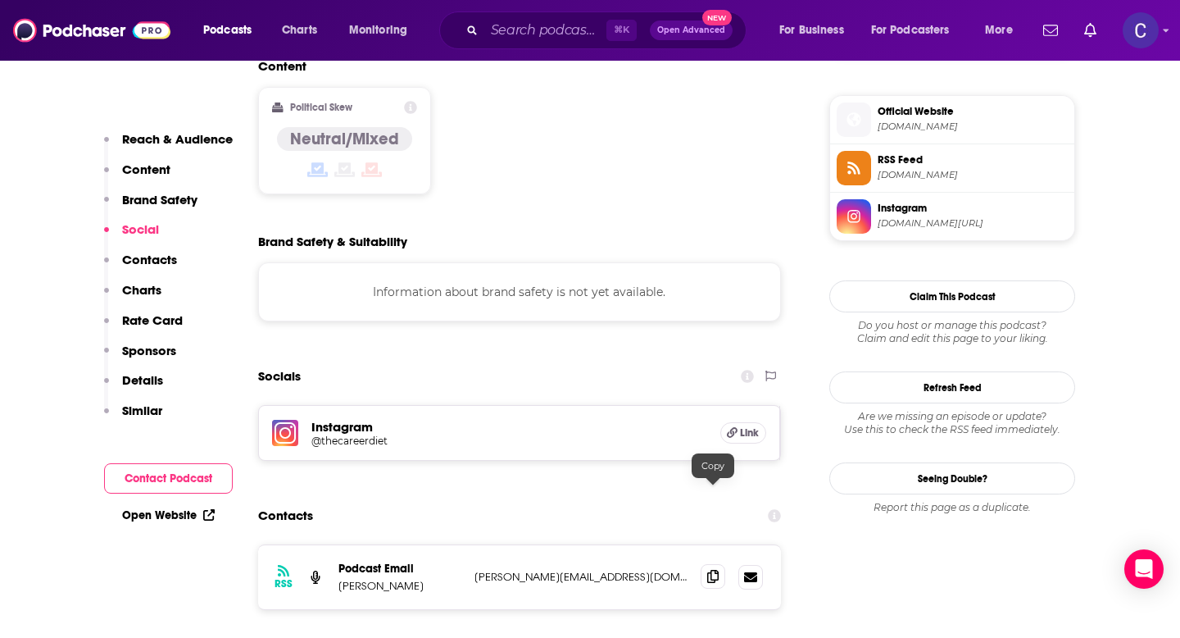
click at [715, 569] on icon at bounding box center [712, 575] width 11 height 13
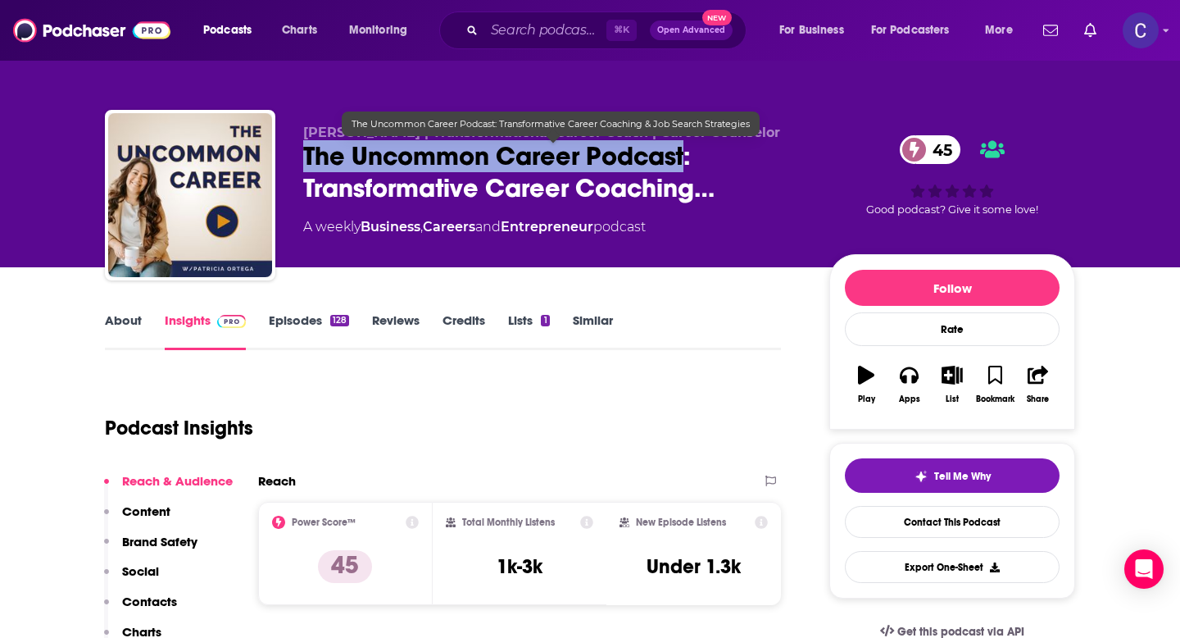
drag, startPoint x: 306, startPoint y: 152, endPoint x: 685, endPoint y: 157, distance: 379.4
click at [685, 157] on span "The Uncommon Career Podcast: Transformative Career Coaching…" at bounding box center [553, 172] width 500 height 64
copy h2 "The Uncommon Career Podcast"
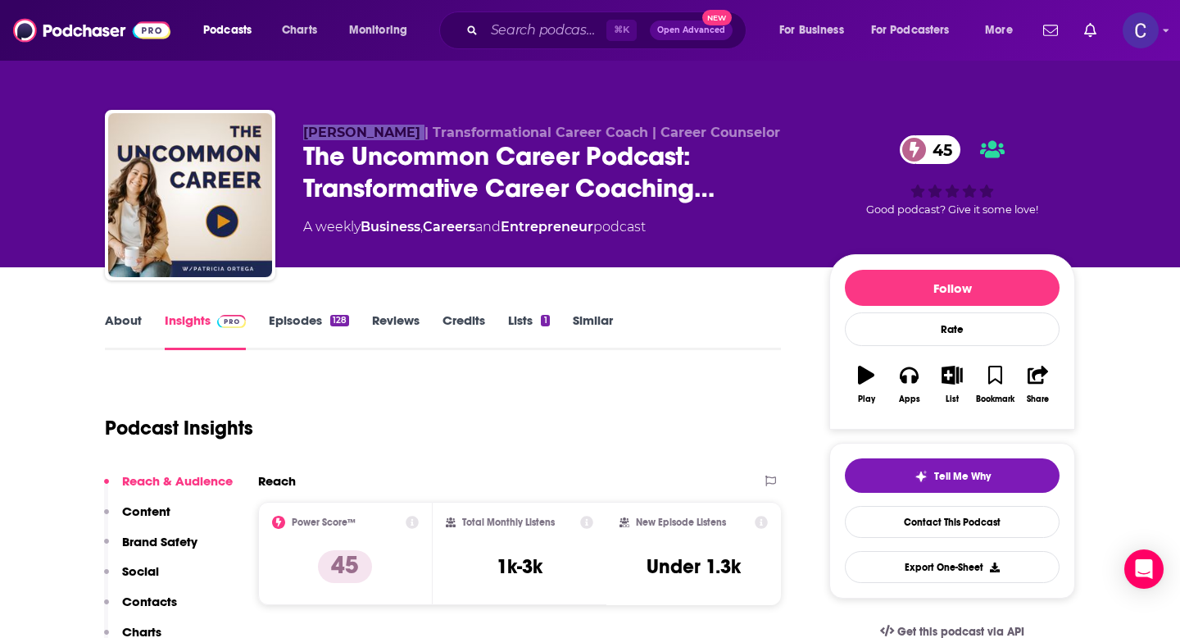
drag, startPoint x: 303, startPoint y: 136, endPoint x: 402, endPoint y: 136, distance: 99.1
click at [402, 136] on span "Patricia Ortega | Transformational Career Coach | Career Counselor" at bounding box center [541, 133] width 477 height 16
copy span "Patricia Orteg"
drag, startPoint x: 406, startPoint y: 138, endPoint x: 306, endPoint y: 135, distance: 100.8
click at [306, 135] on span "Patricia Ortega | Transformational Career Coach | Career Counselor" at bounding box center [541, 133] width 477 height 16
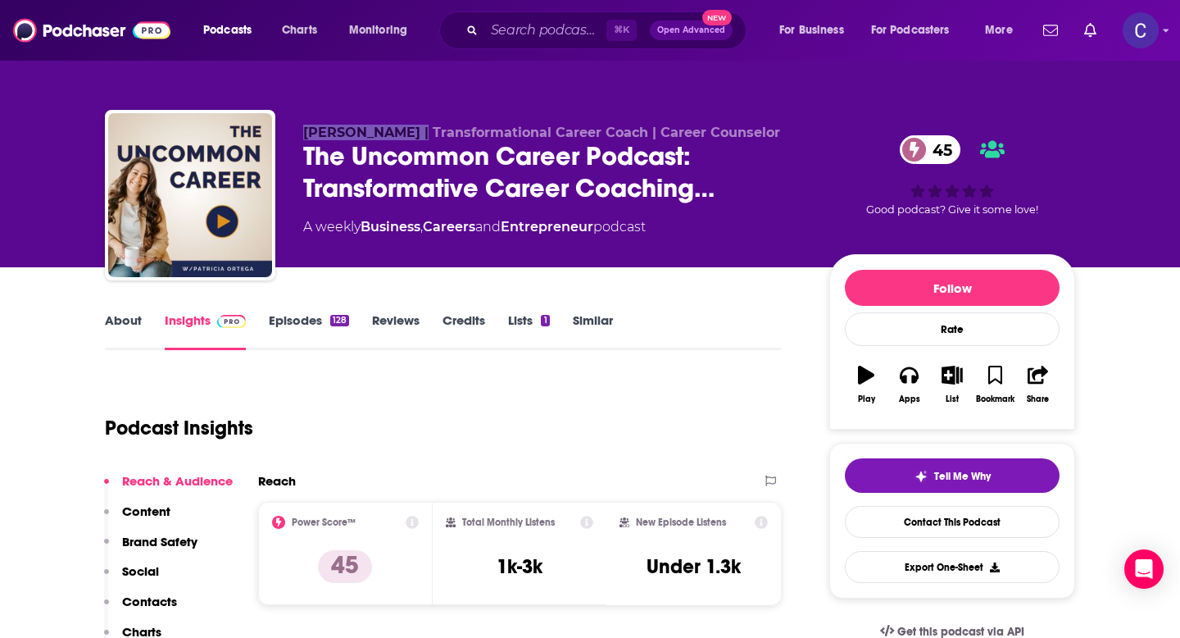
copy span "Patricia Ortega"
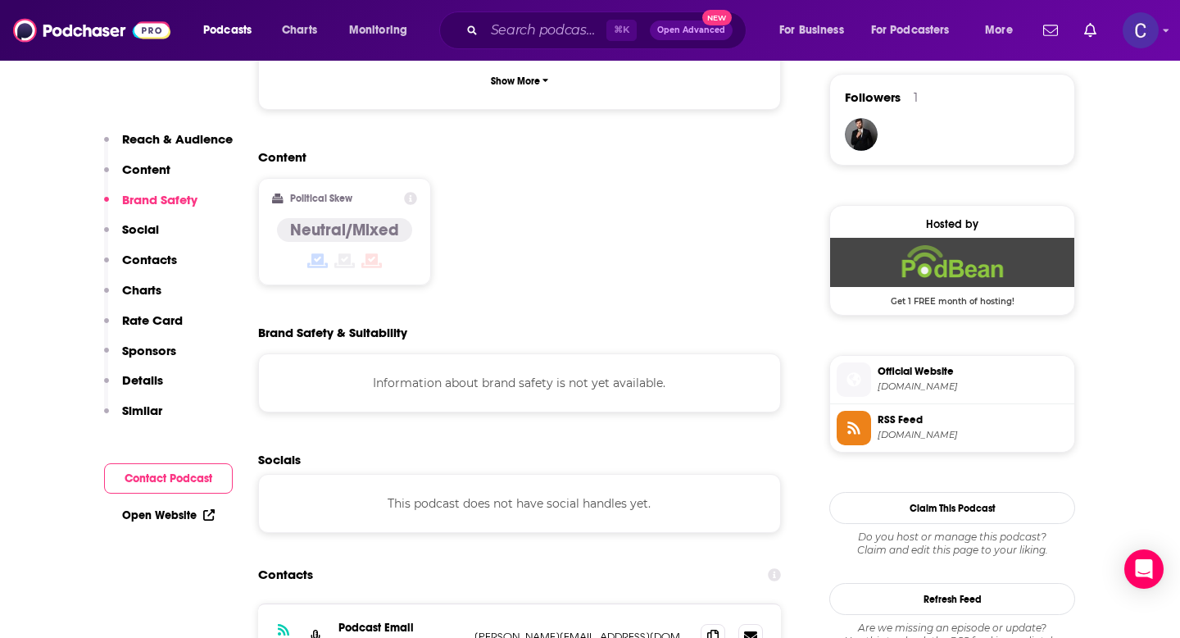
scroll to position [1222, 0]
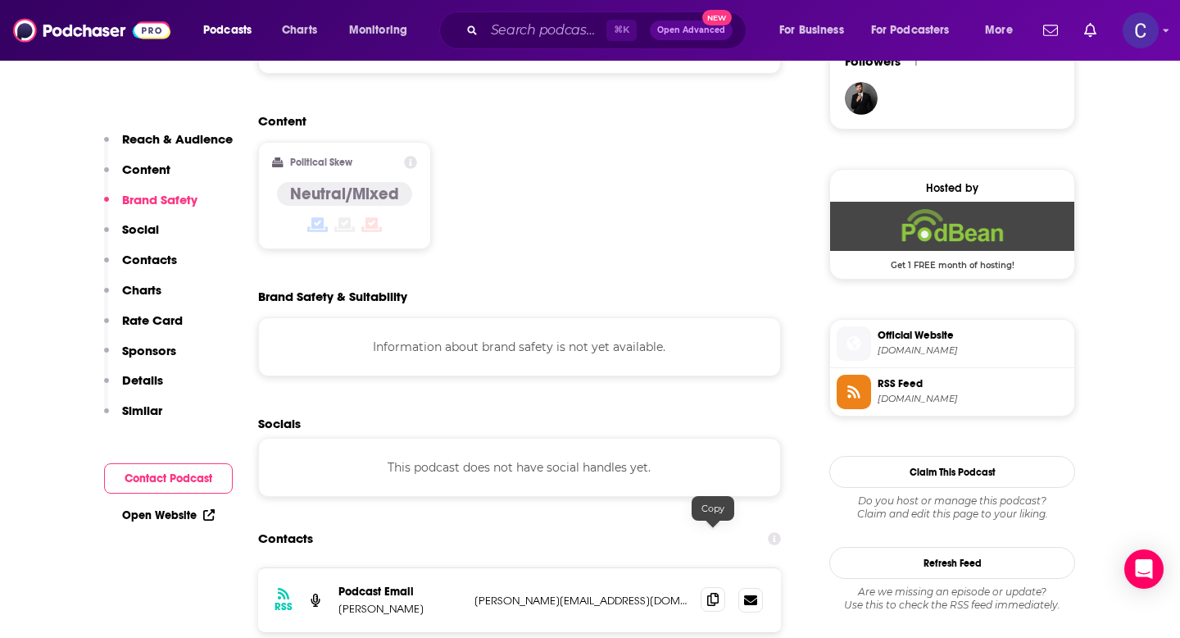
click at [708, 592] on icon at bounding box center [712, 598] width 11 height 13
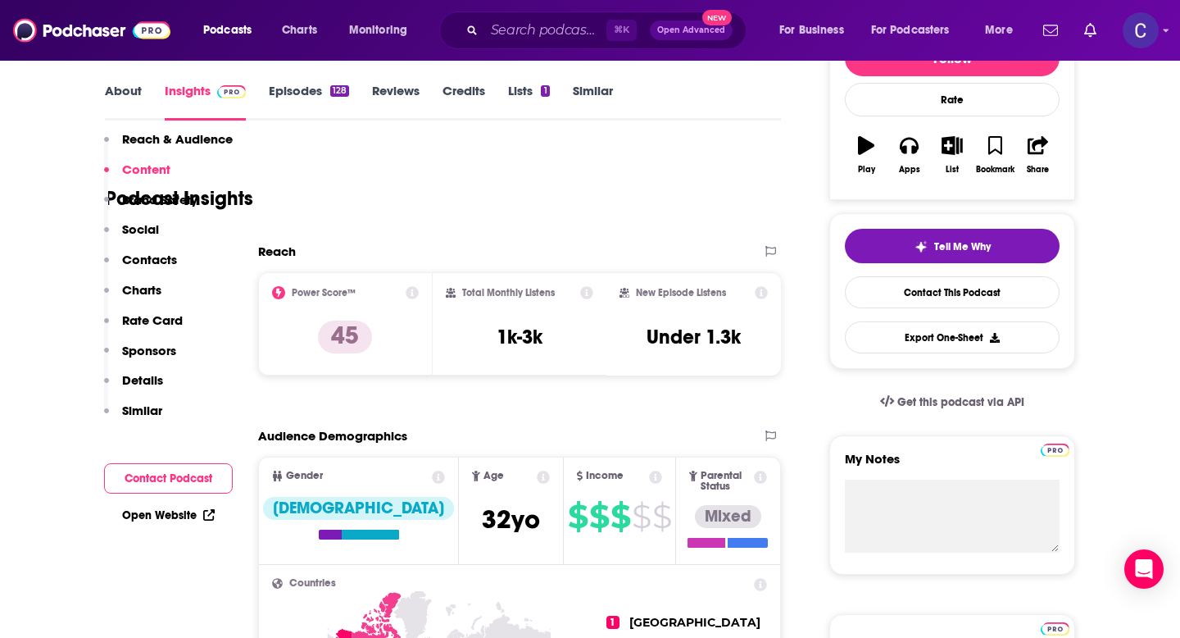
scroll to position [0, 0]
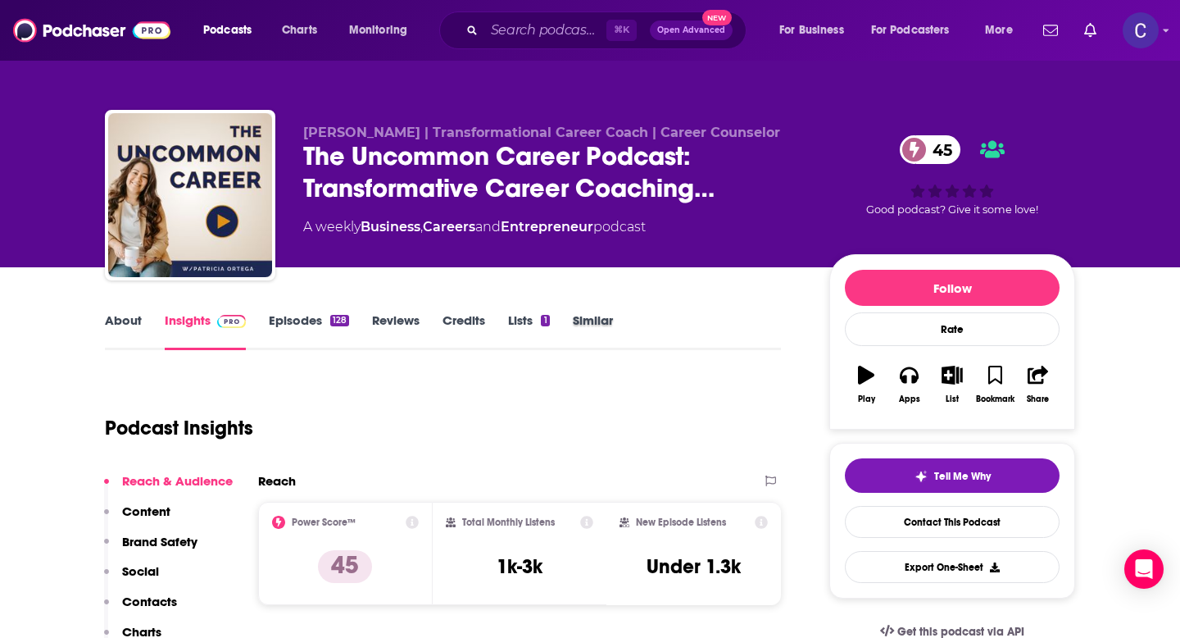
click at [616, 328] on div "Similar" at bounding box center [604, 331] width 63 height 38
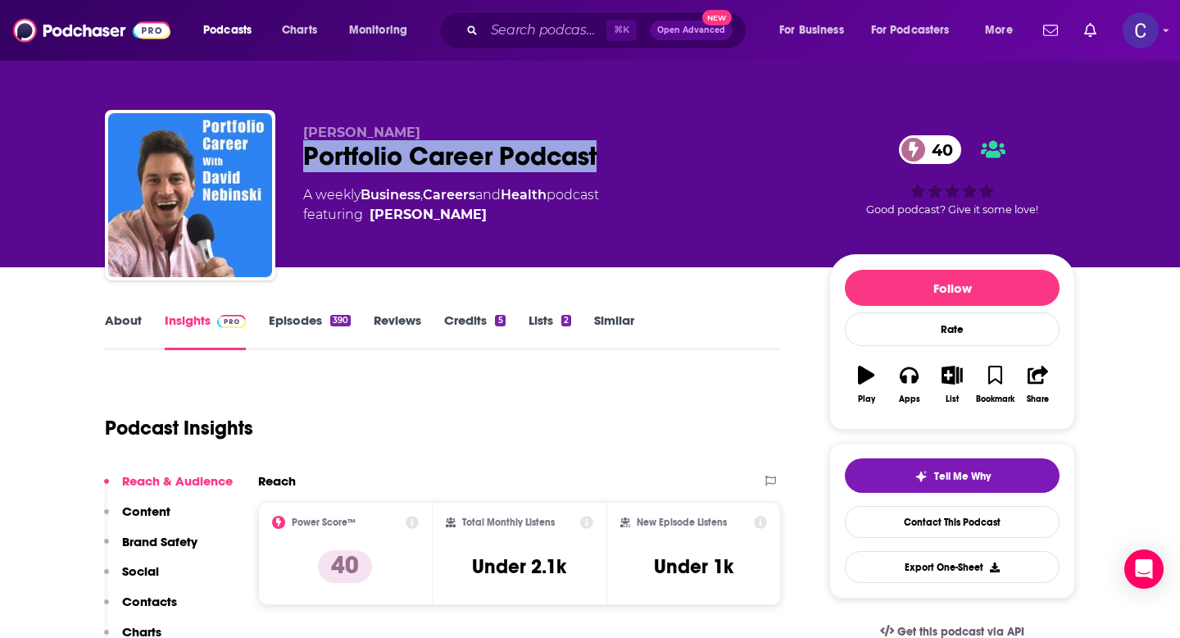
drag, startPoint x: 302, startPoint y: 153, endPoint x: 765, endPoint y: 153, distance: 463.0
click at [765, 153] on div "Portfolio Career Podcast 40" at bounding box center [553, 156] width 500 height 32
copy h2 "Portfolio Career Podcast"
drag, startPoint x: 302, startPoint y: 130, endPoint x: 445, endPoint y: 130, distance: 143.4
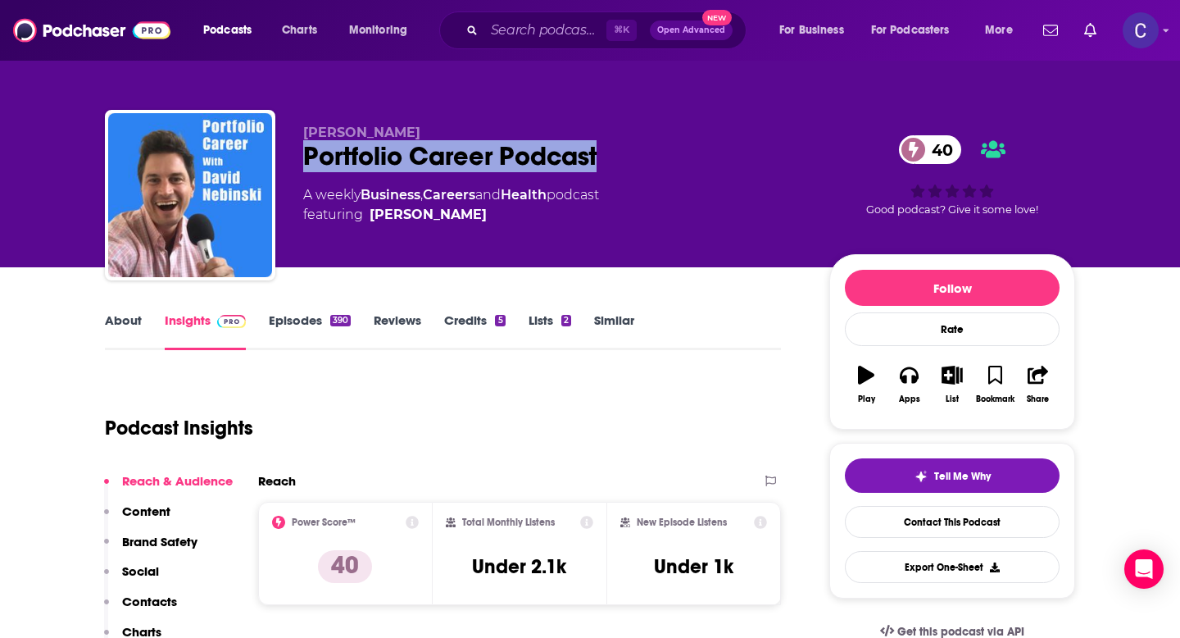
click at [445, 130] on div "[PERSON_NAME] Portfolio Career Podcast 40 A weekly Business , Careers and Healt…" at bounding box center [590, 198] width 970 height 177
copy span "[PERSON_NAME]"
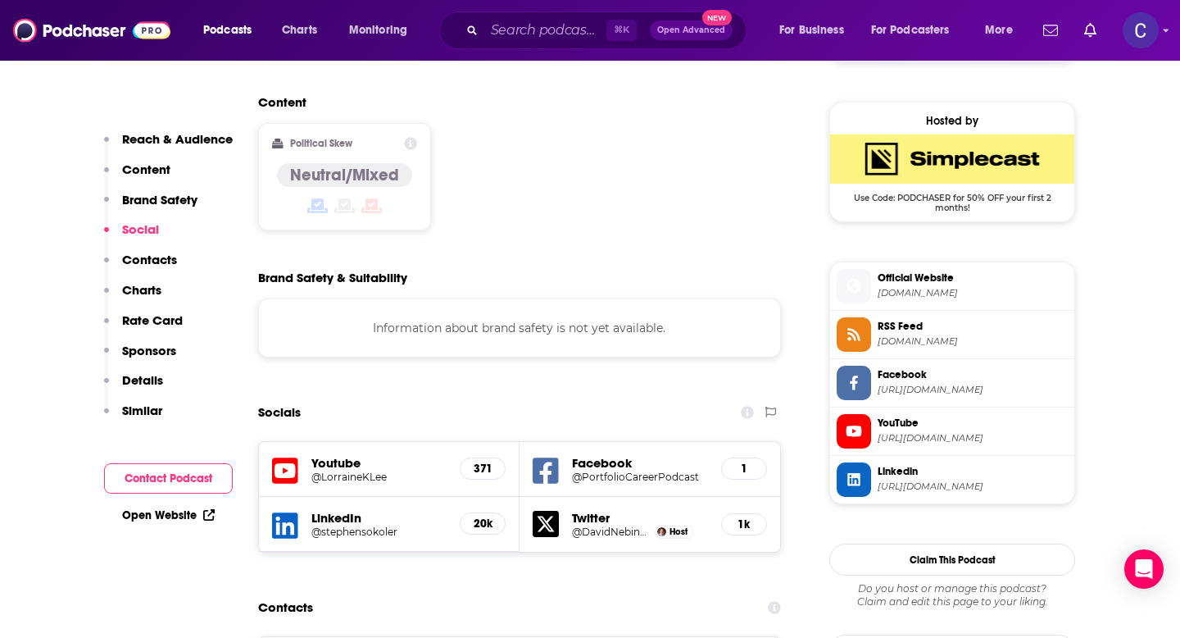
scroll to position [1290, 0]
